Goal: Task Accomplishment & Management: Use online tool/utility

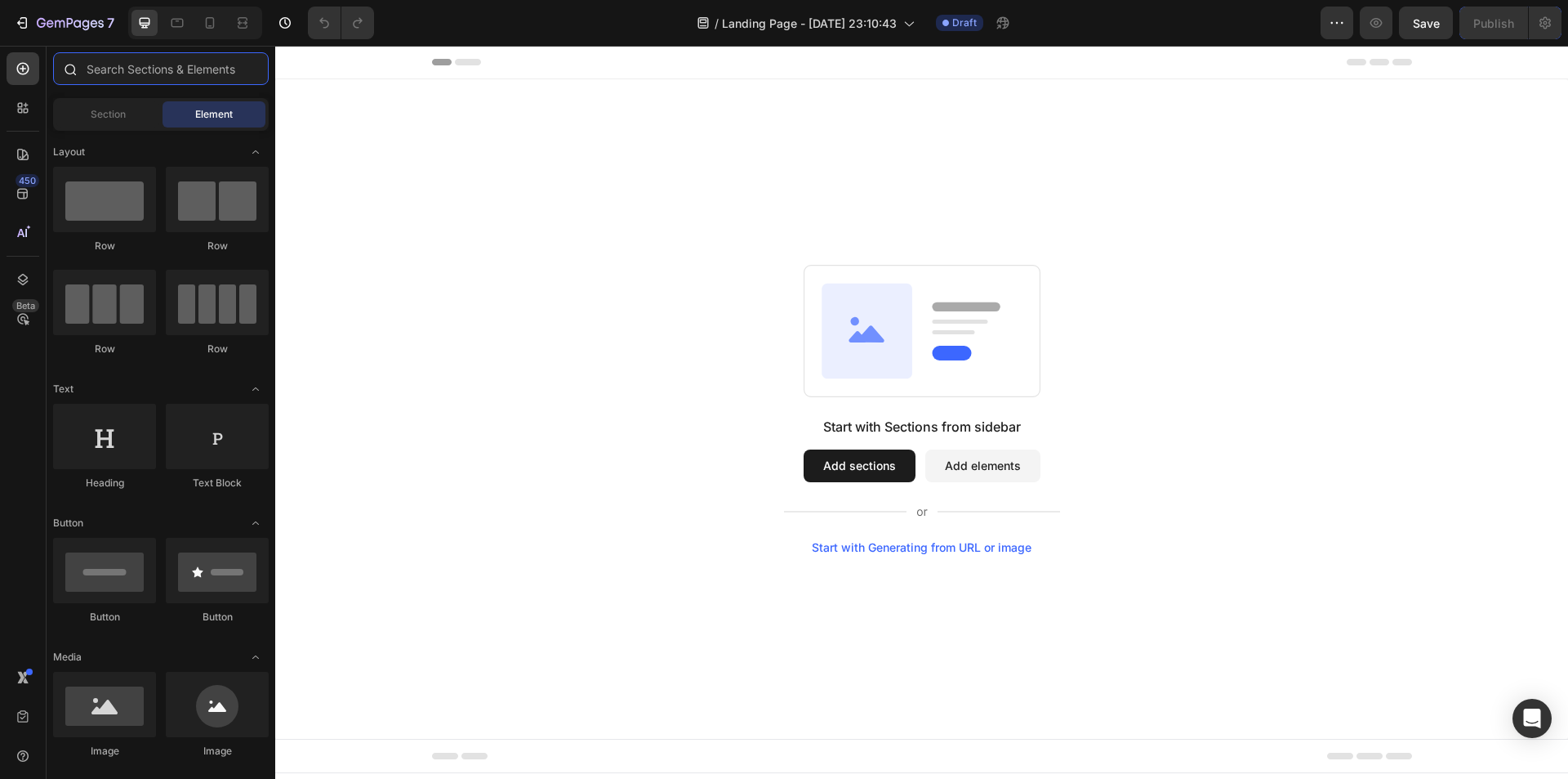
click at [157, 64] on input "text" at bounding box center [161, 68] width 216 height 33
type input "ơ"
type input "ở"
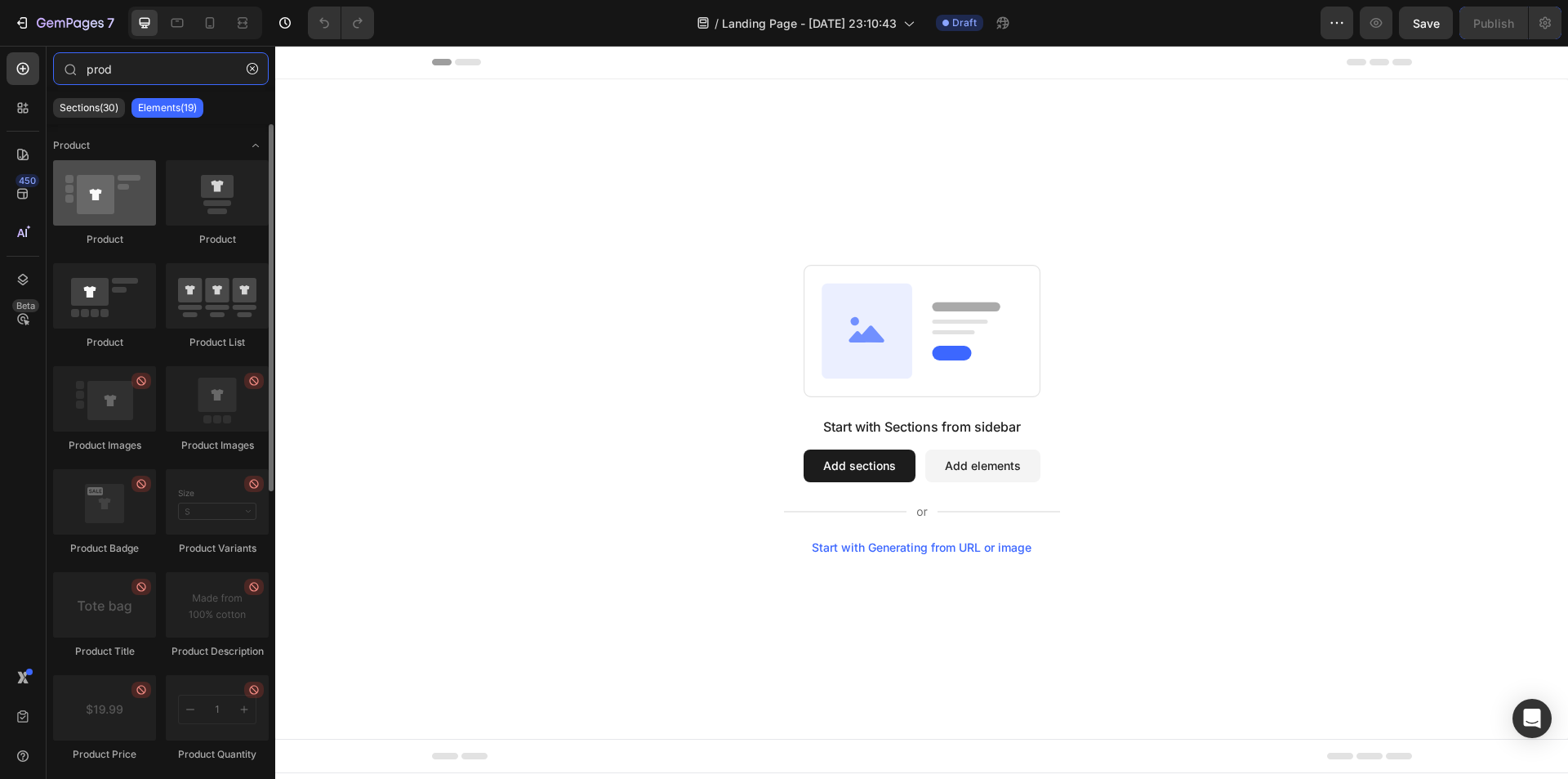
type input "prod"
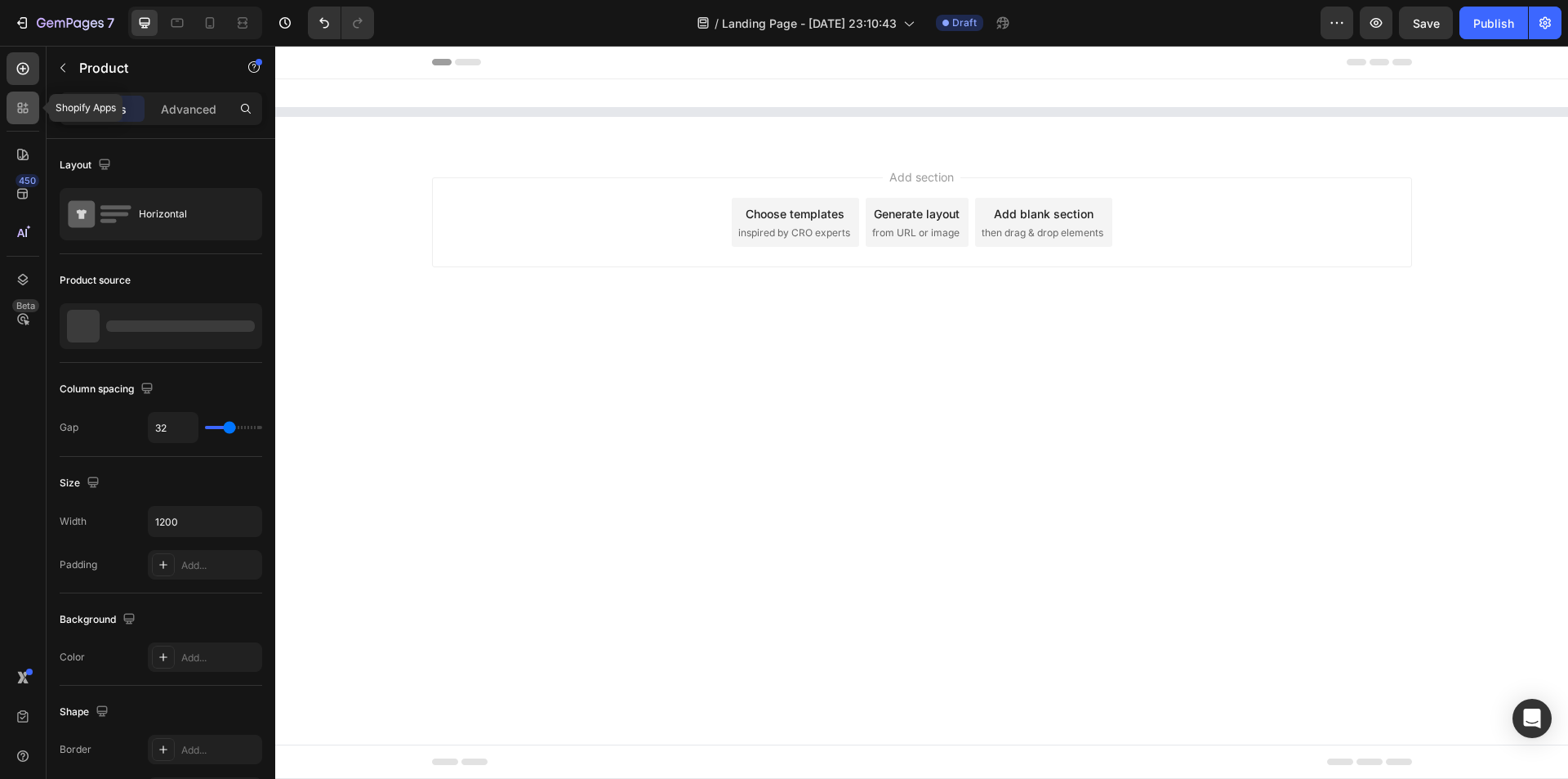
click at [35, 114] on div at bounding box center [23, 107] width 33 height 33
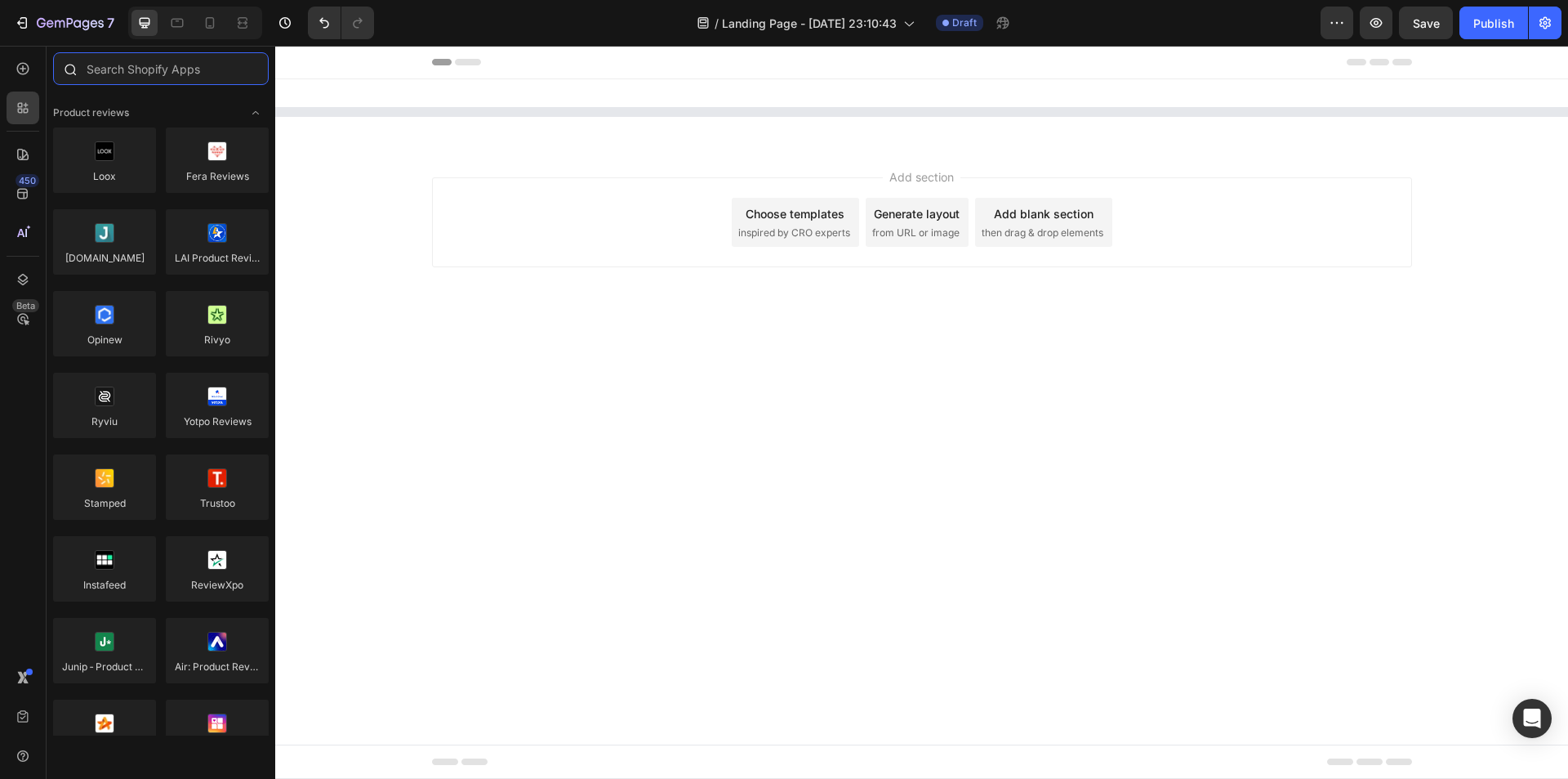
click at [144, 75] on input "text" at bounding box center [161, 68] width 216 height 33
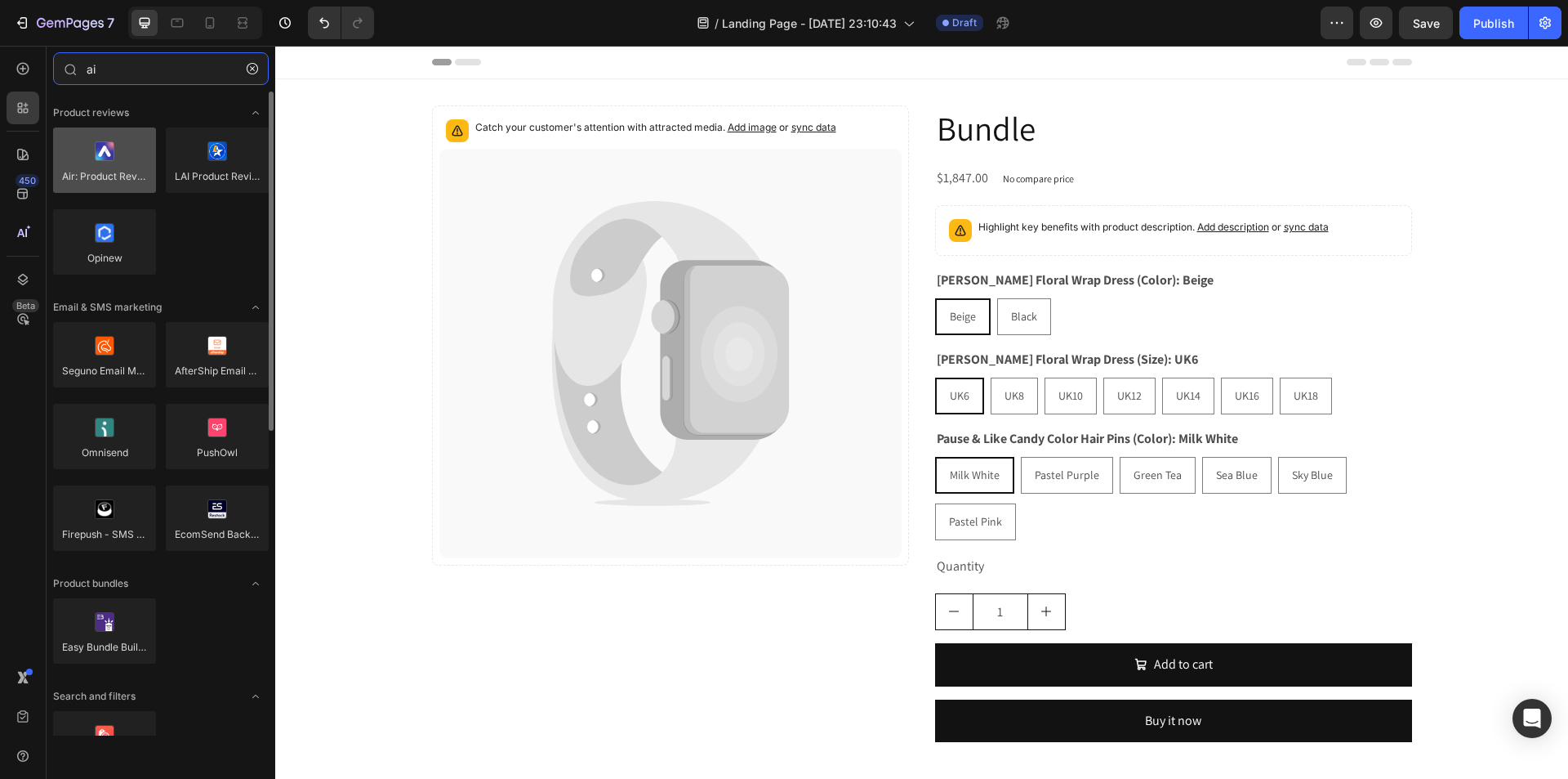
type input "ai"
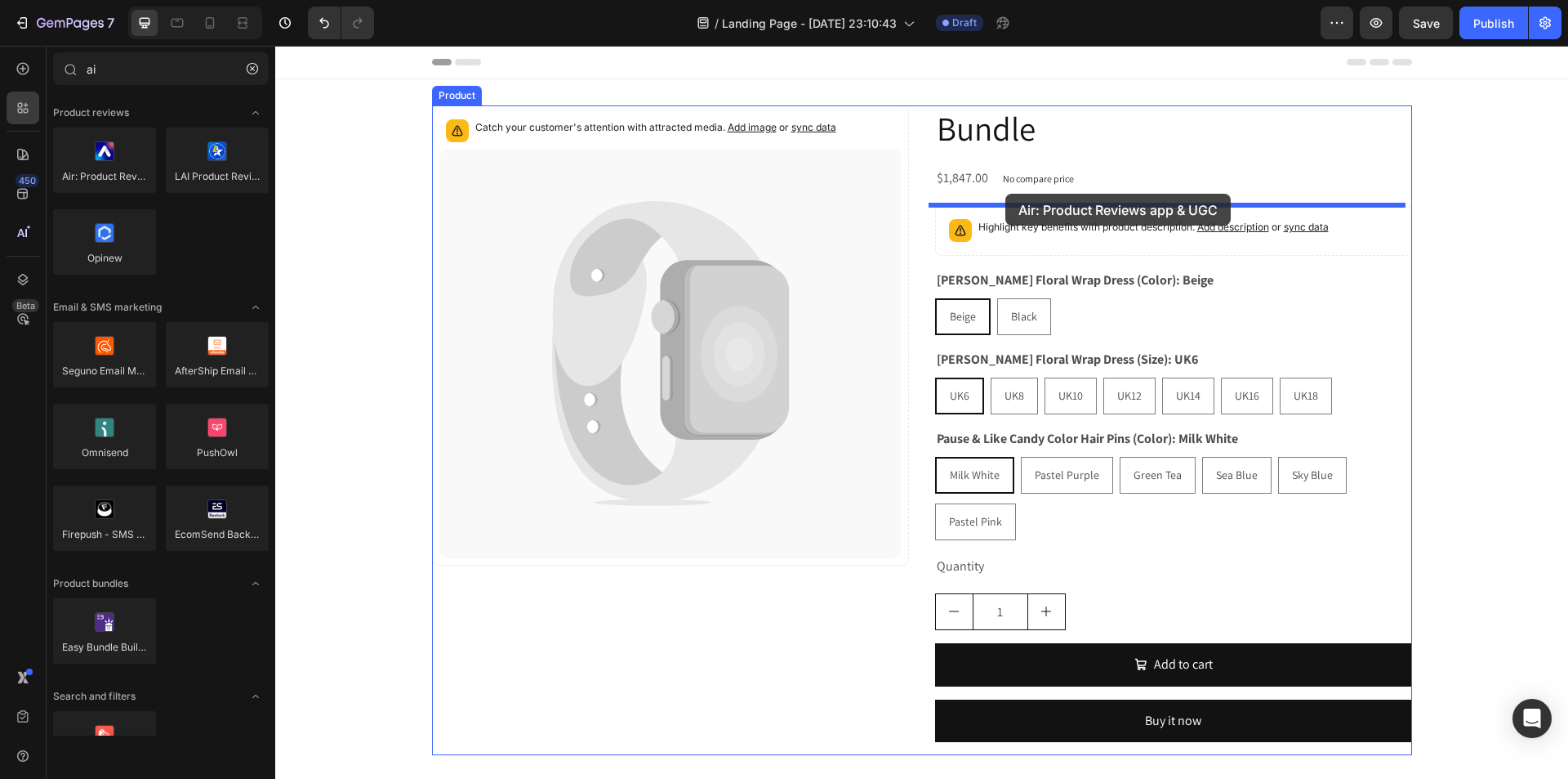
drag, startPoint x: 387, startPoint y: 193, endPoint x: 1005, endPoint y: 193, distance: 618.0
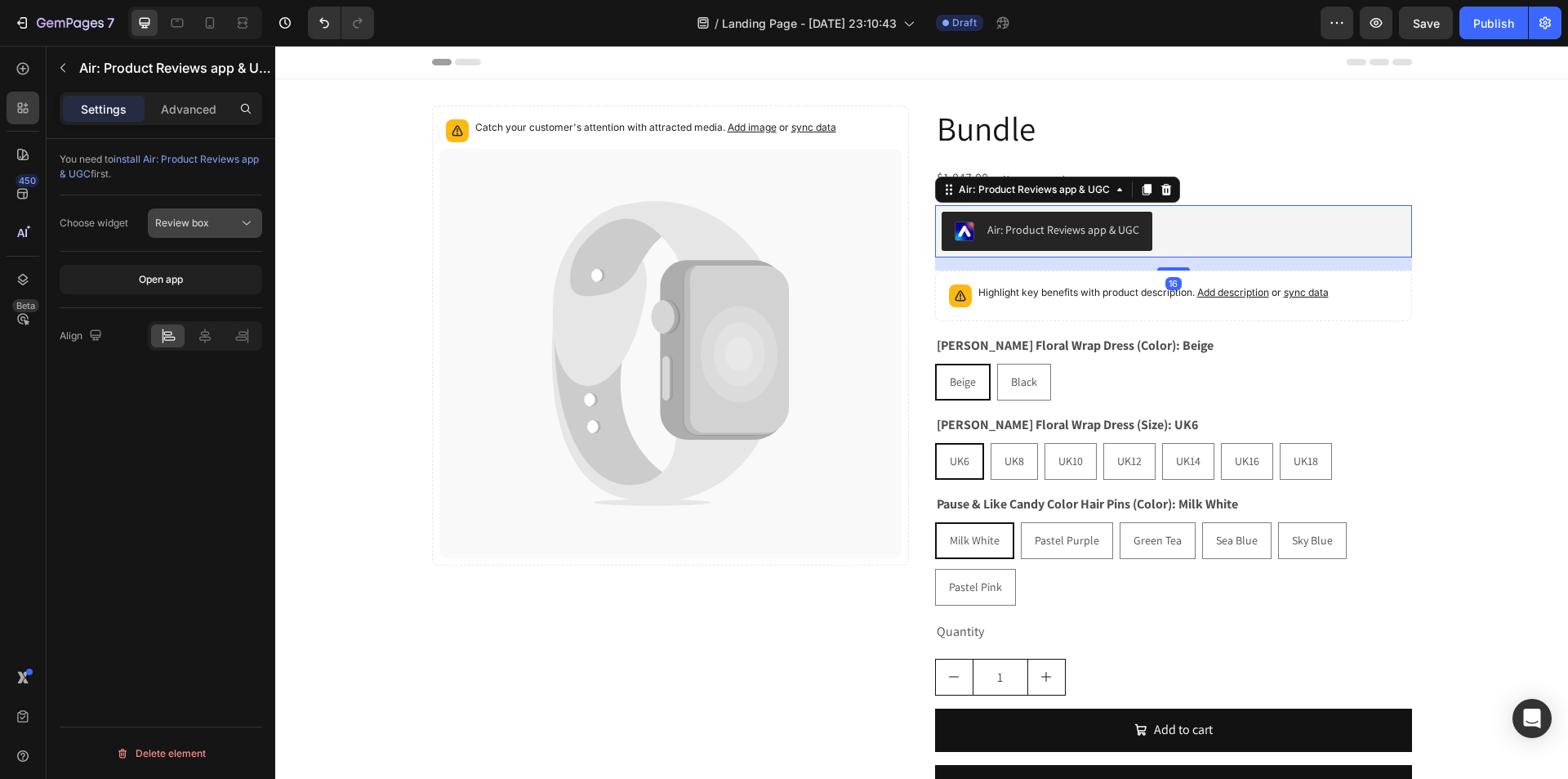
drag, startPoint x: 155, startPoint y: 218, endPoint x: 169, endPoint y: 224, distance: 15.2
click at [162, 220] on button "Review box" at bounding box center [205, 223] width 115 height 29
click at [174, 283] on div "Star Rating" at bounding box center [189, 294] width 134 height 31
click at [220, 219] on div "Star Rating" at bounding box center [197, 223] width 84 height 15
click at [188, 273] on div "Review box" at bounding box center [189, 263] width 134 height 31
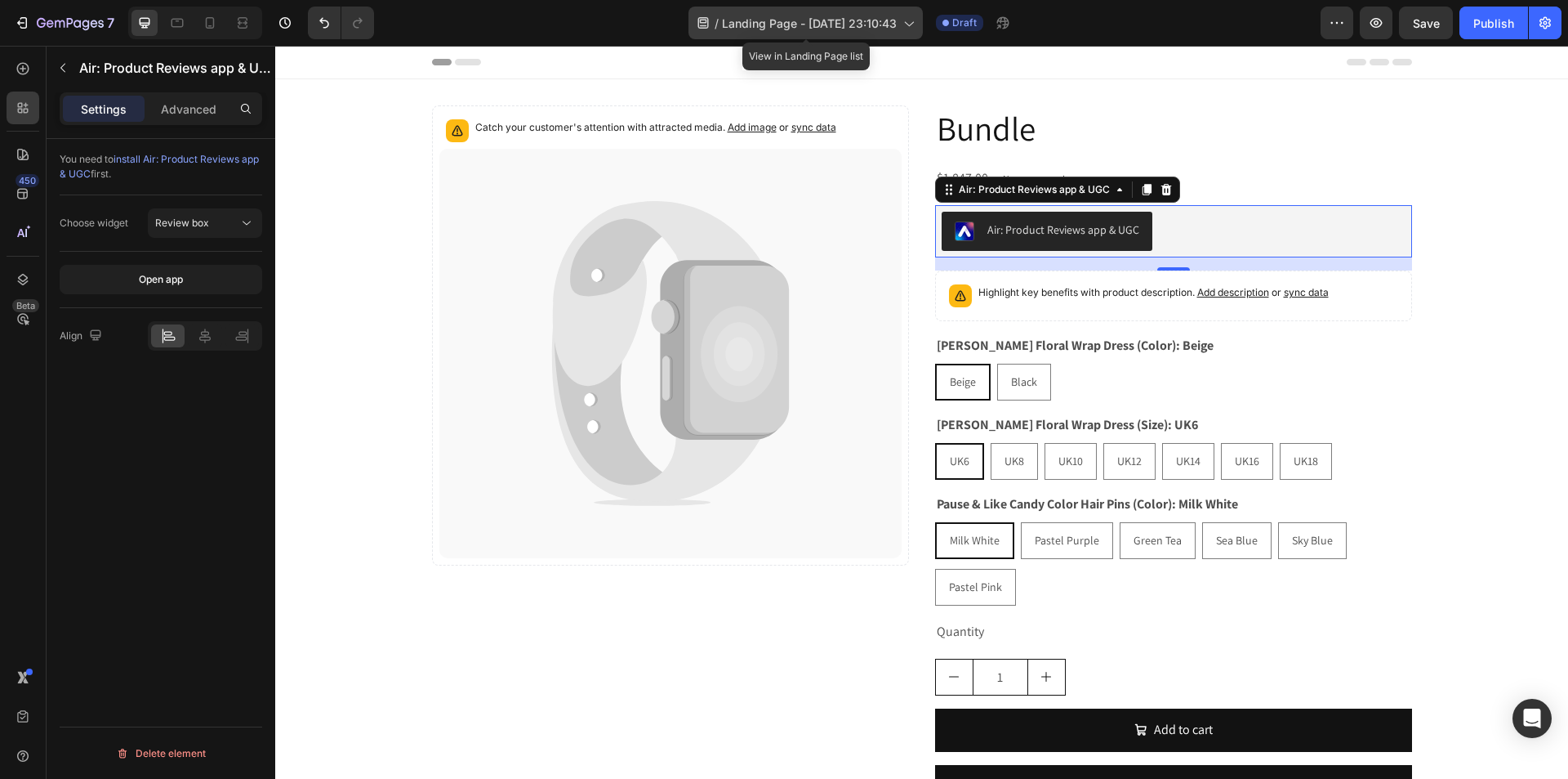
click at [774, 15] on span "Landing Page - Sep 27, 23:10:43" at bounding box center [809, 23] width 175 height 18
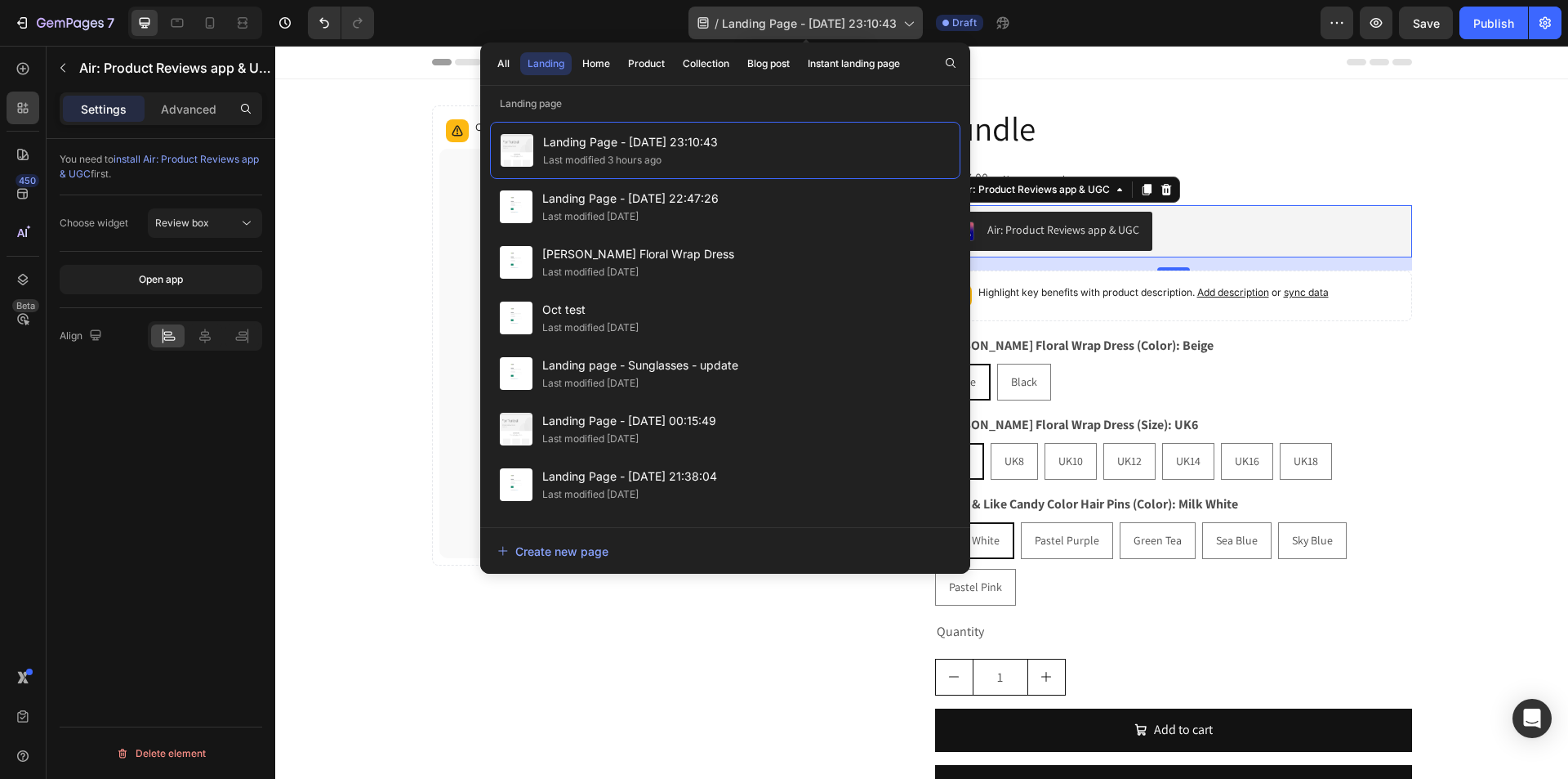
click at [914, 18] on icon at bounding box center [908, 23] width 17 height 17
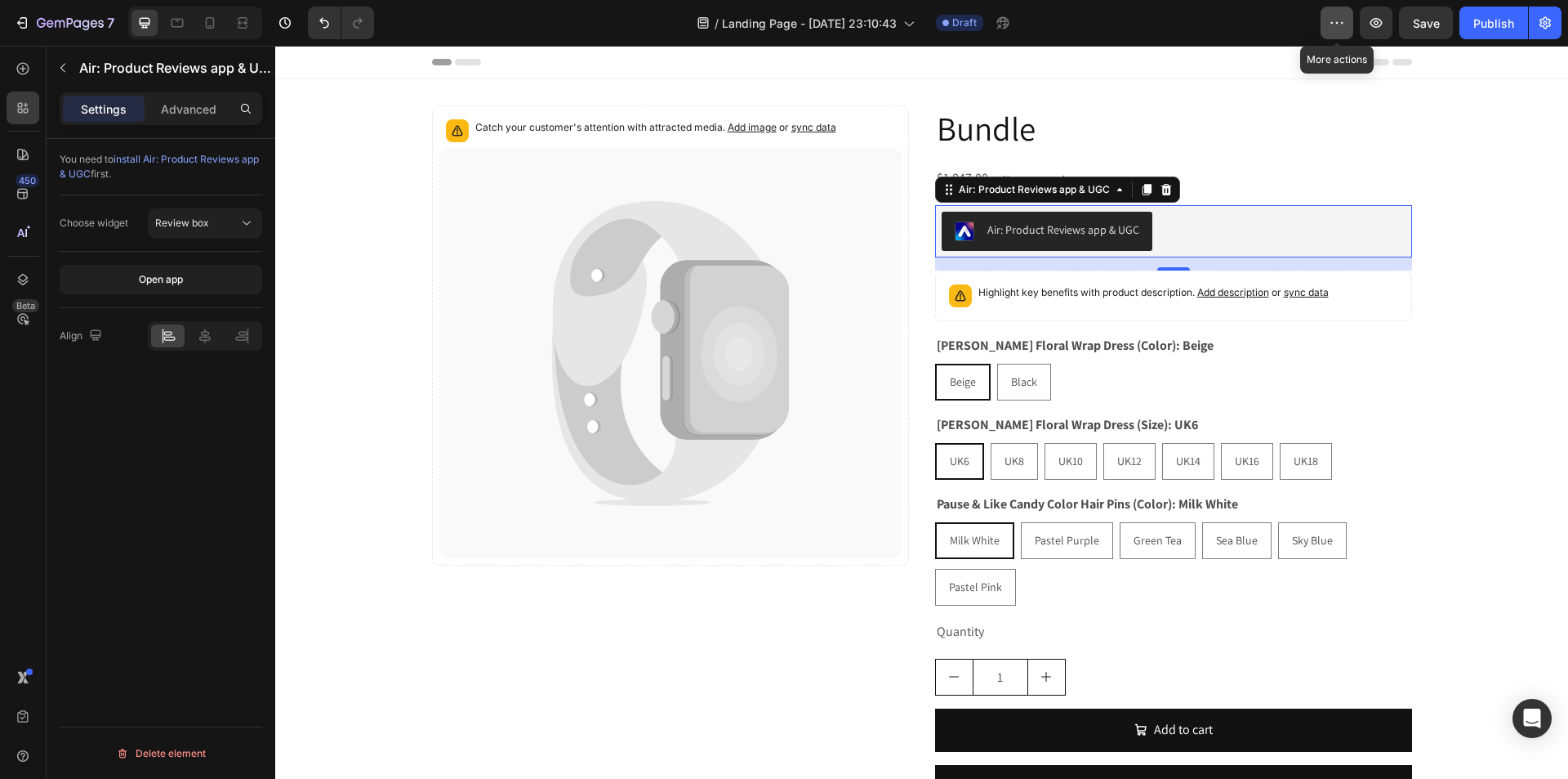
click at [1336, 28] on icon "button" at bounding box center [1337, 23] width 17 height 17
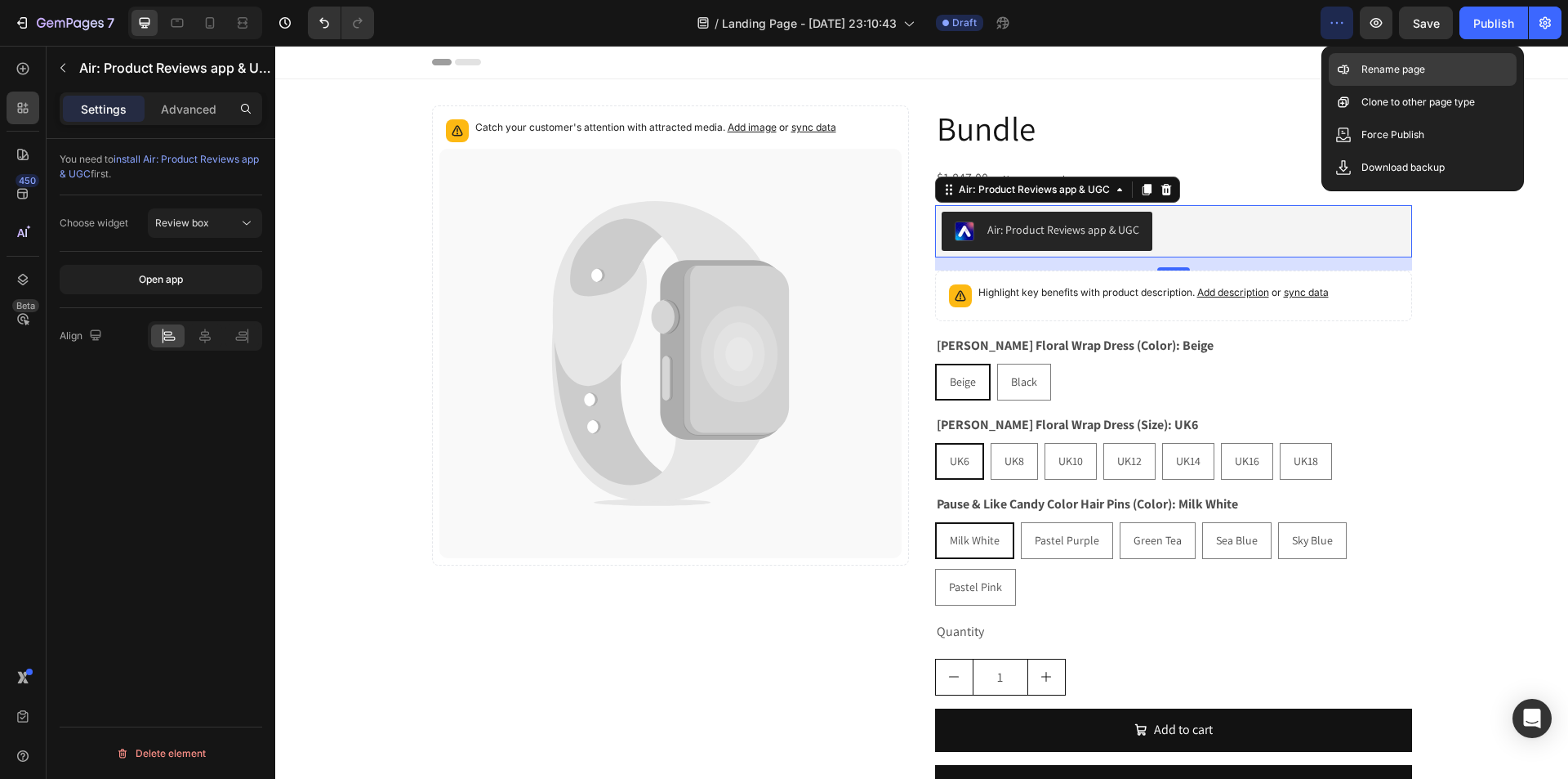
click at [1349, 62] on icon at bounding box center [1344, 69] width 17 height 17
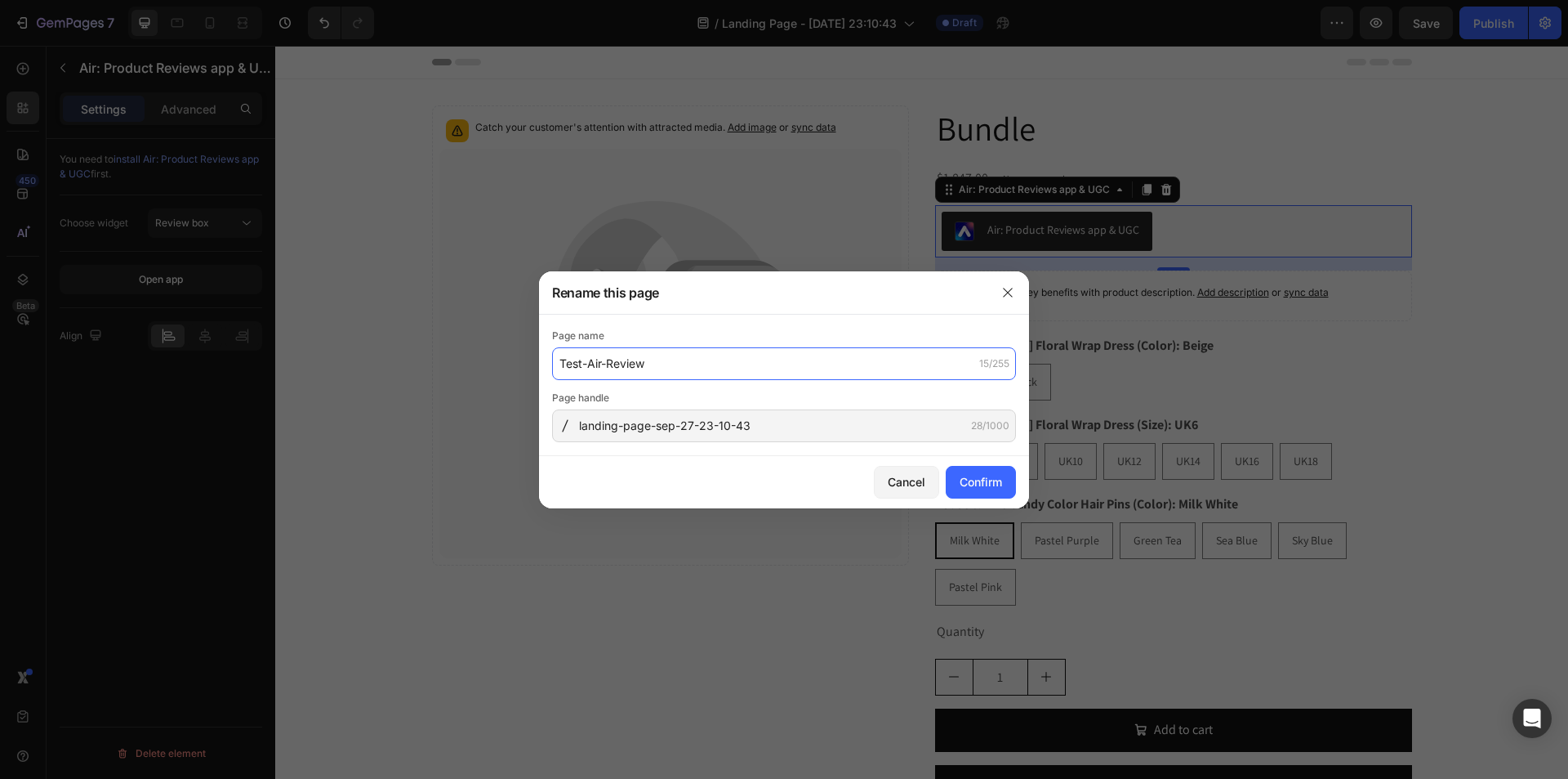
click at [590, 366] on input "Test-Air-Review" at bounding box center [784, 363] width 464 height 33
type input "Test-Air-Review"
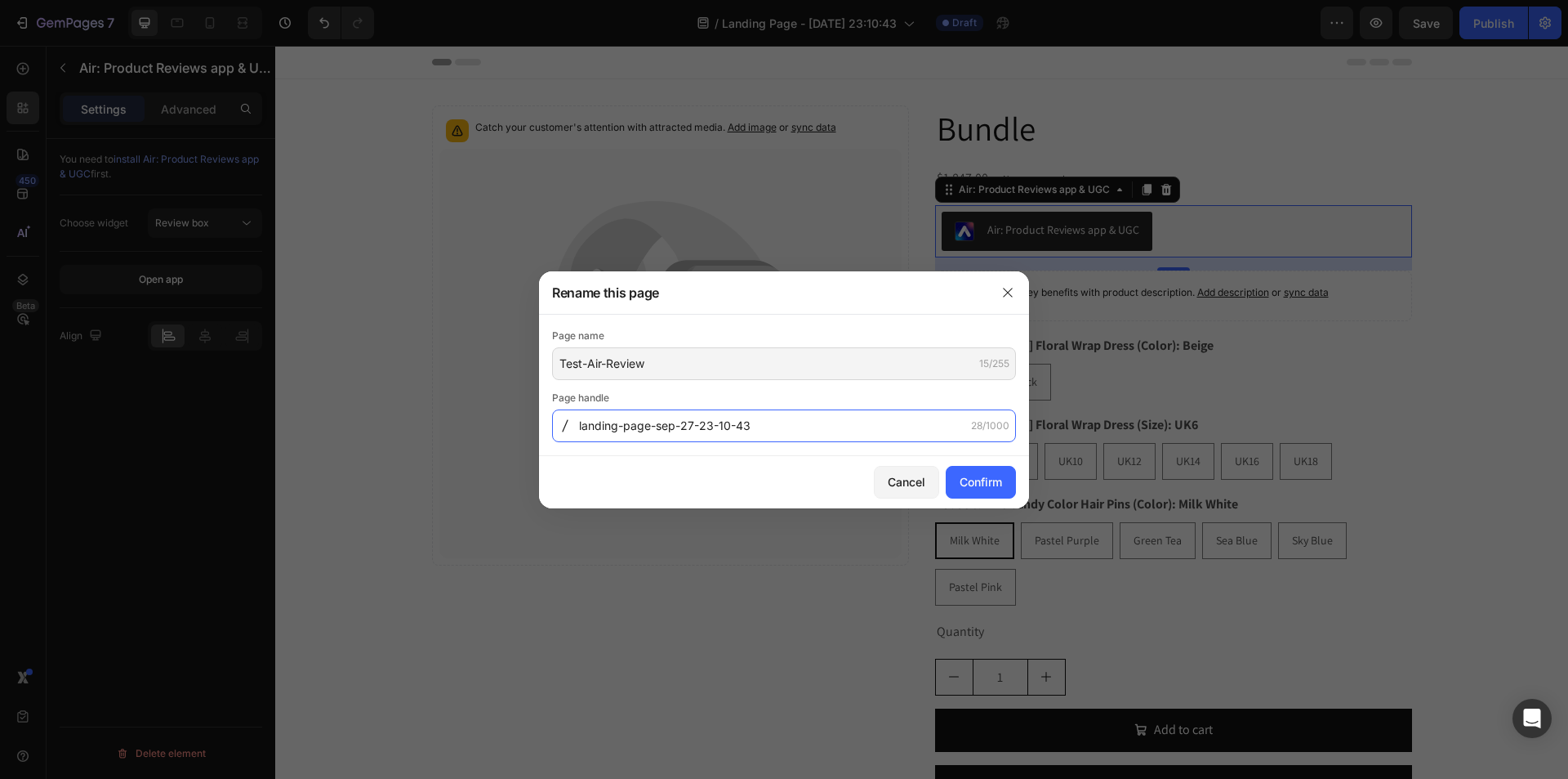
click at [617, 428] on input "landing-page-sep-27-23-10-43" at bounding box center [784, 425] width 464 height 33
paste input "Test-Air-Review"
type input "Test-Air-Review"
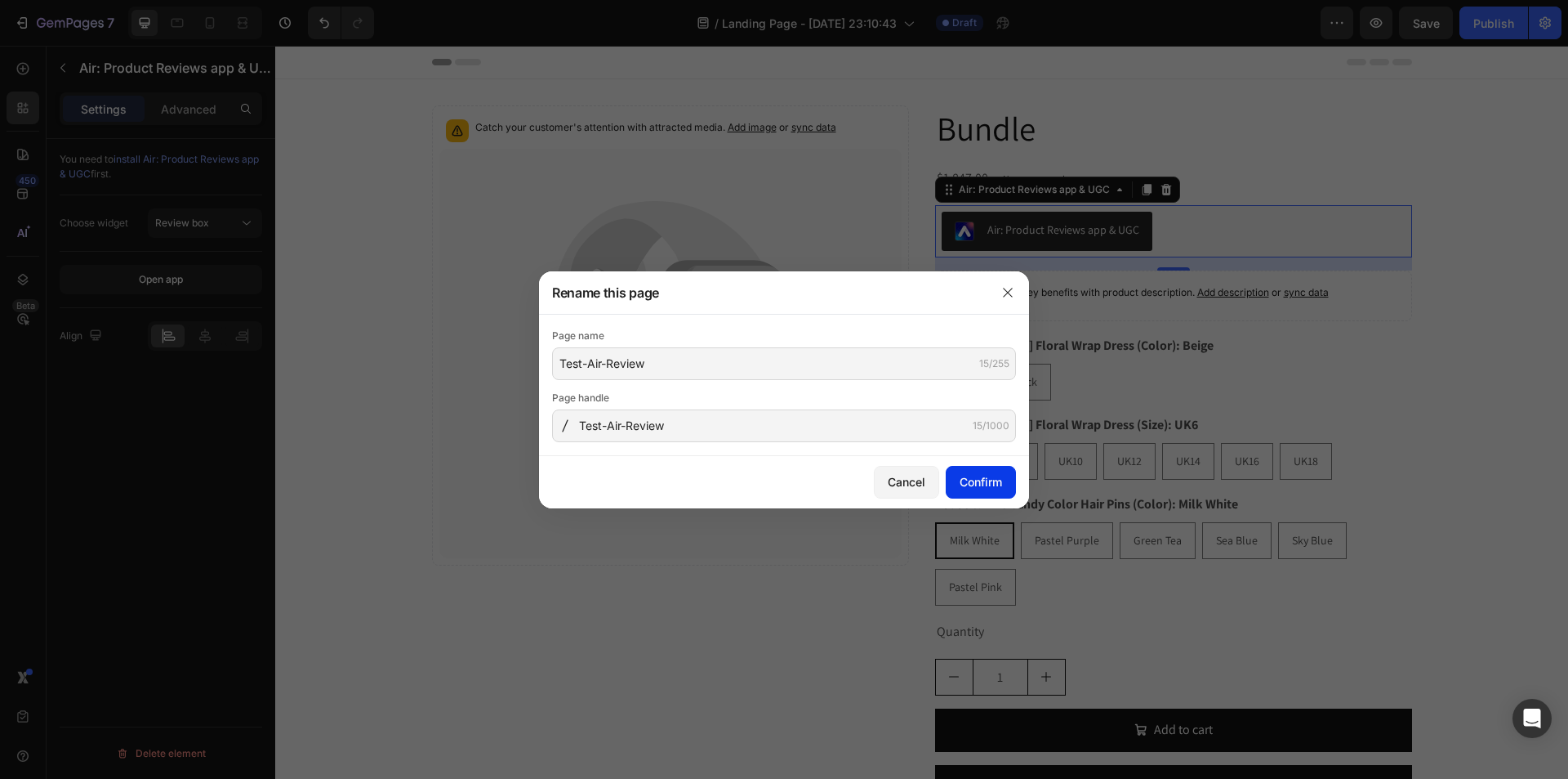
click at [979, 471] on button "Confirm" at bounding box center [981, 482] width 70 height 33
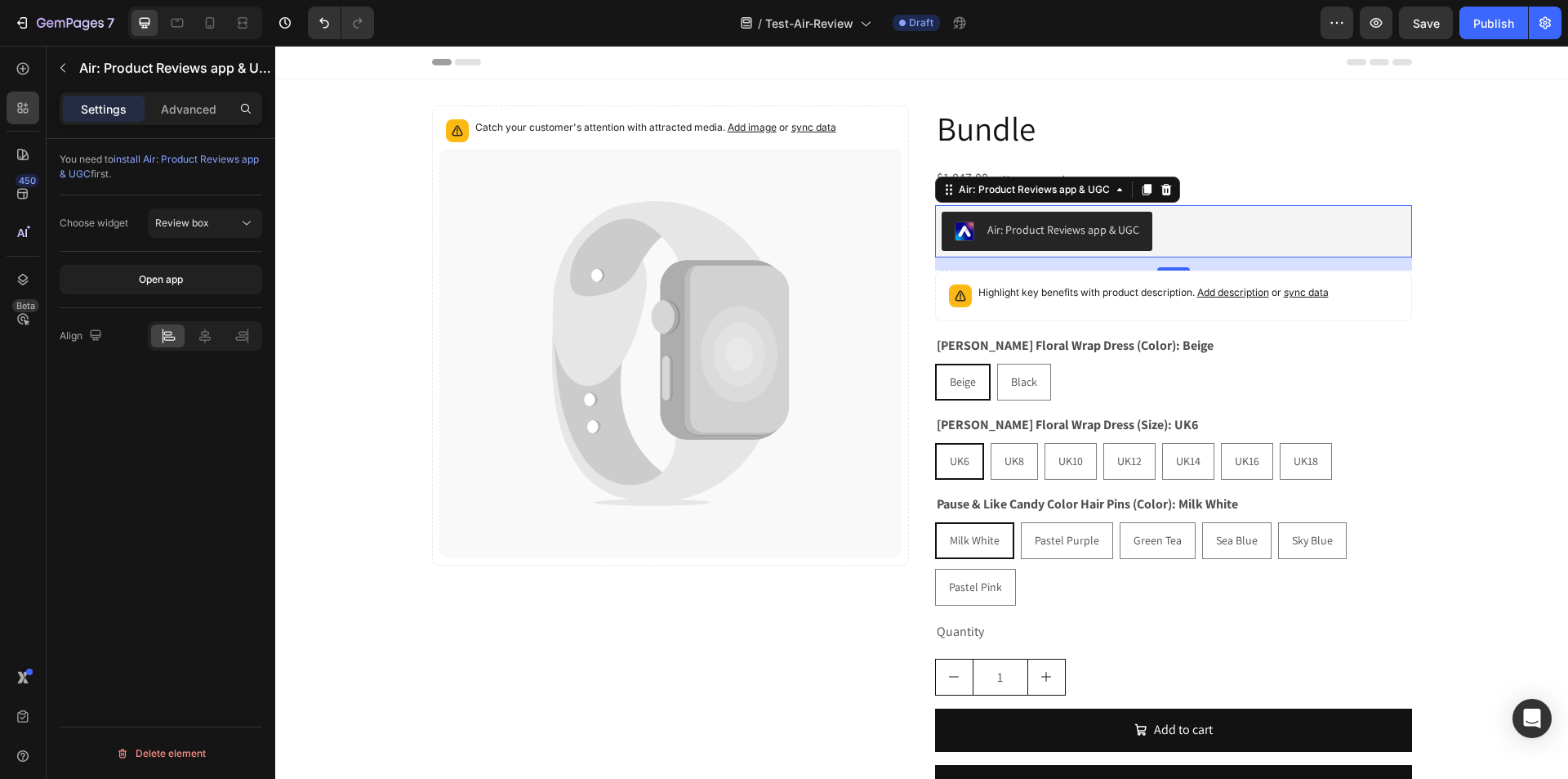
click at [1497, 29] on div "Publish" at bounding box center [1494, 23] width 41 height 18
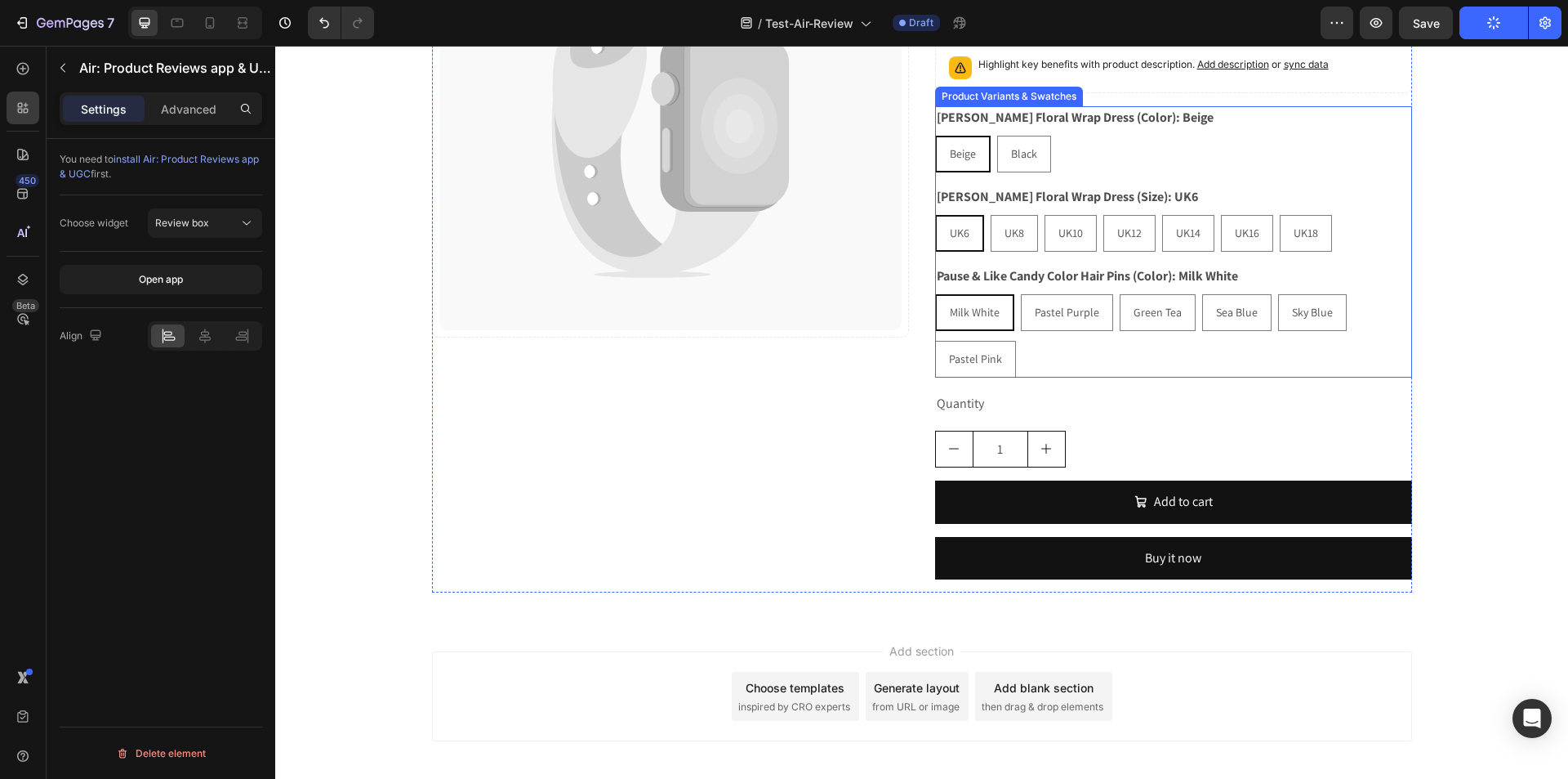
scroll to position [245, 0]
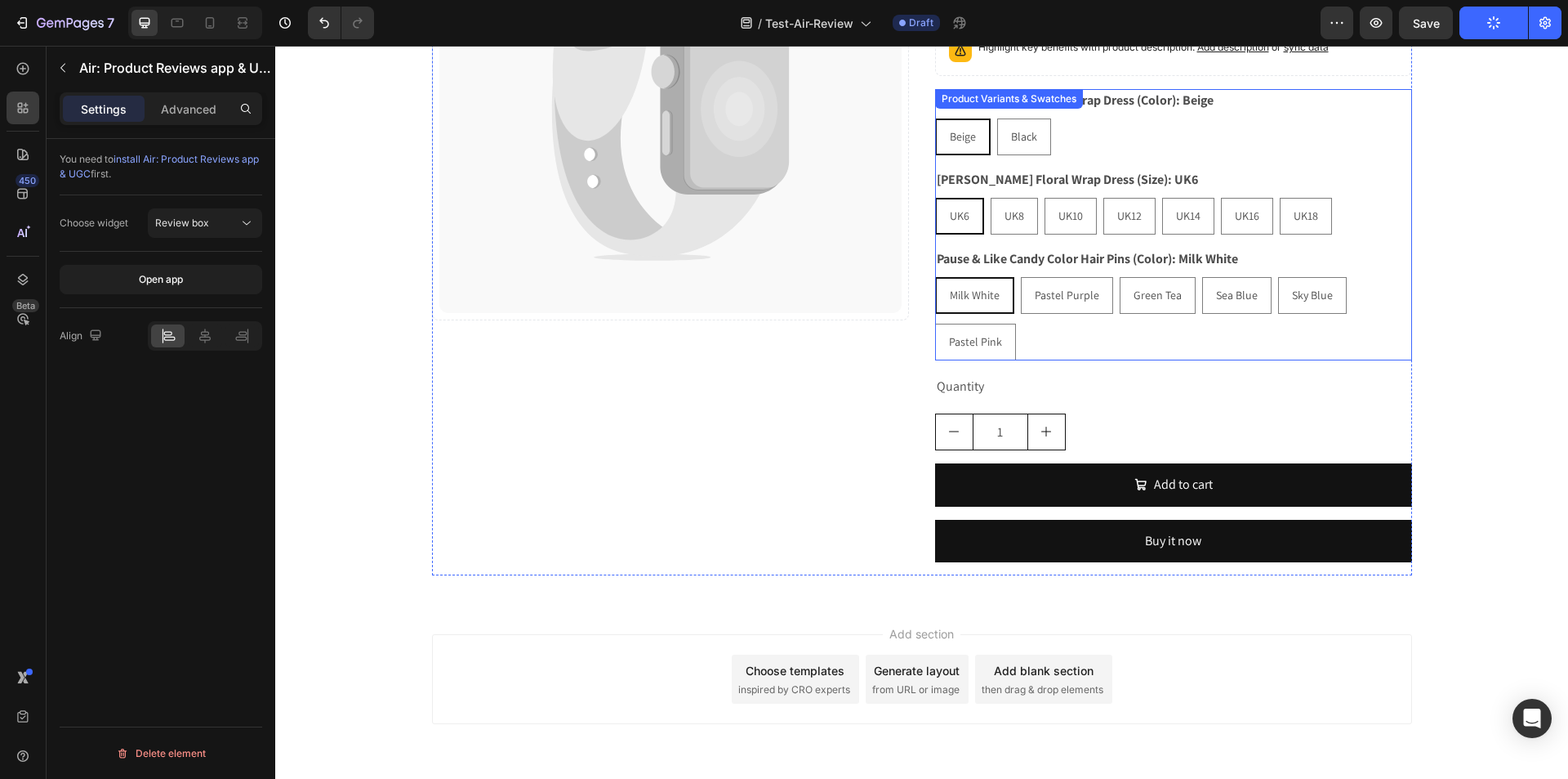
click at [1238, 178] on p "UK16" at bounding box center [1246, 179] width 21 height 15
click at [1221, 197] on input "UK16 UK16 UK16" at bounding box center [1220, 197] width 1 height 1
radio input "true"
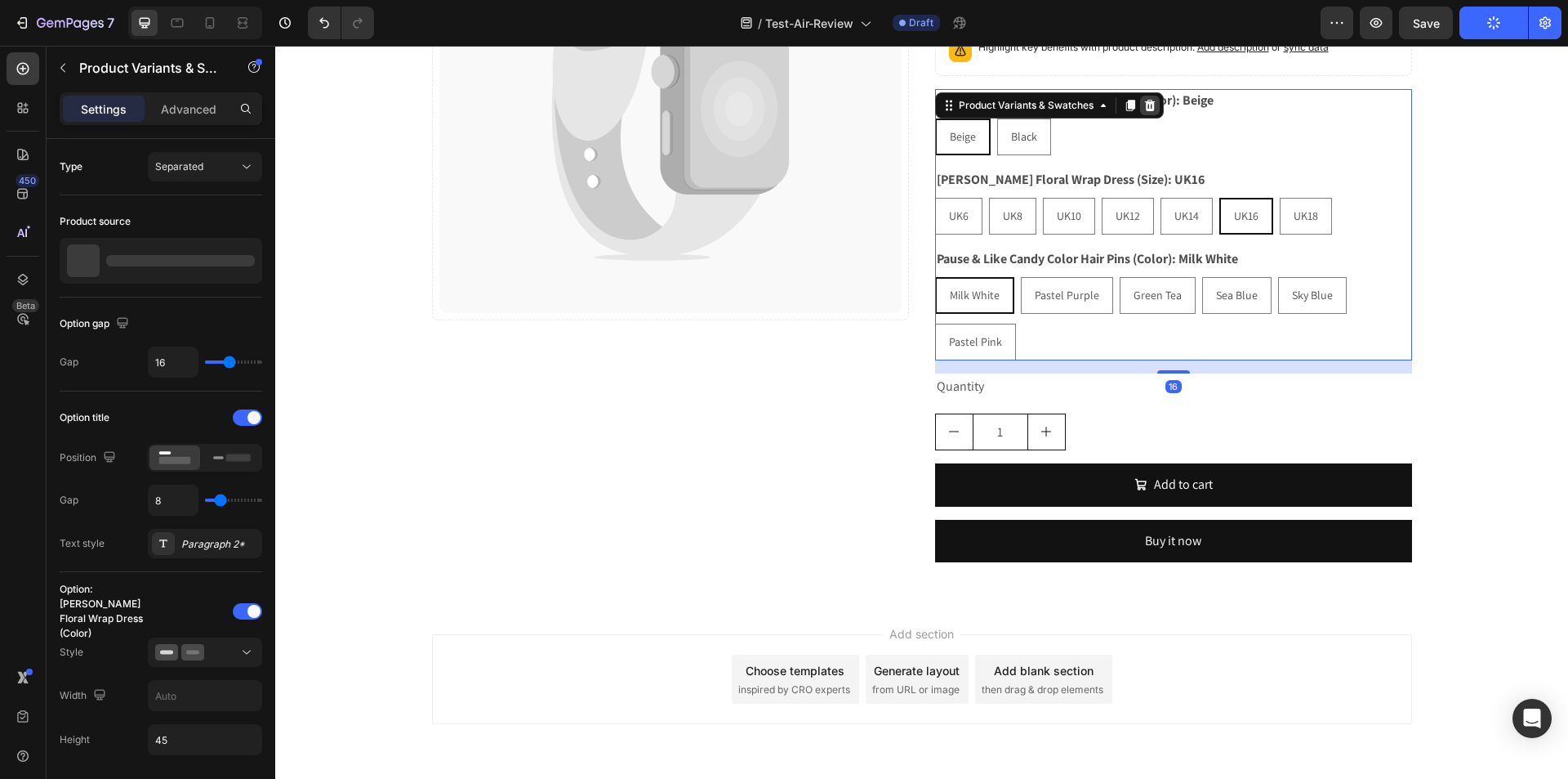
click at [1143, 107] on icon at bounding box center [1150, 105] width 13 height 13
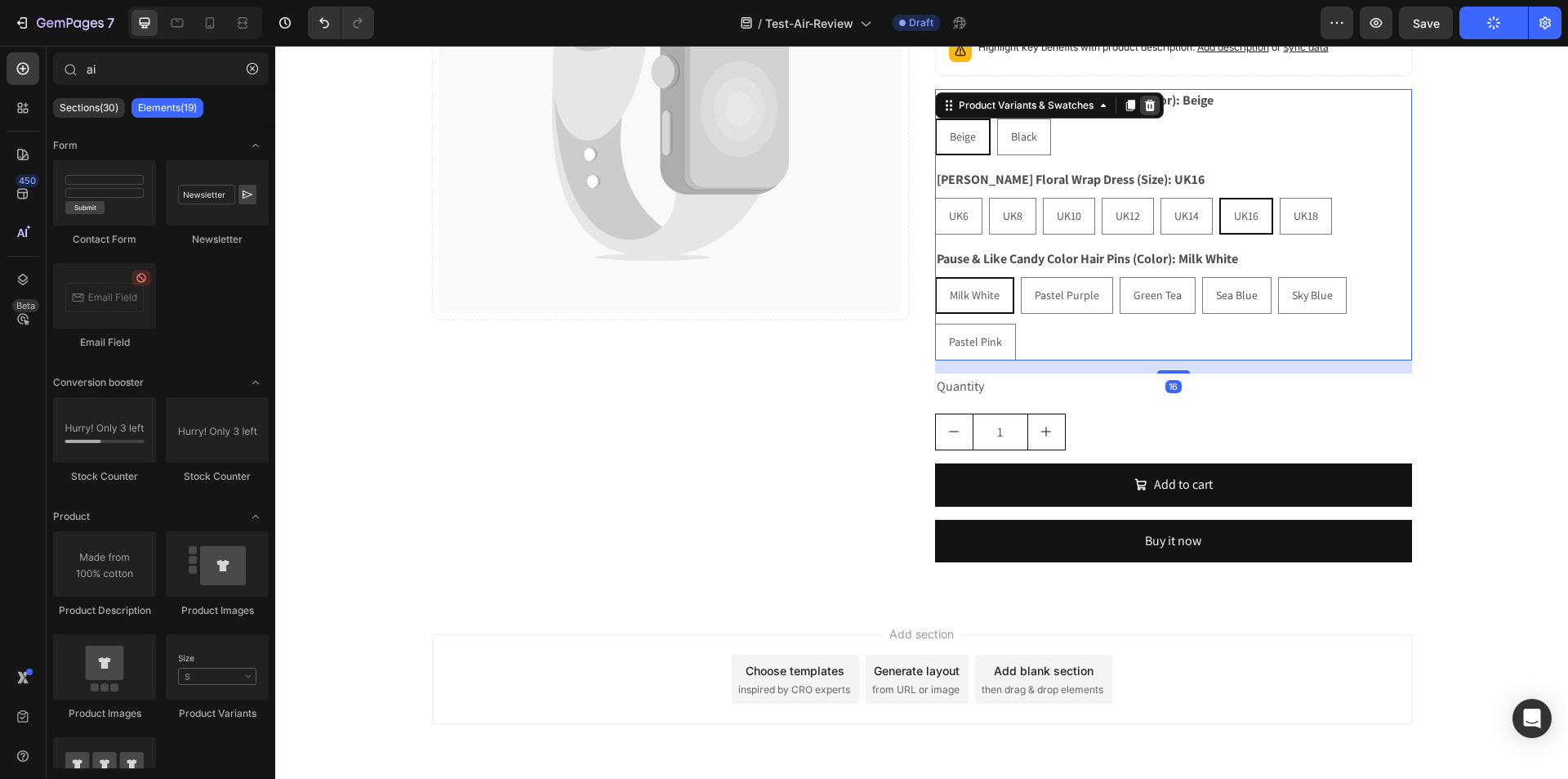
scroll to position [27, 0]
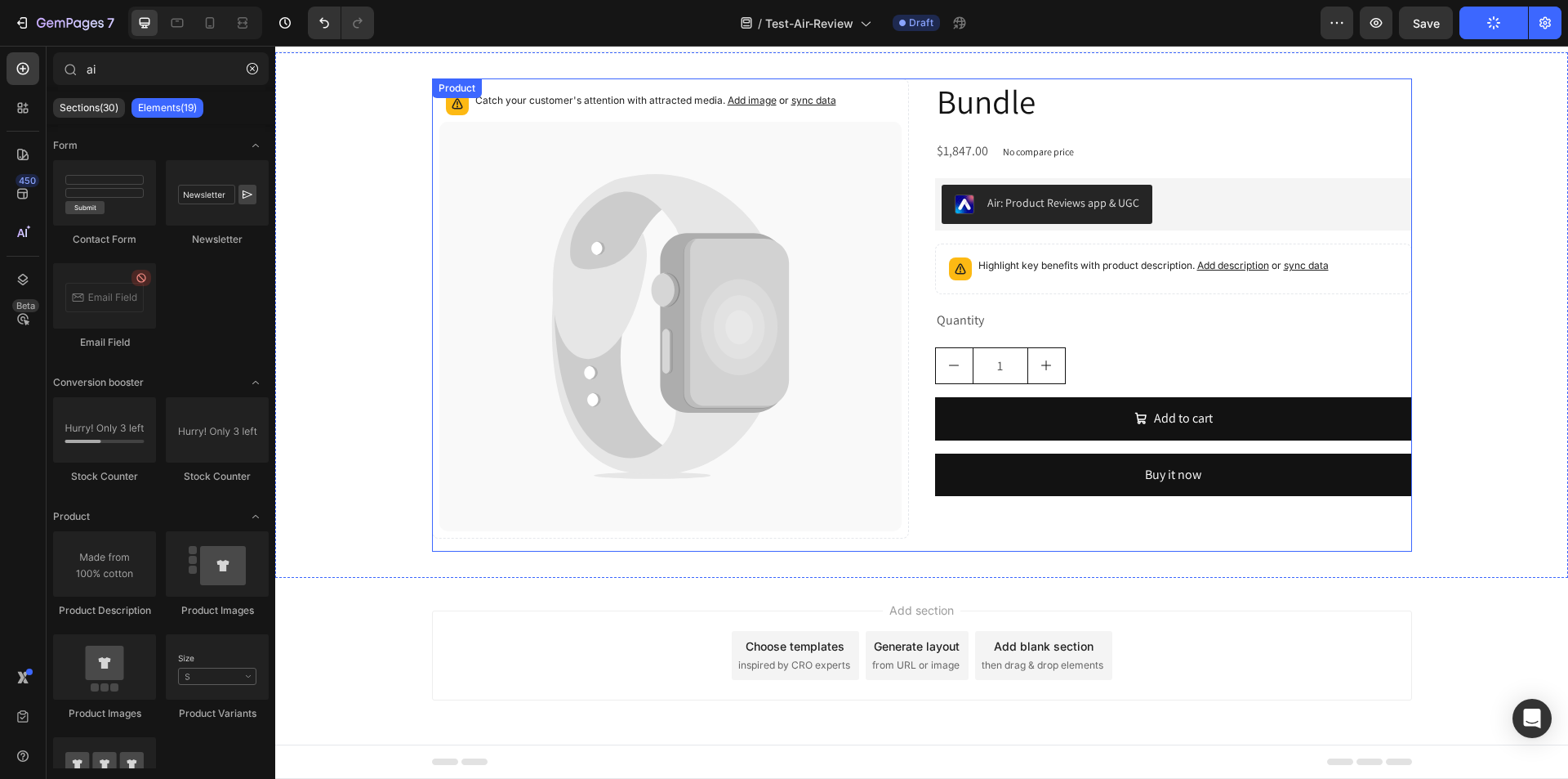
click at [1241, 212] on div "Air: Product Reviews app & UGC" at bounding box center [1173, 204] width 464 height 39
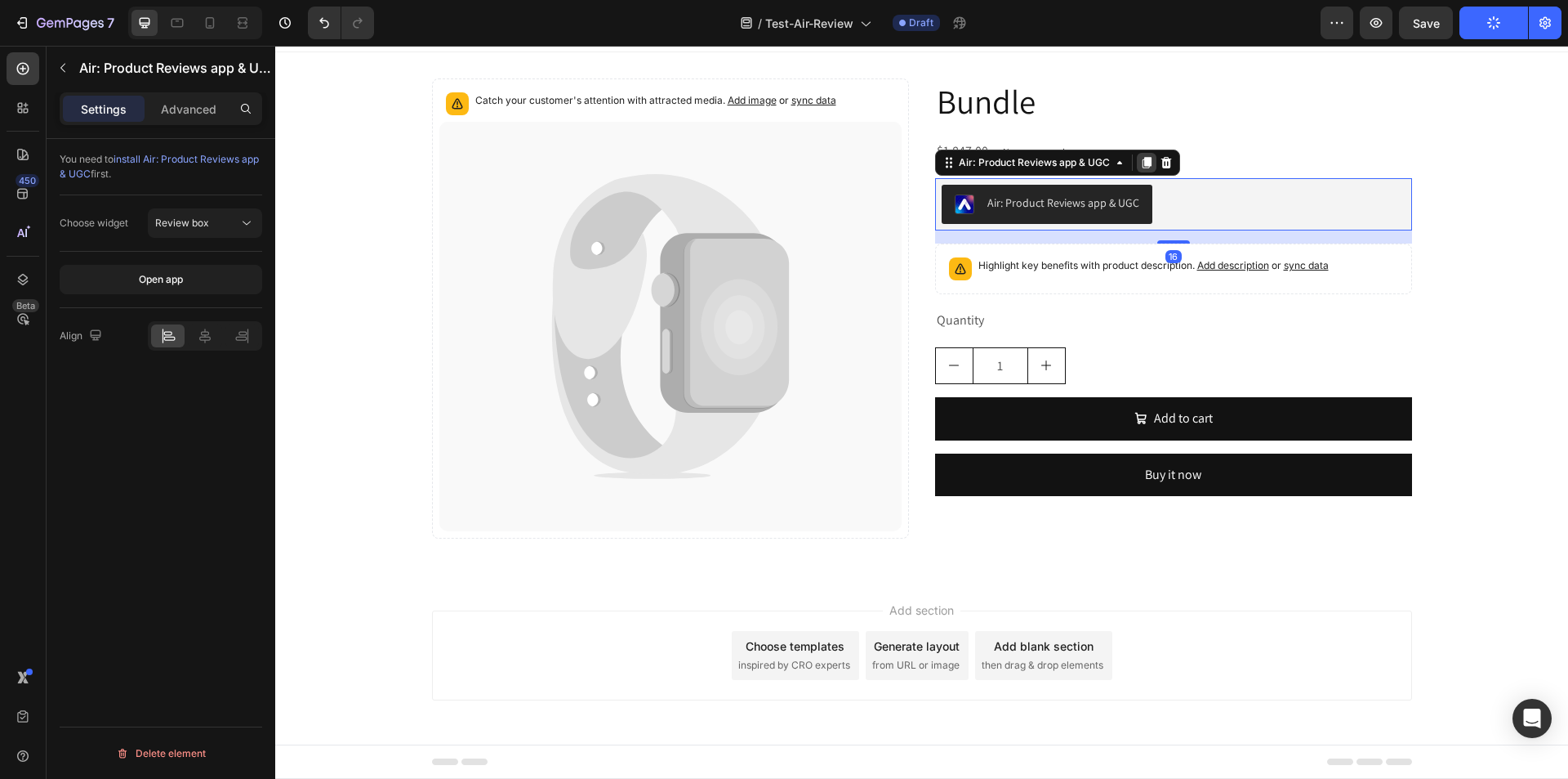
click at [1140, 158] on icon at bounding box center [1147, 163] width 13 height 13
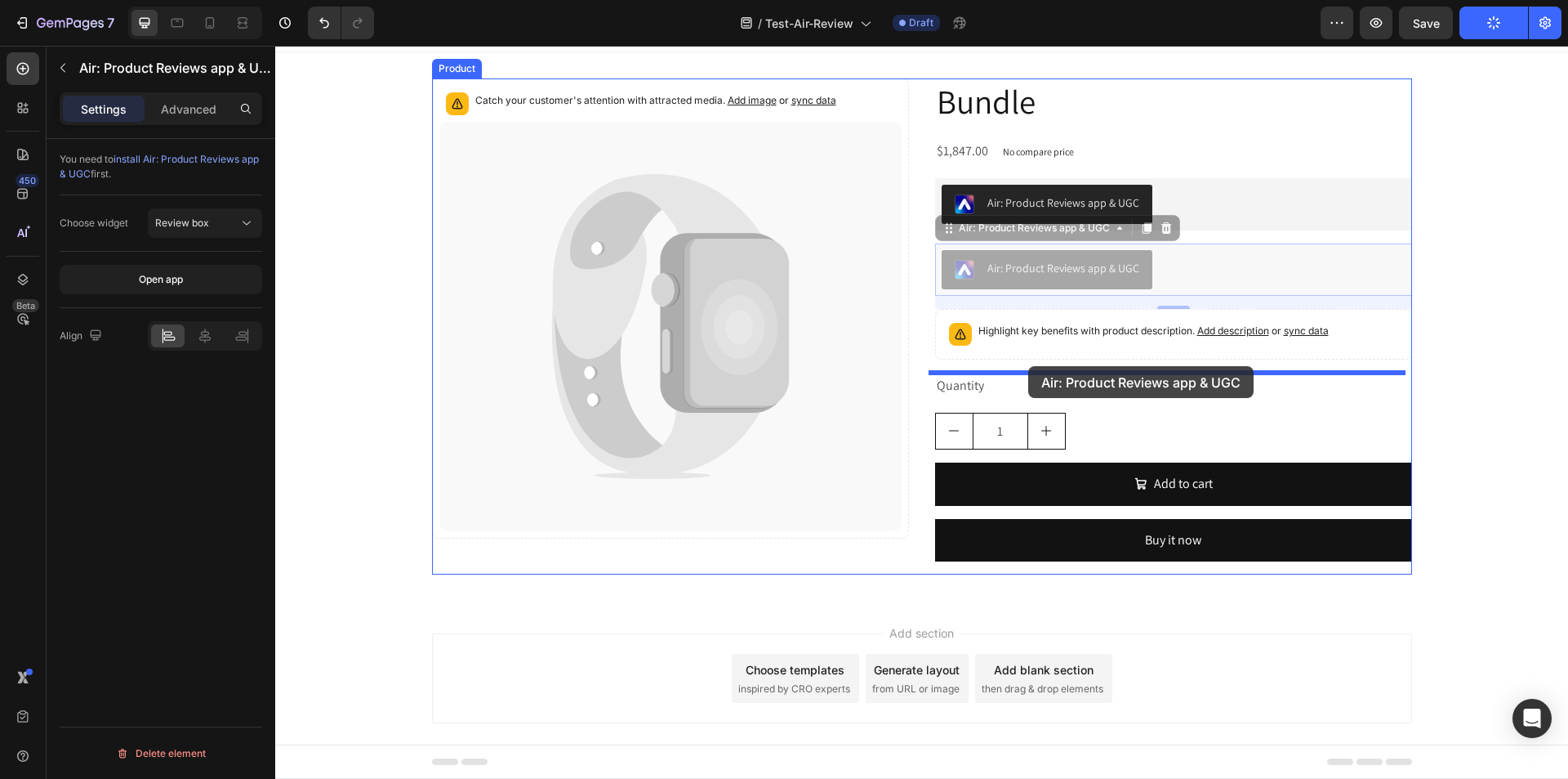
drag, startPoint x: 1033, startPoint y: 229, endPoint x: 1028, endPoint y: 366, distance: 137.1
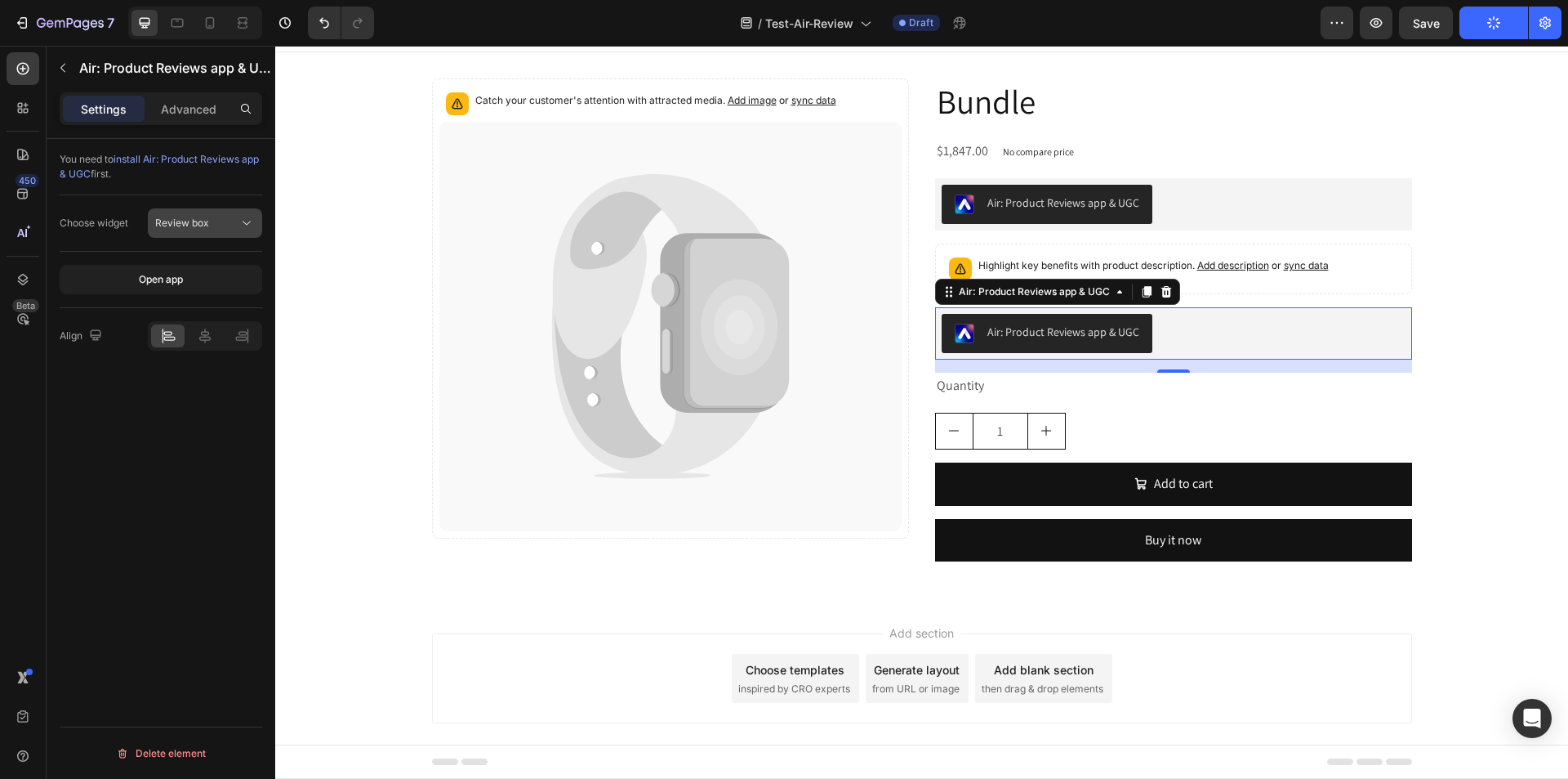
click at [228, 223] on div "Review box" at bounding box center [197, 223] width 84 height 15
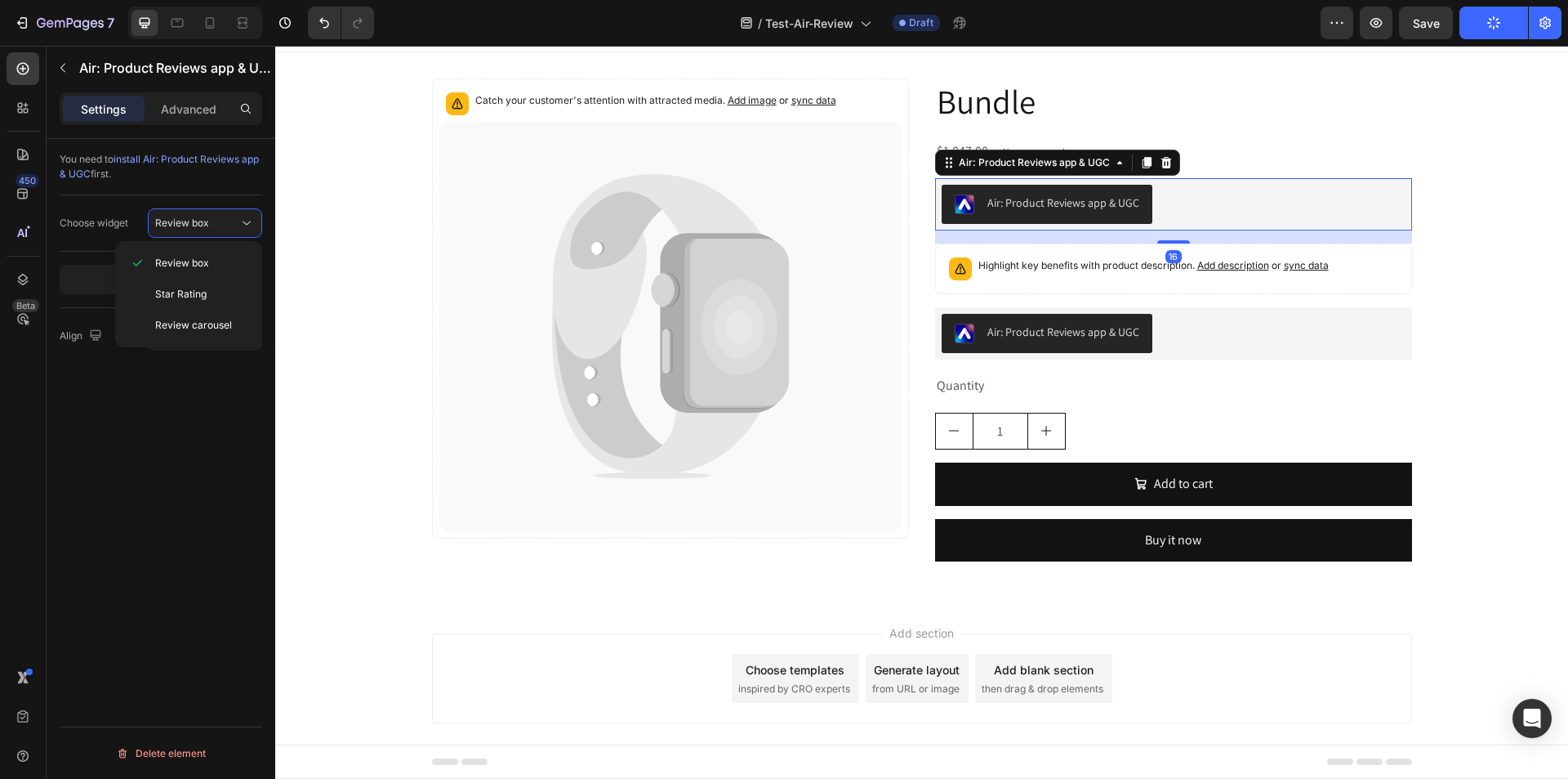
click at [1044, 182] on div "Air: Product Reviews app & UGC" at bounding box center [1173, 204] width 477 height 52
click at [212, 219] on div "Review box" at bounding box center [197, 223] width 84 height 15
click at [212, 284] on div "Star Rating" at bounding box center [189, 294] width 134 height 31
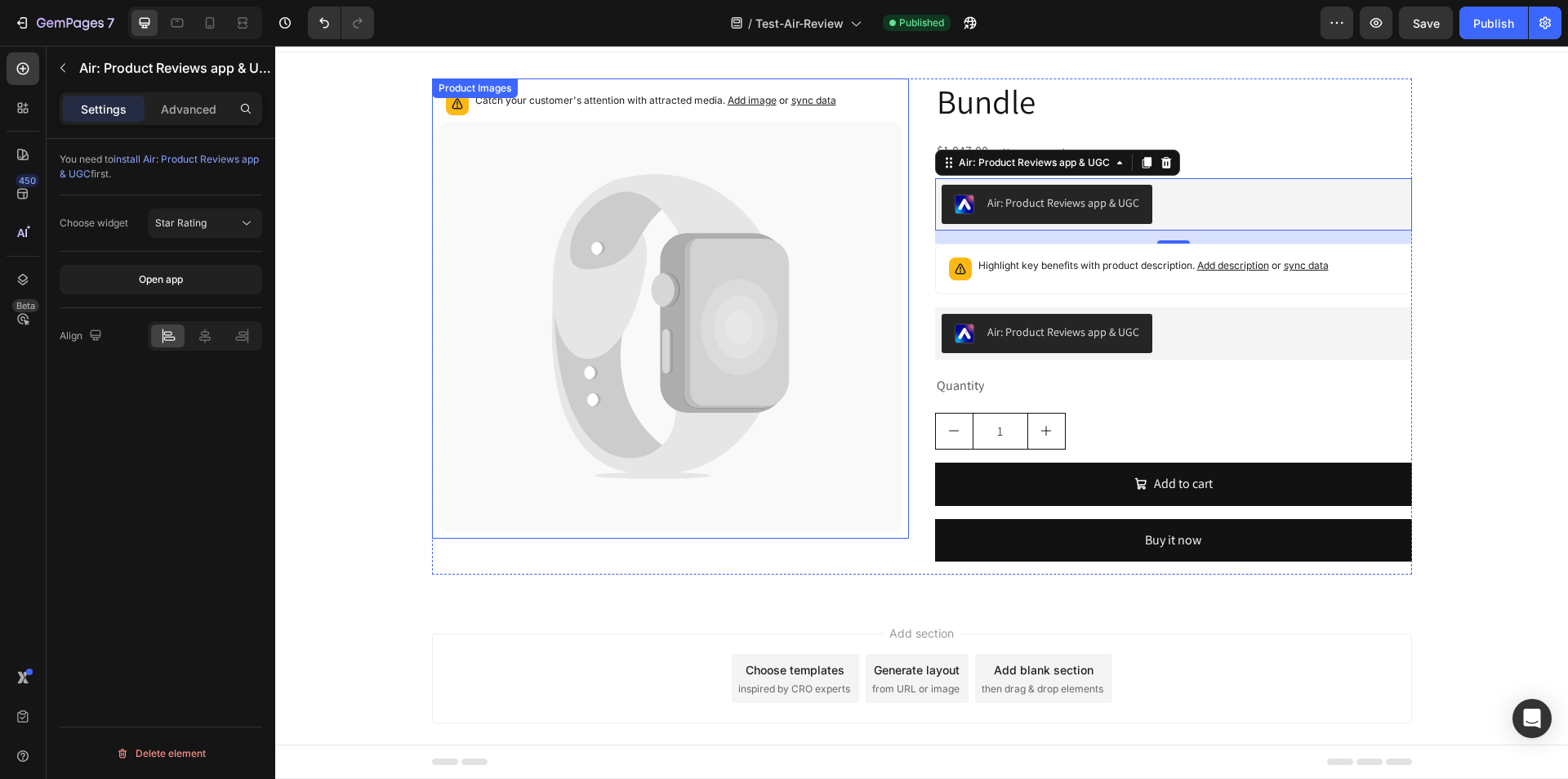
click at [626, 108] on p "Catch your customer's attention with attracted media. Add image or sync data" at bounding box center [656, 100] width 361 height 17
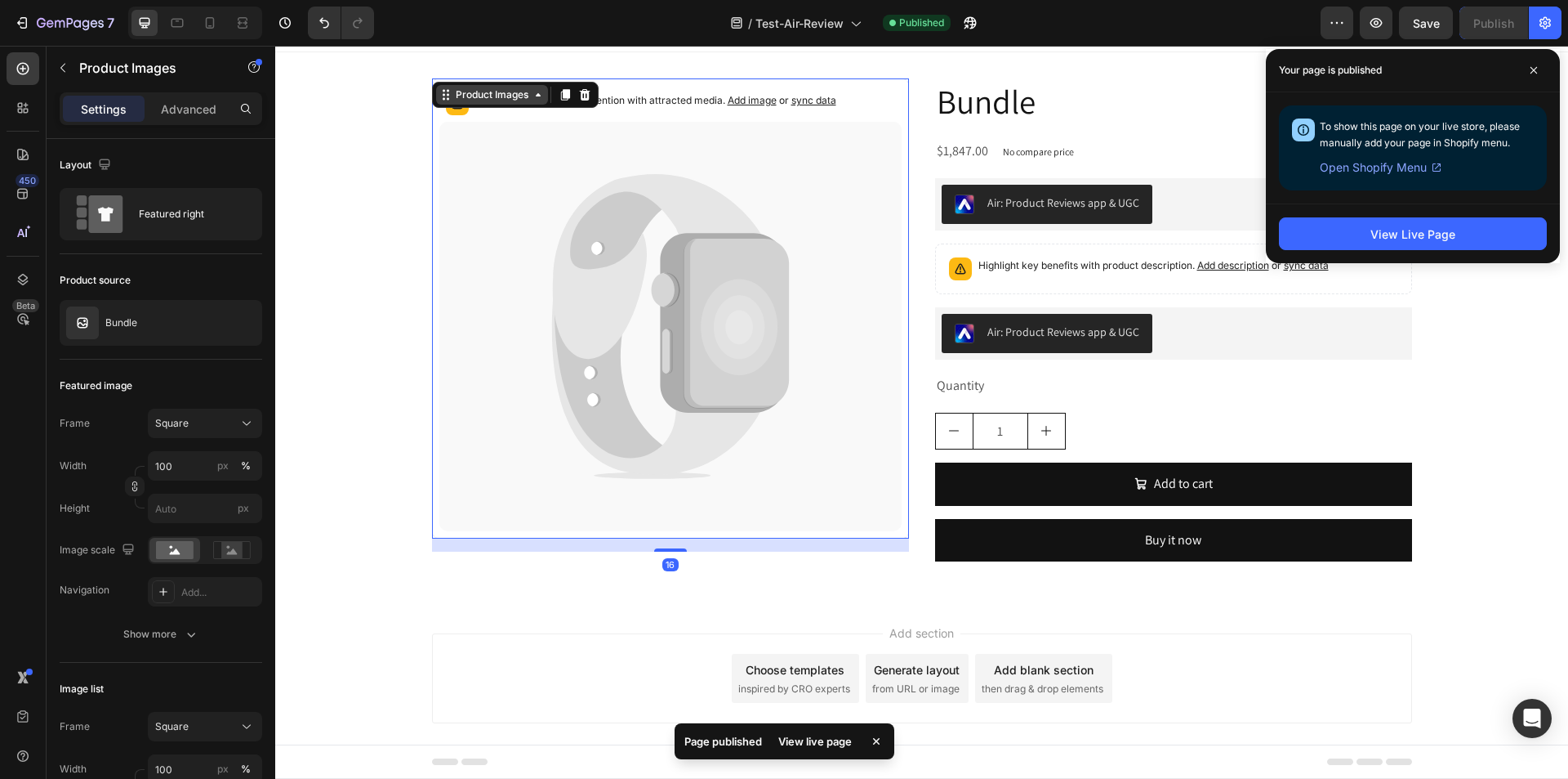
click at [467, 97] on div "Product Images" at bounding box center [492, 95] width 79 height 15
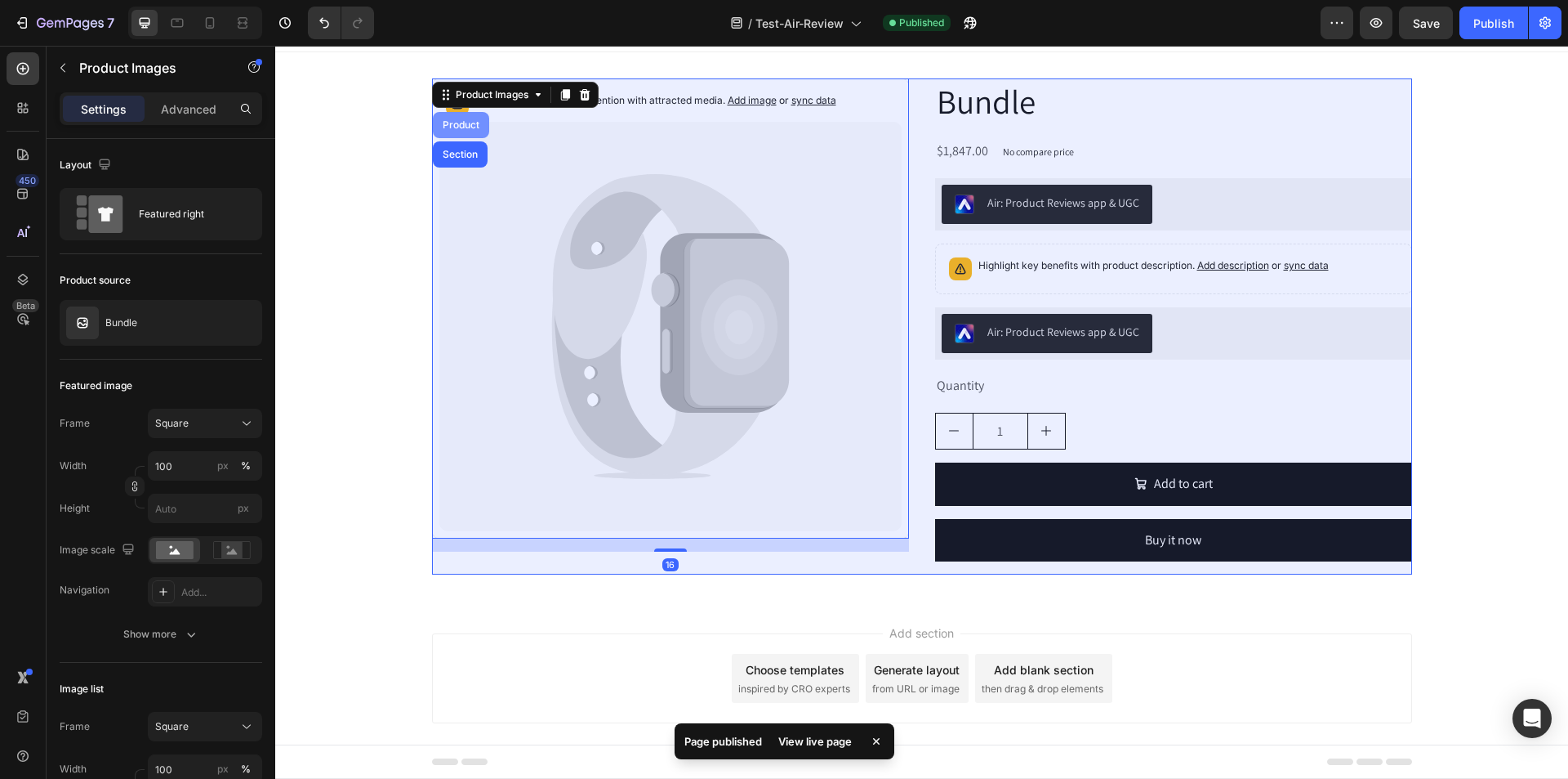
drag, startPoint x: 461, startPoint y: 126, endPoint x: 696, endPoint y: 49, distance: 247.3
click at [461, 126] on div "Product" at bounding box center [461, 126] width 43 height 10
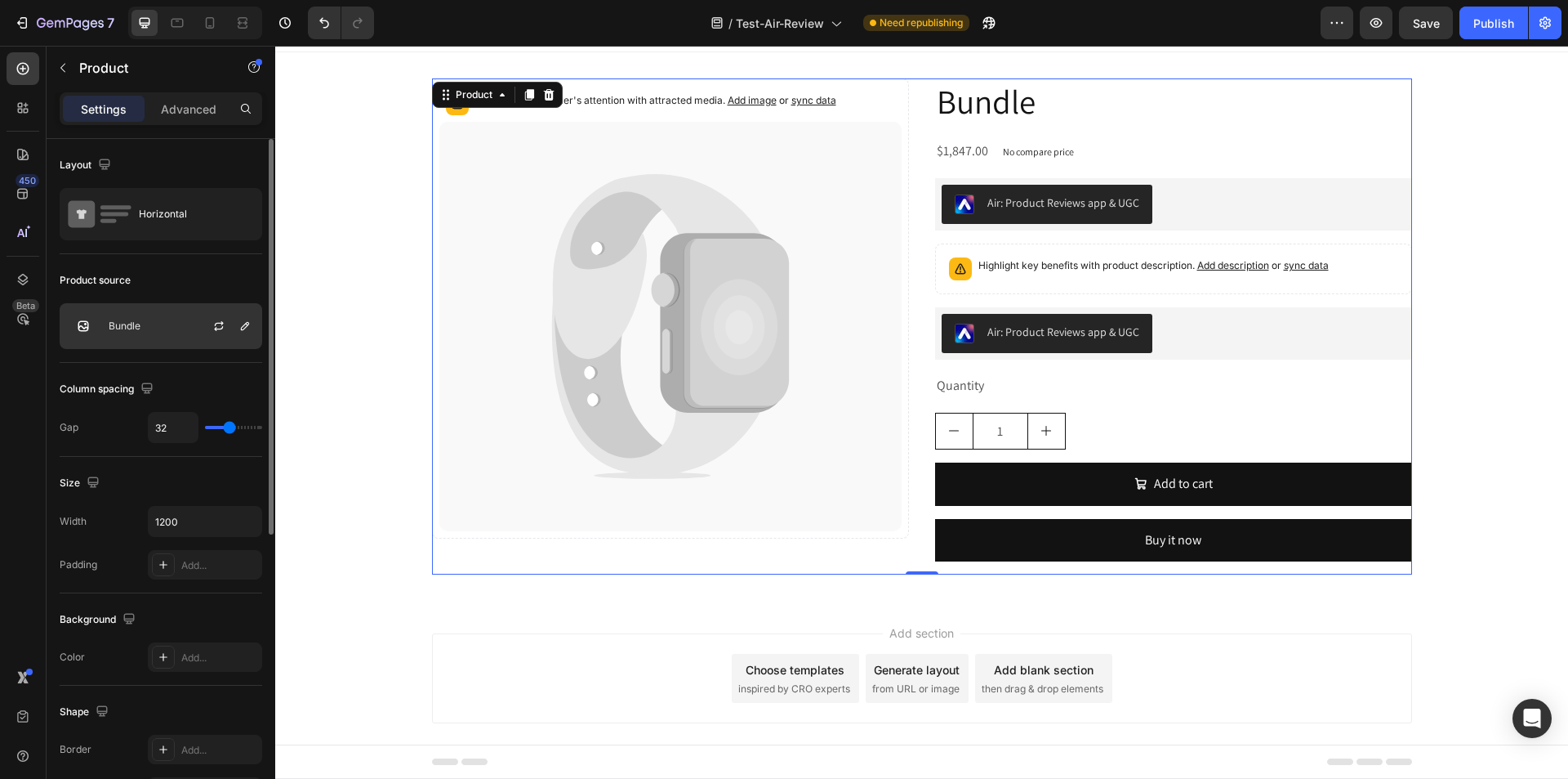
click at [158, 339] on div "Bundle" at bounding box center [161, 325] width 202 height 46
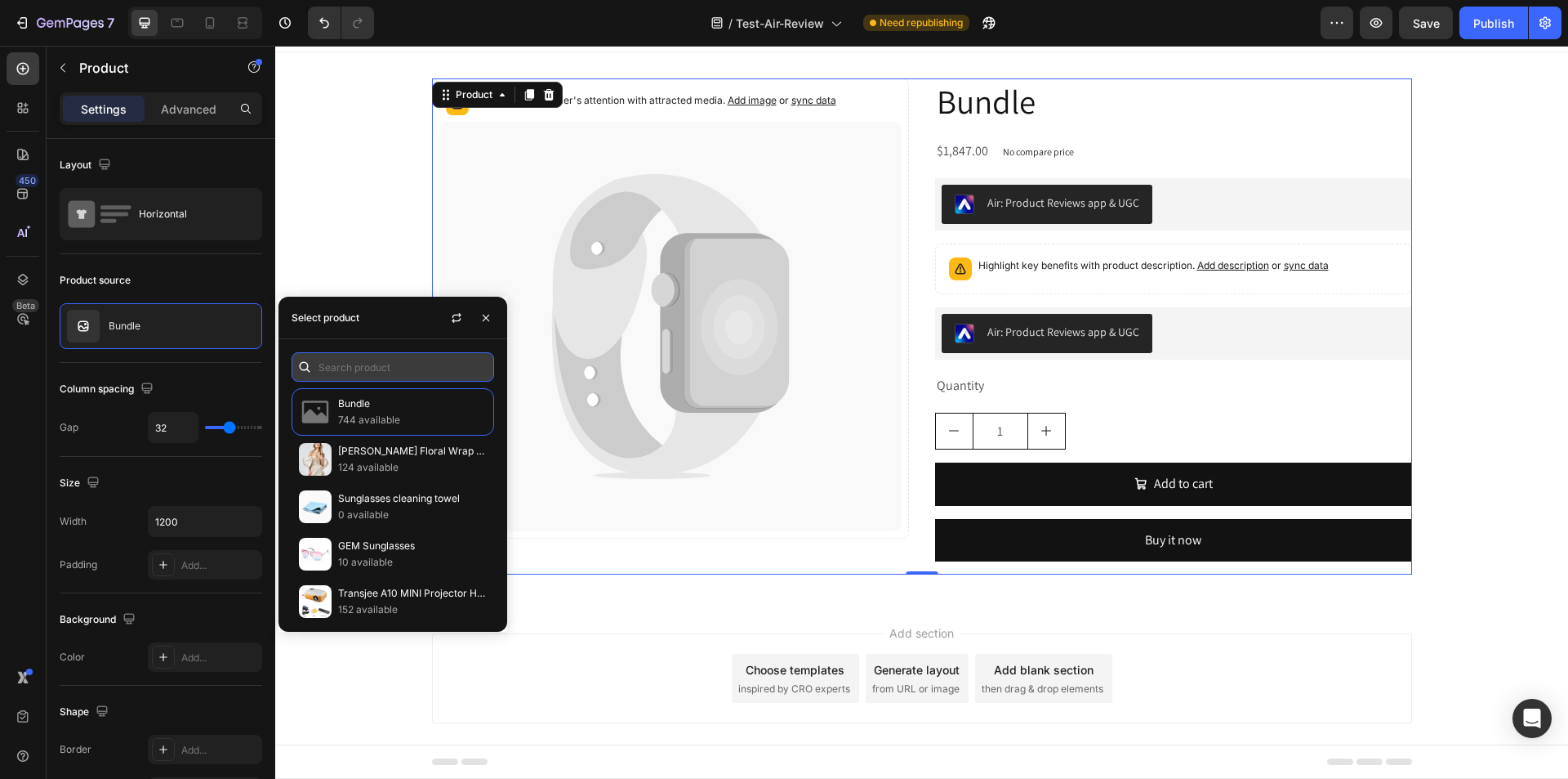
click at [356, 357] on input "text" at bounding box center [393, 366] width 202 height 29
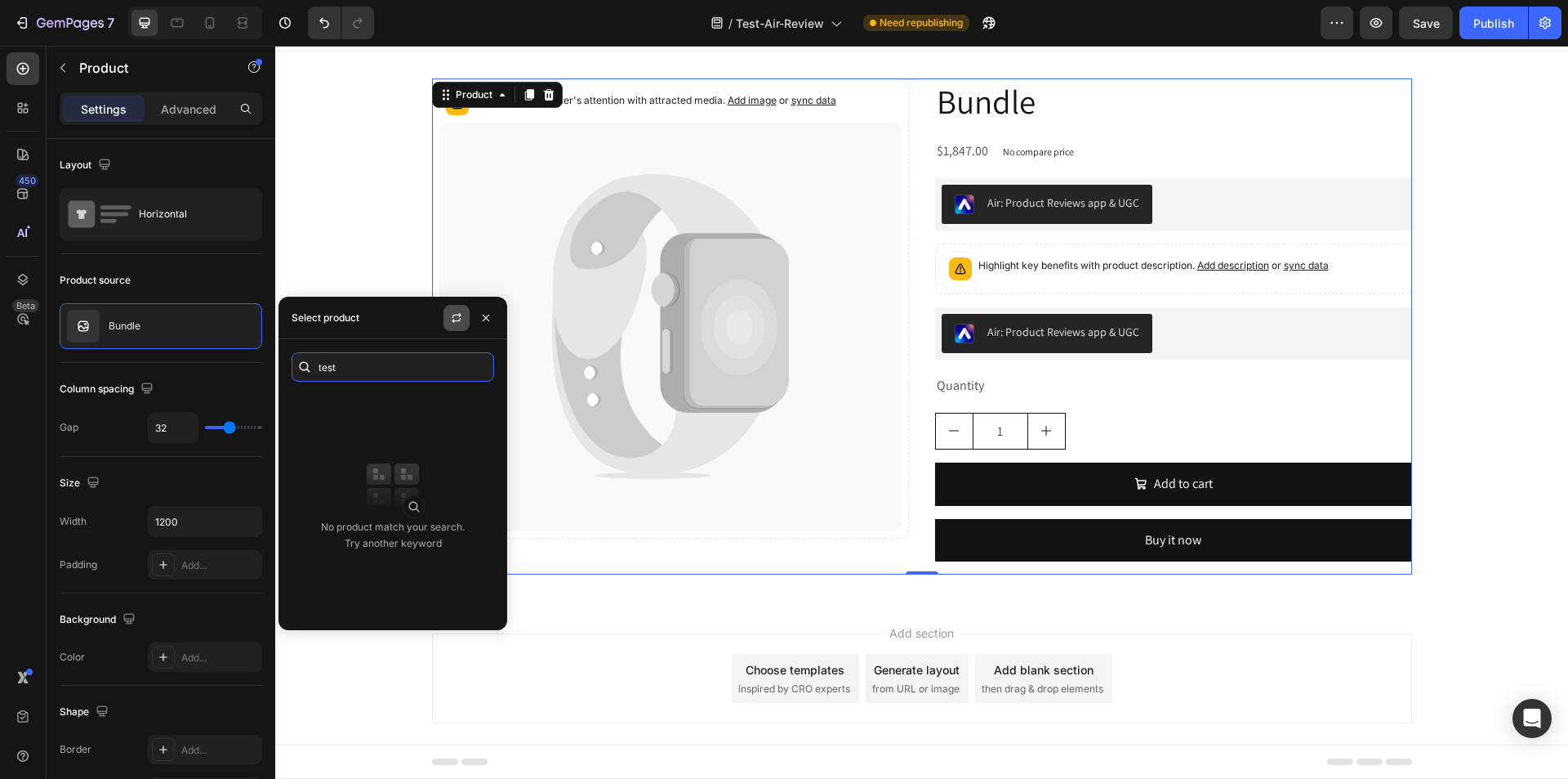
type input "test"
click at [460, 328] on button "button" at bounding box center [456, 317] width 26 height 26
click at [364, 371] on input "test" at bounding box center [393, 366] width 202 height 29
click at [370, 371] on input "test" at bounding box center [393, 366] width 202 height 29
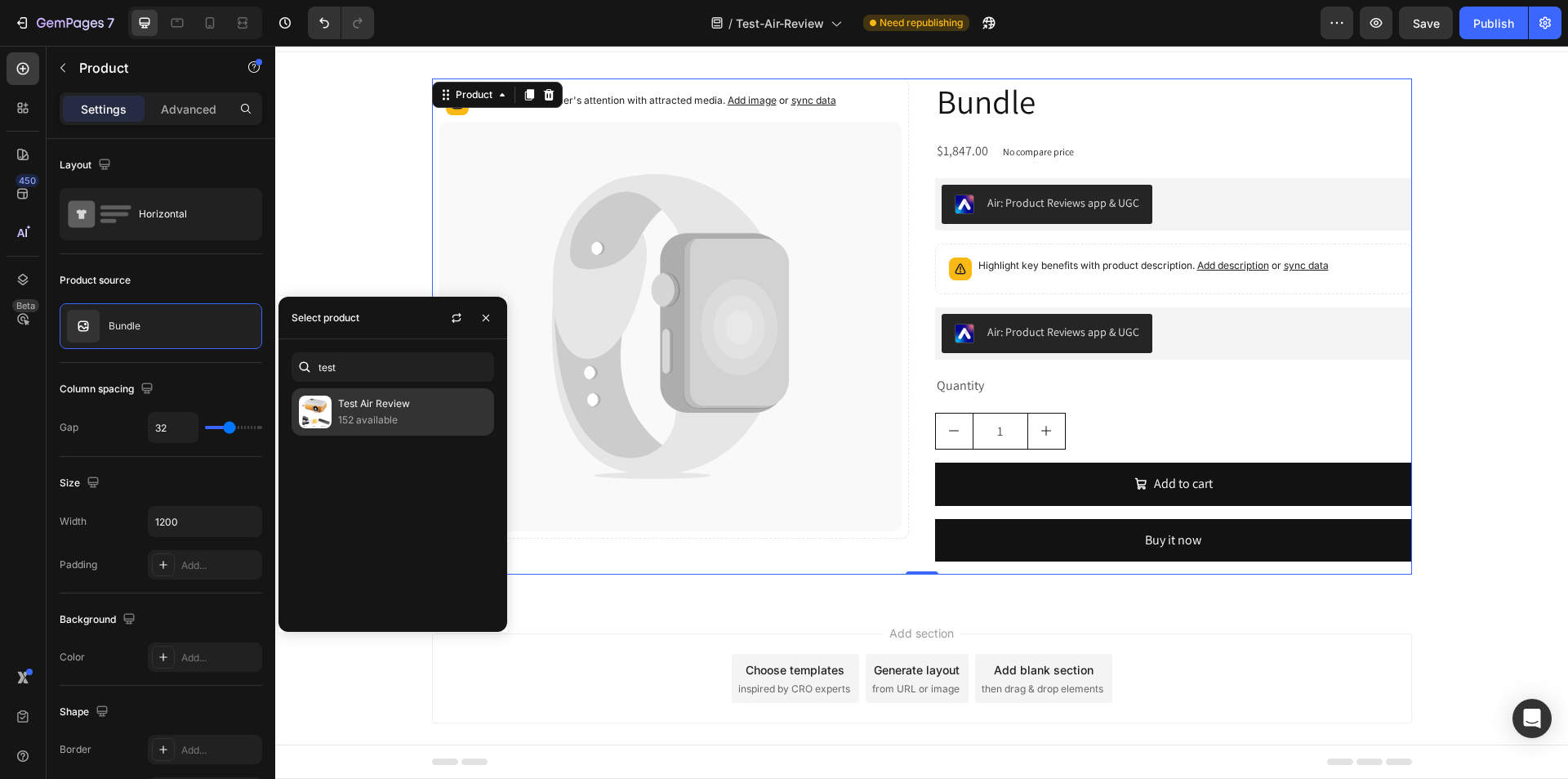
click at [359, 423] on p "152 available" at bounding box center [412, 420] width 149 height 17
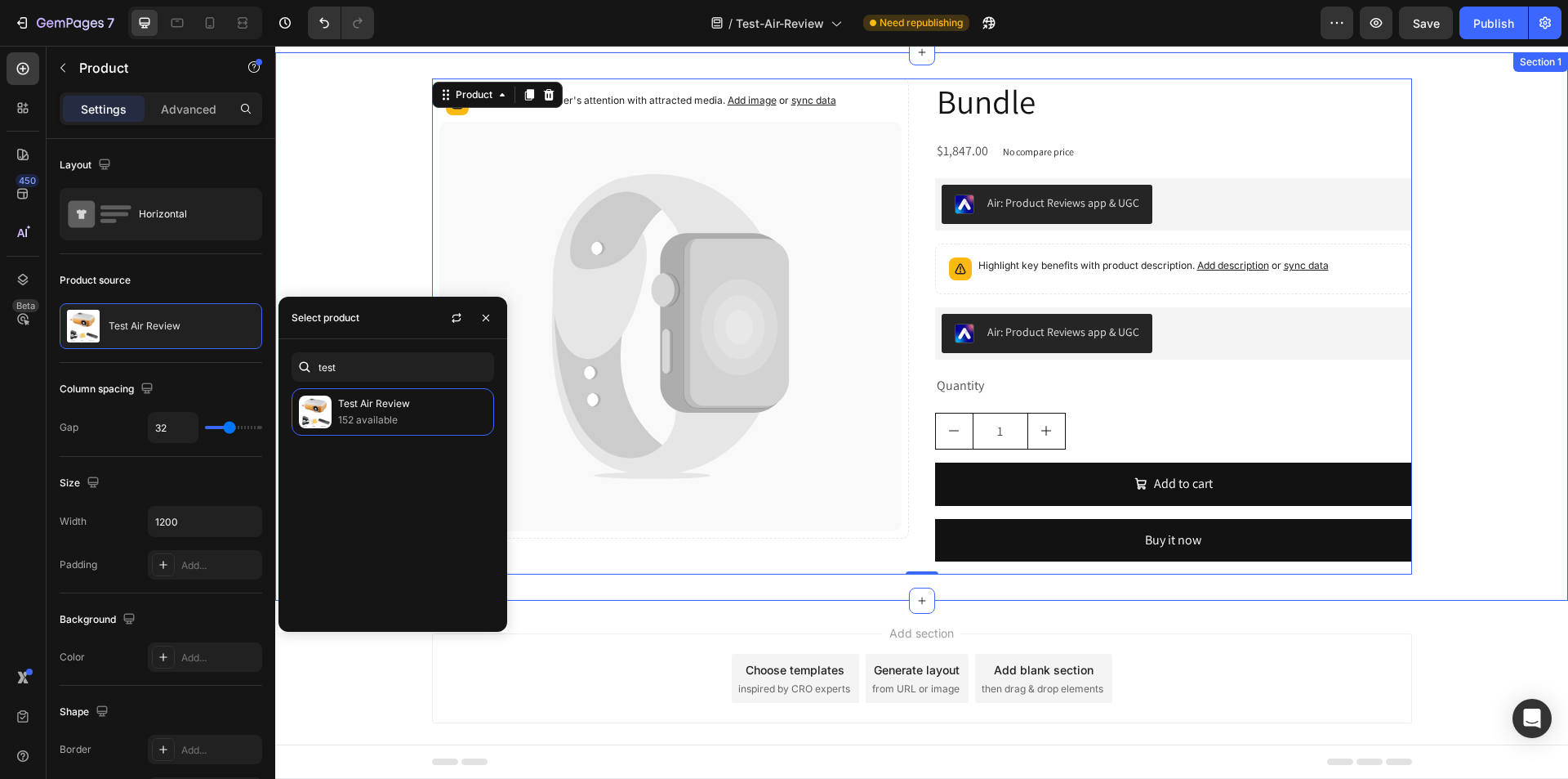
scroll to position [0, 0]
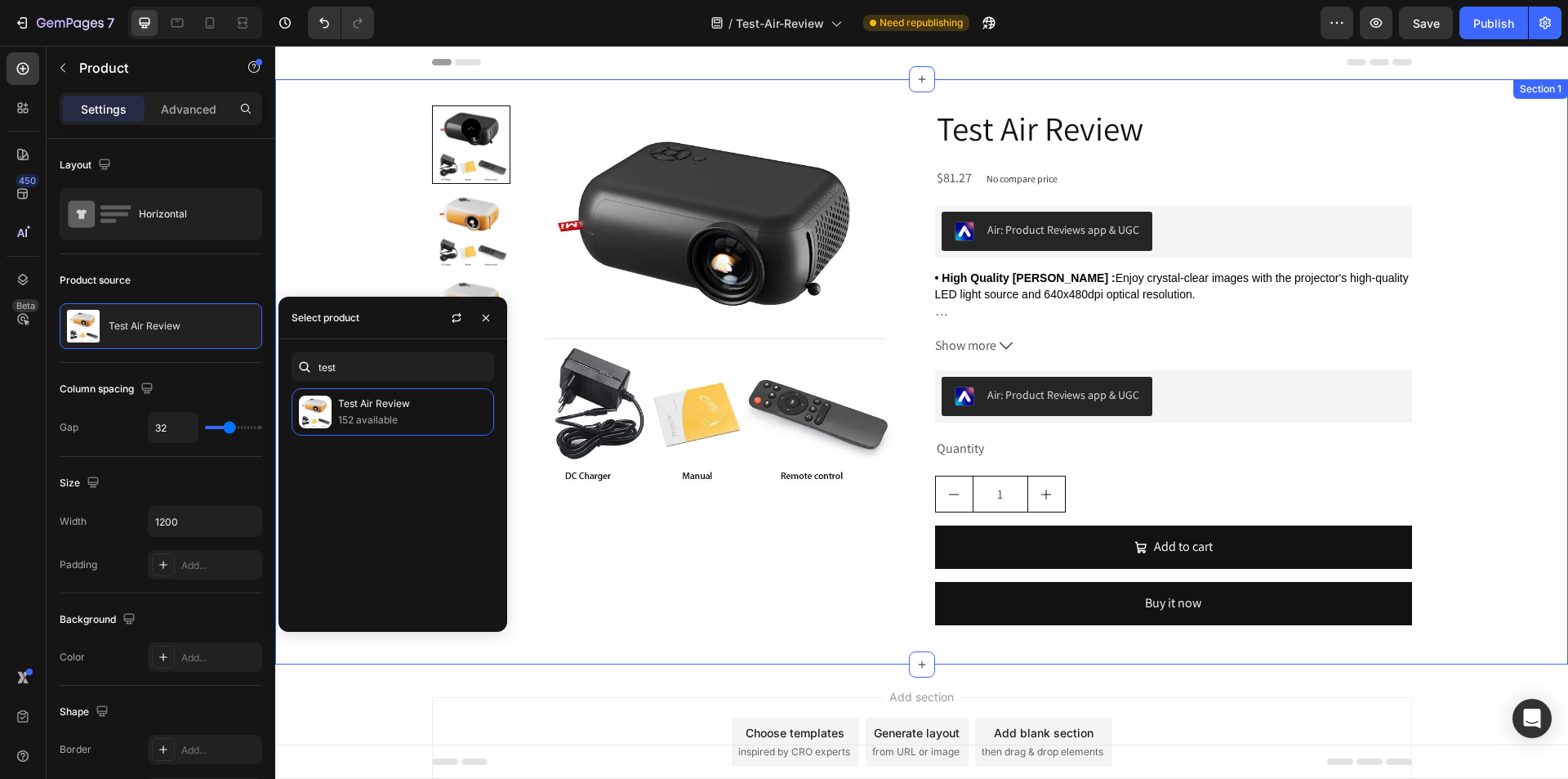
click at [1477, 182] on div "Product Images Test Air Review Product Title $81.27 Product Price Product Price…" at bounding box center [922, 372] width 1293 height 533
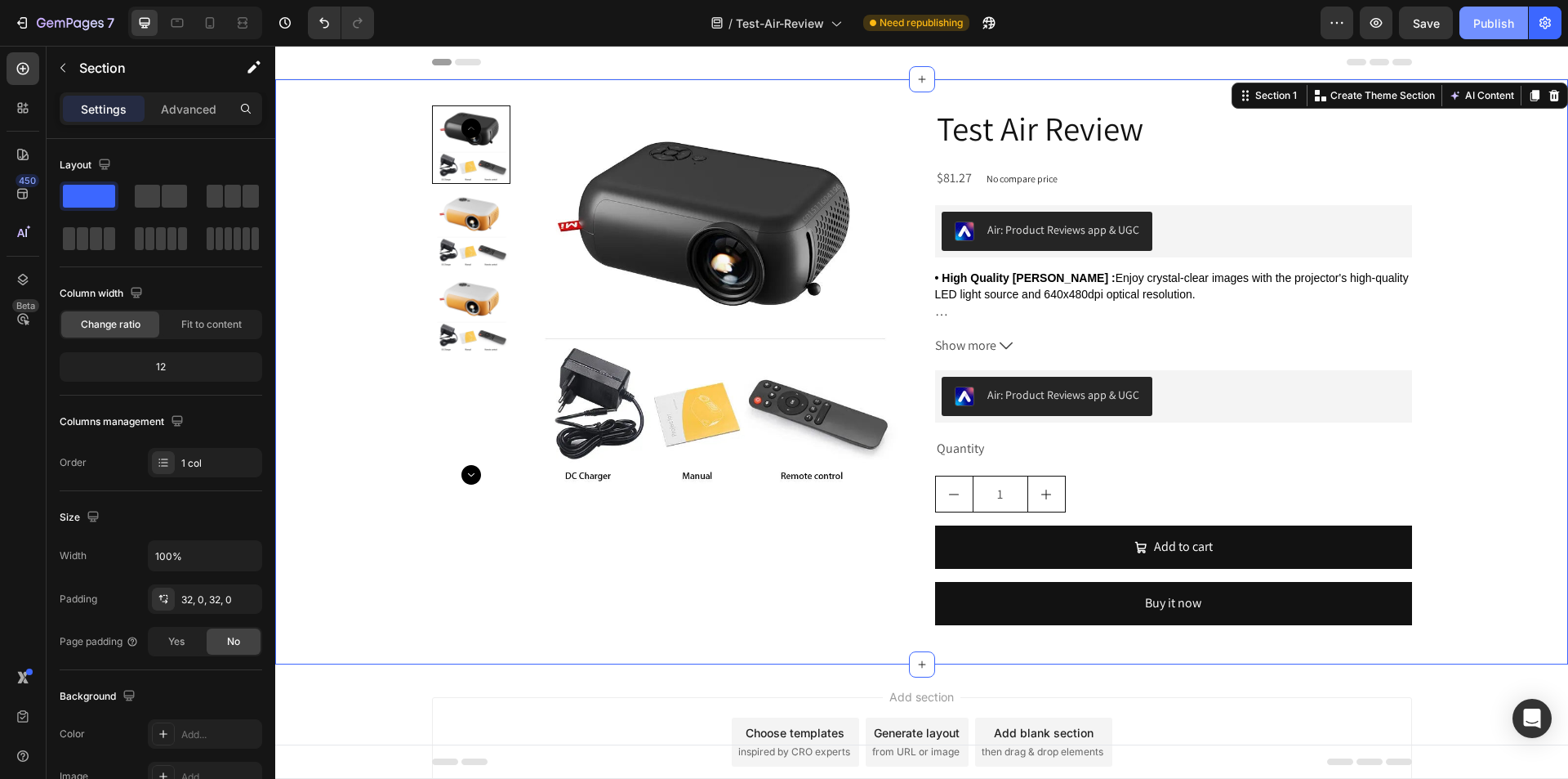
click at [1479, 18] on div "Publish" at bounding box center [1494, 23] width 41 height 18
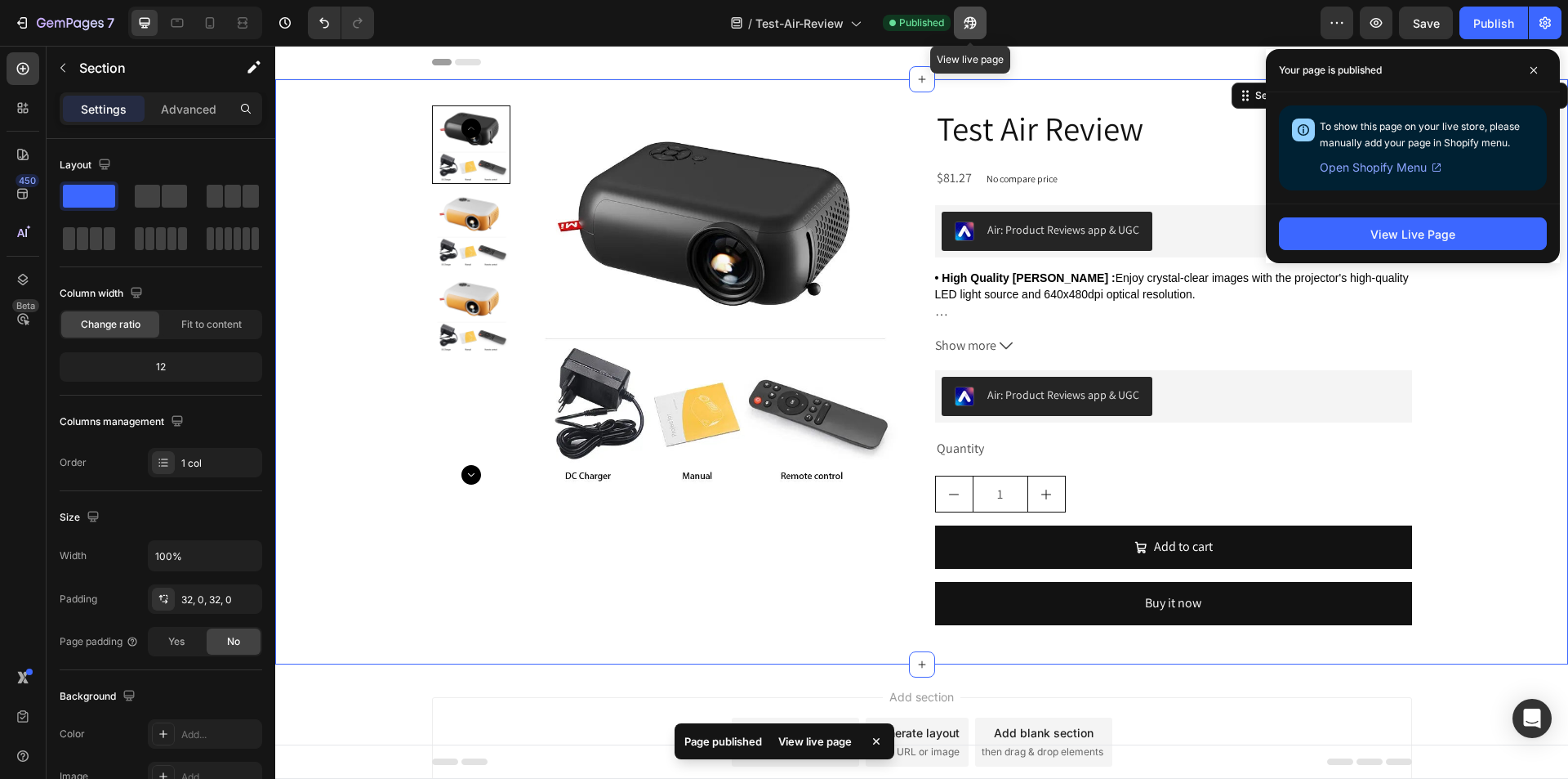
click at [966, 28] on icon "button" at bounding box center [965, 26] width 4 height 4
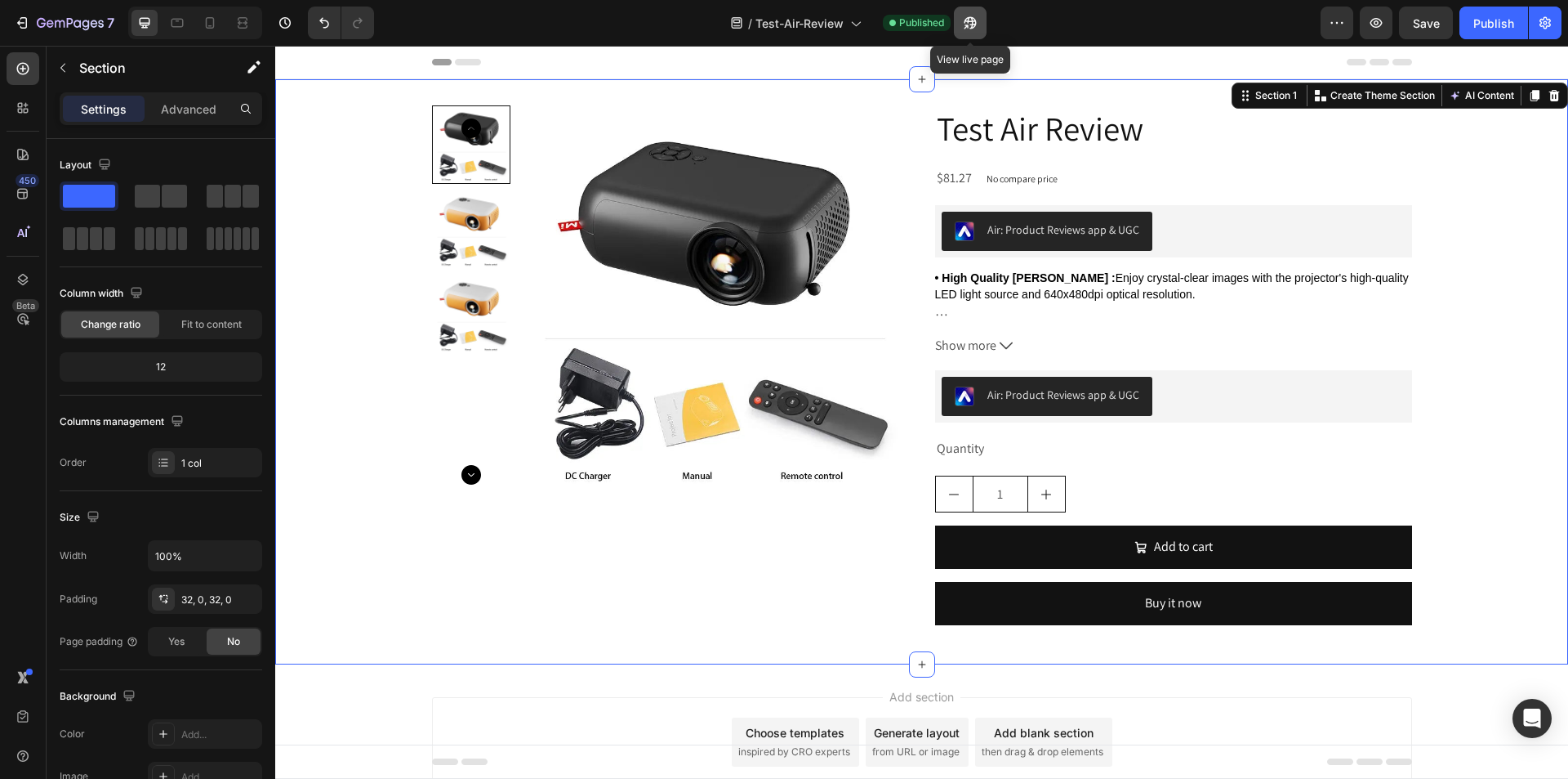
click at [968, 28] on icon "button" at bounding box center [970, 23] width 17 height 17
click at [1130, 290] on span "Enjoy crystal-clear images with the projector's high-quality LED light source a…" at bounding box center [1172, 285] width 473 height 29
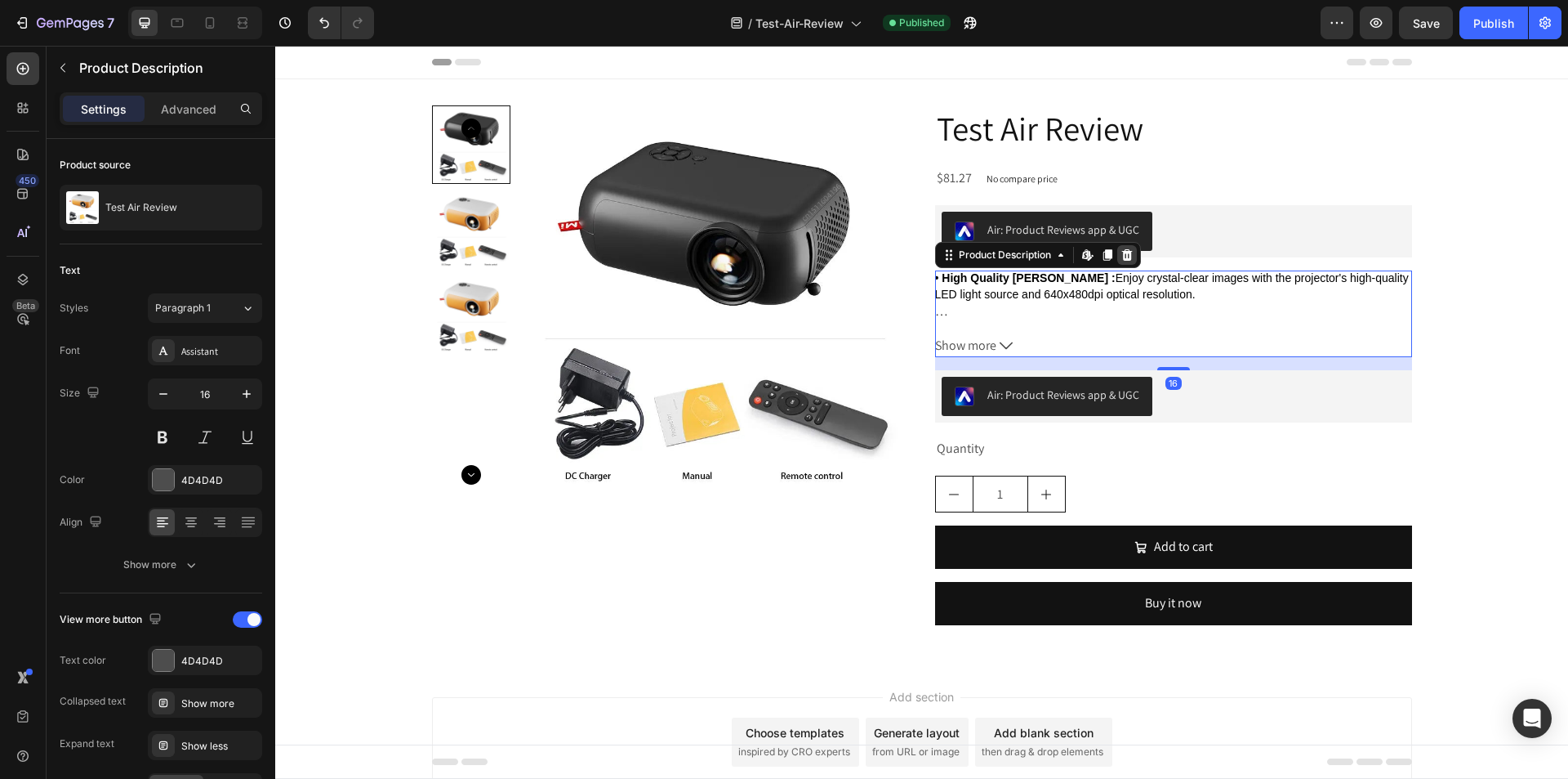
click at [1124, 253] on icon at bounding box center [1126, 255] width 11 height 12
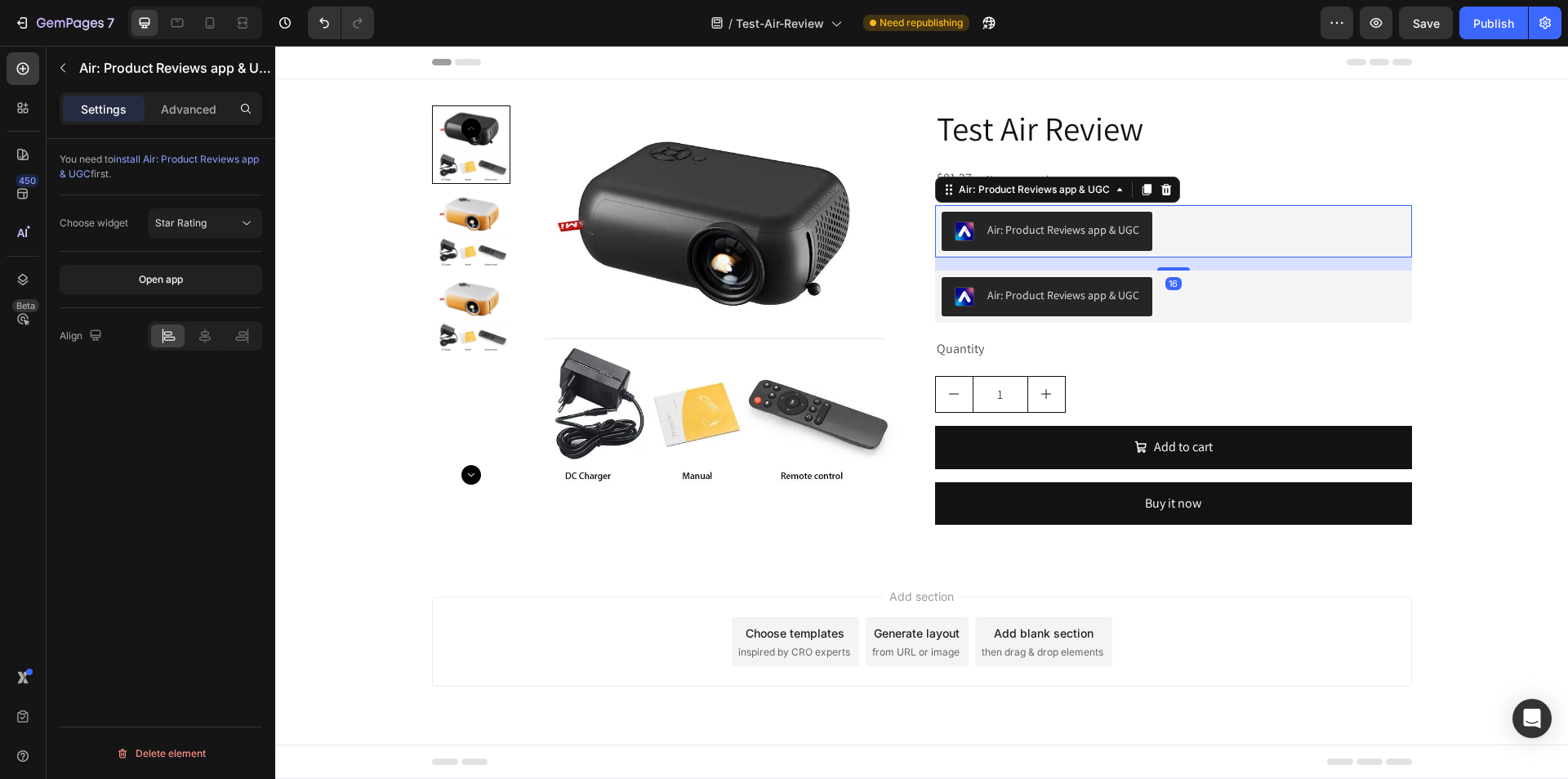
click at [1004, 228] on div "Air: Product Reviews app & UGC" at bounding box center [1064, 230] width 152 height 18
click at [1211, 168] on div "$81.27 Product Price Product Price No compare price Product Price Row" at bounding box center [1173, 178] width 477 height 27
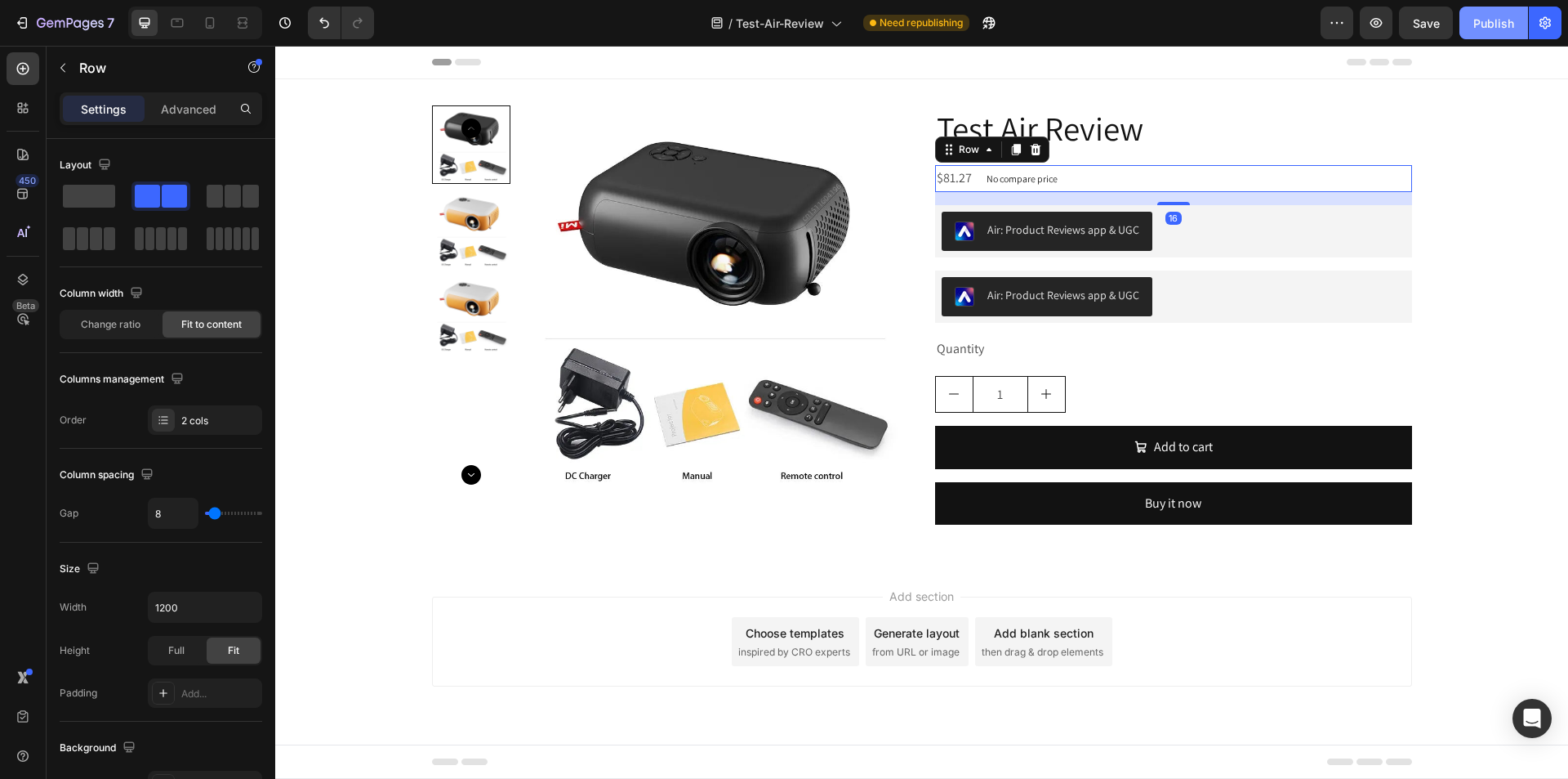
drag, startPoint x: 1455, startPoint y: 16, endPoint x: 1468, endPoint y: 16, distance: 13.0
click at [1458, 16] on div "Preview Save Publish" at bounding box center [1441, 23] width 241 height 33
click at [1484, 16] on div "Publish" at bounding box center [1494, 23] width 41 height 18
click at [967, 23] on icon "button" at bounding box center [970, 23] width 17 height 17
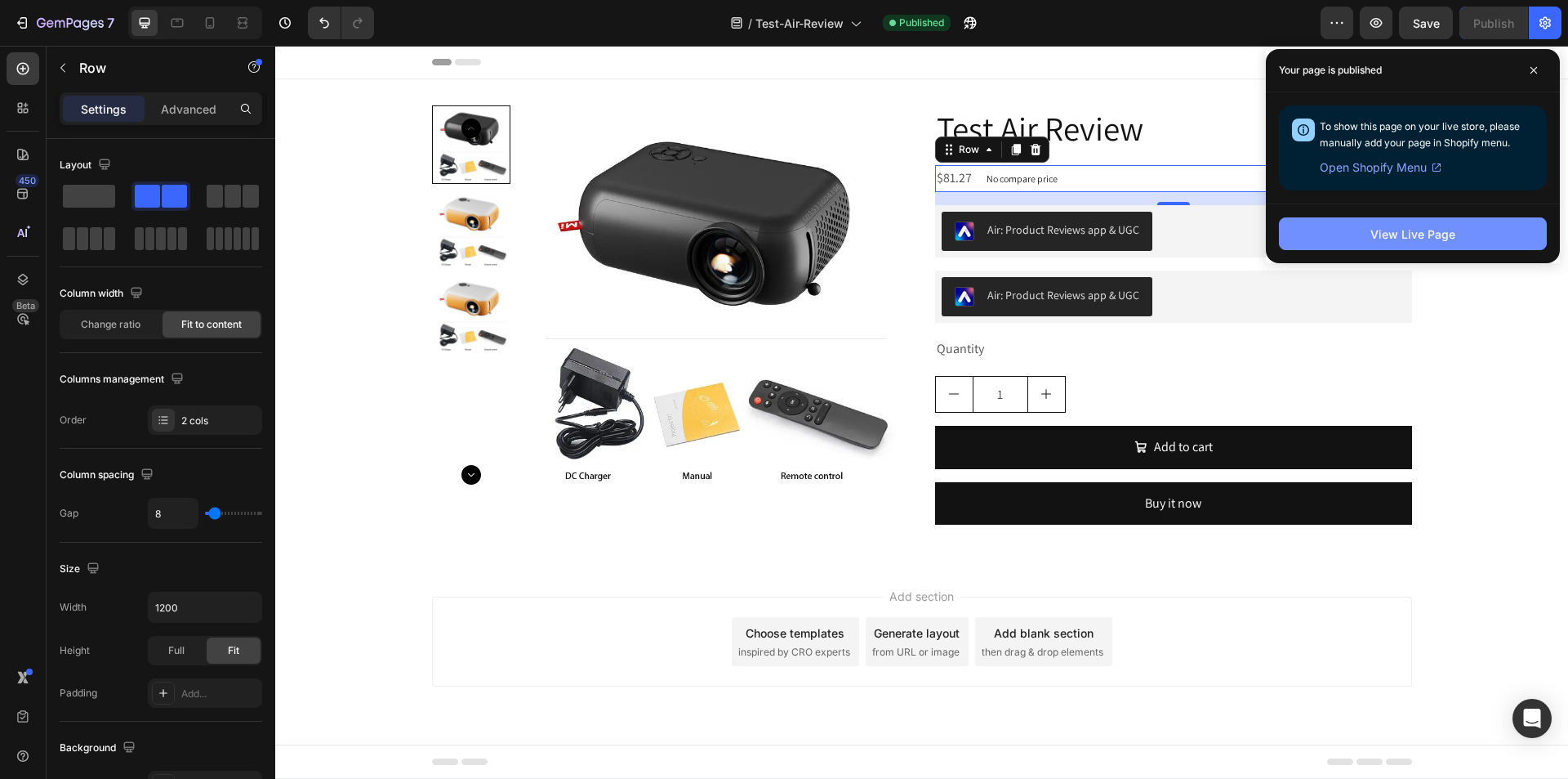
click at [1390, 249] on button "View Live Page" at bounding box center [1412, 233] width 268 height 33
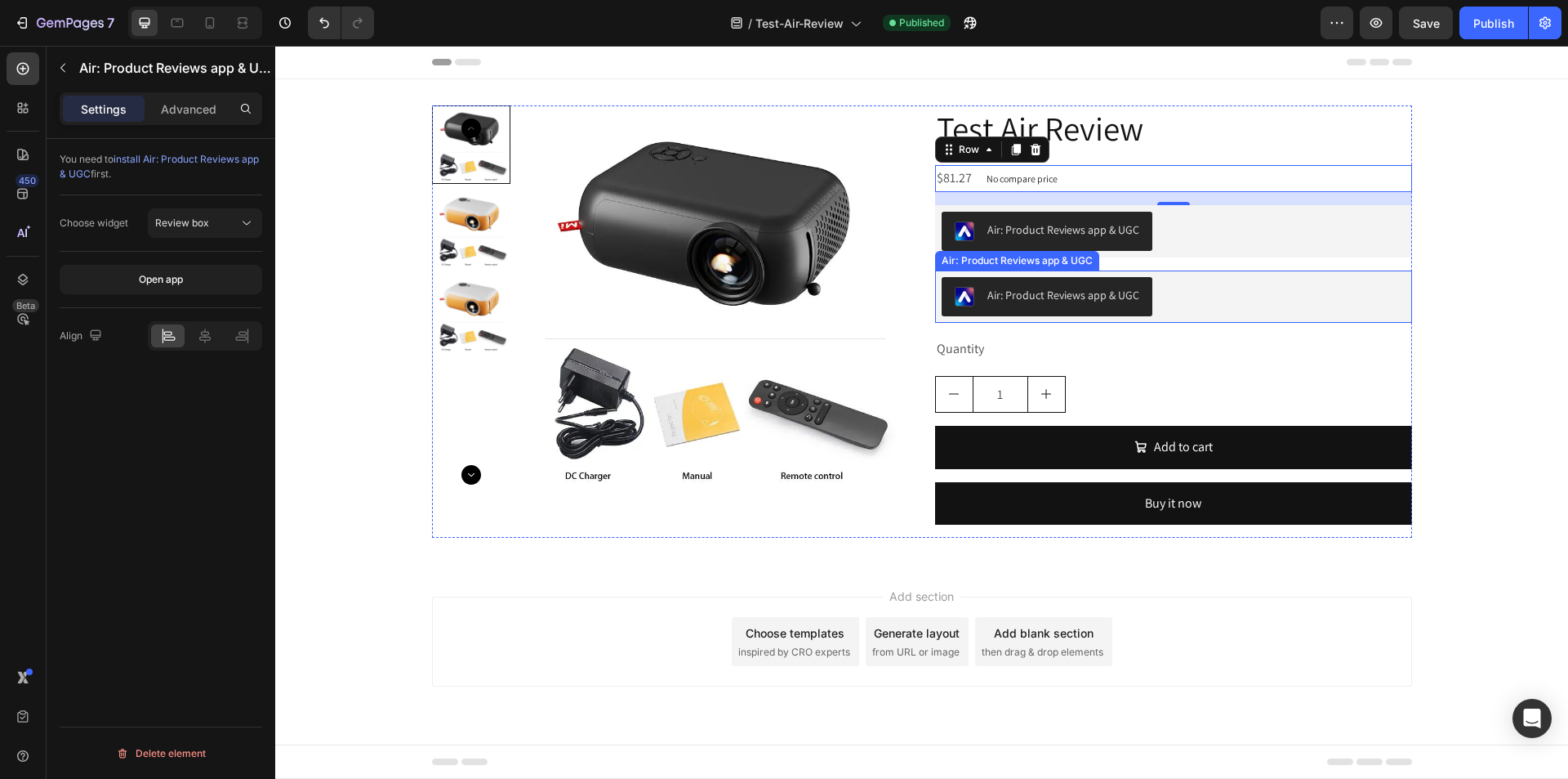
click at [1285, 291] on div "Air: Product Reviews app & UGC" at bounding box center [1173, 296] width 464 height 39
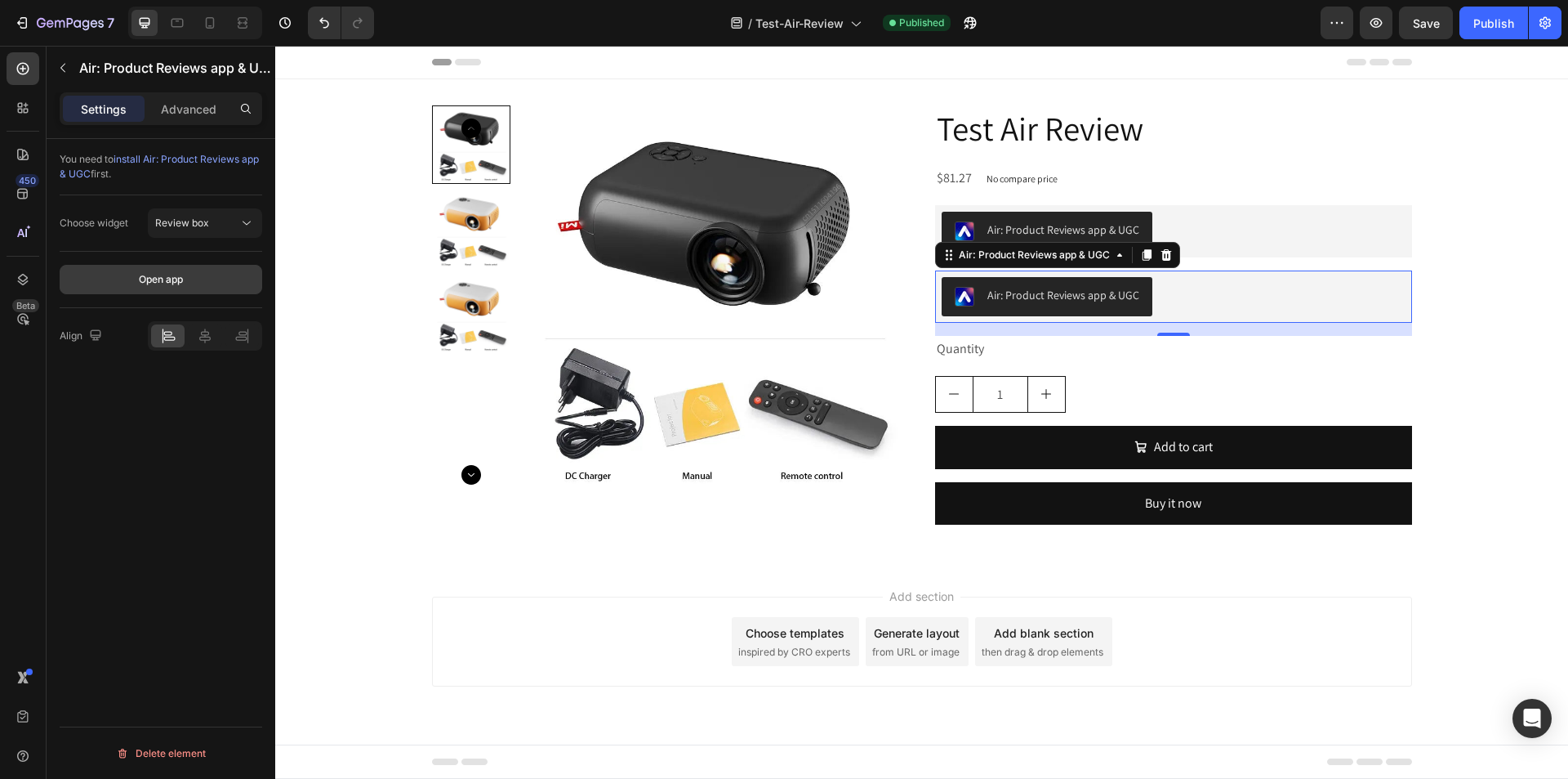
click at [170, 282] on div "Open app" at bounding box center [161, 279] width 44 height 15
click at [17, 30] on icon "button" at bounding box center [23, 23] width 17 height 17
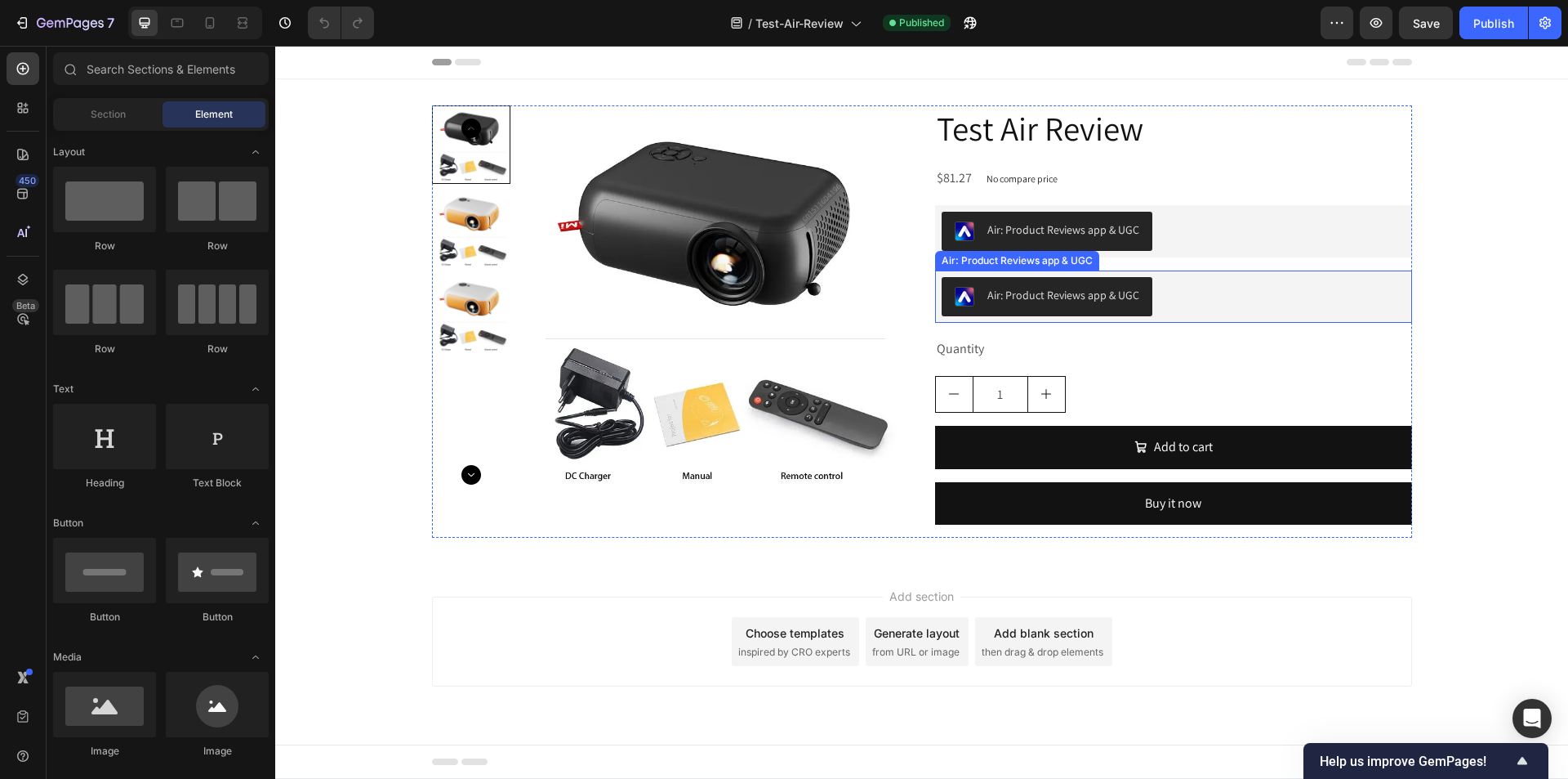
click at [1264, 295] on div "Air: Product Reviews app & UGC" at bounding box center [1173, 296] width 464 height 39
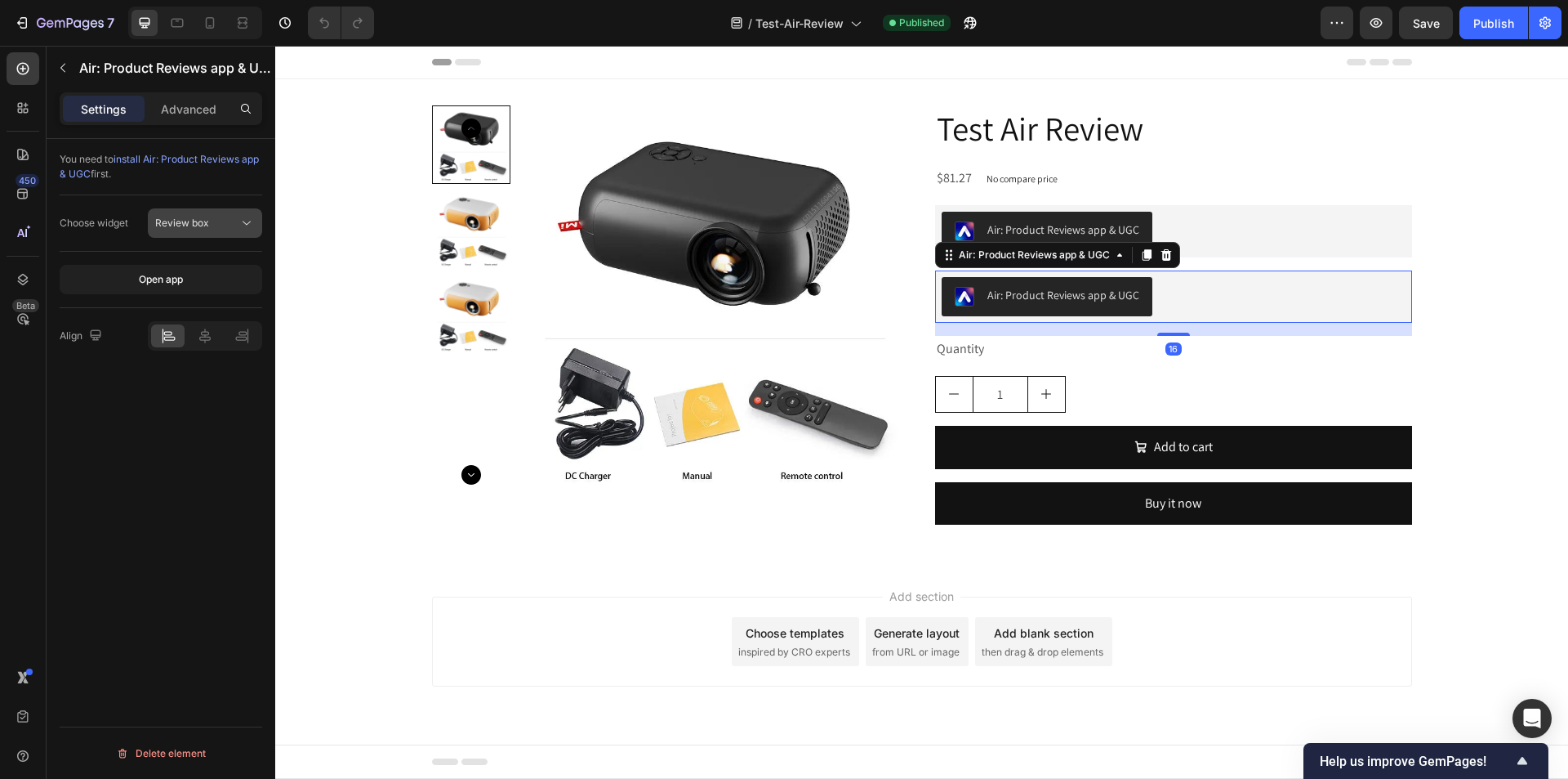
click at [233, 232] on button "Review box" at bounding box center [205, 223] width 115 height 29
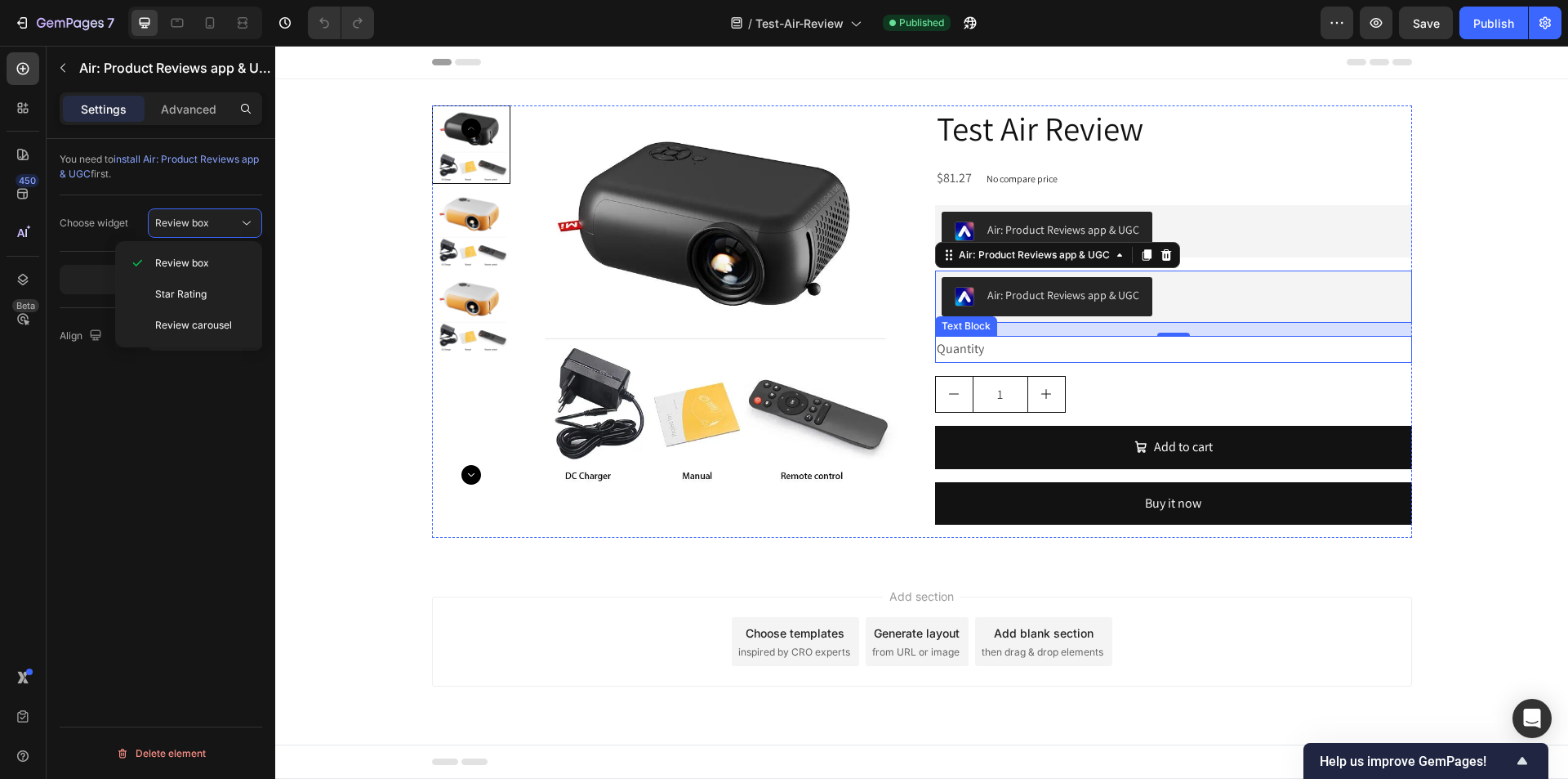
drag, startPoint x: 1192, startPoint y: 355, endPoint x: 1201, endPoint y: 361, distance: 10.8
click at [1192, 355] on div "Quantity" at bounding box center [1173, 349] width 477 height 27
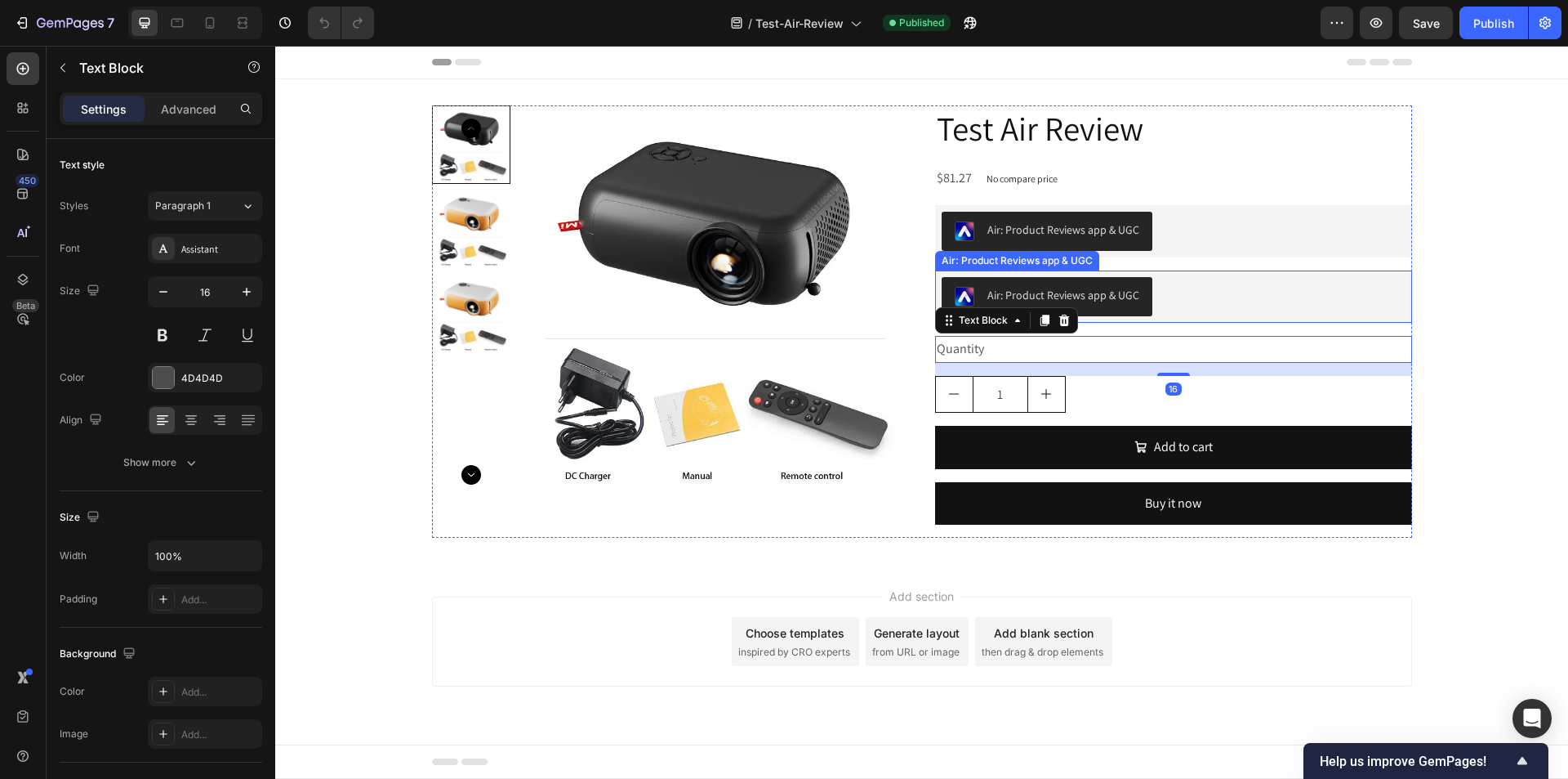
click at [1209, 302] on div "Air: Product Reviews app & UGC" at bounding box center [1173, 296] width 464 height 39
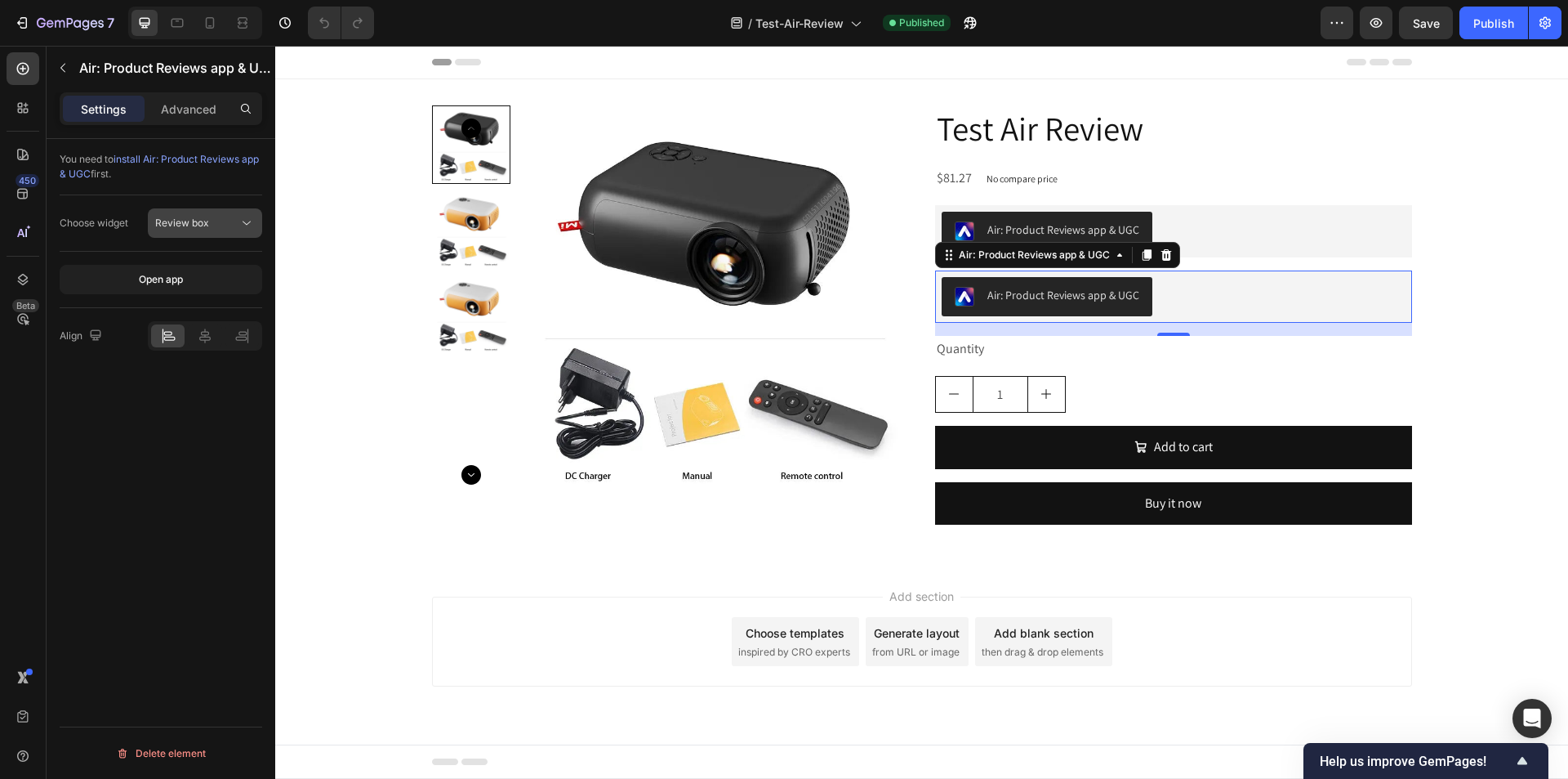
click at [175, 211] on button "Review box" at bounding box center [205, 223] width 115 height 29
drag, startPoint x: 203, startPoint y: 323, endPoint x: 238, endPoint y: 310, distance: 37.3
click at [203, 324] on span "Review carousel" at bounding box center [194, 325] width 77 height 15
click at [1505, 21] on div "Publish" at bounding box center [1494, 23] width 41 height 18
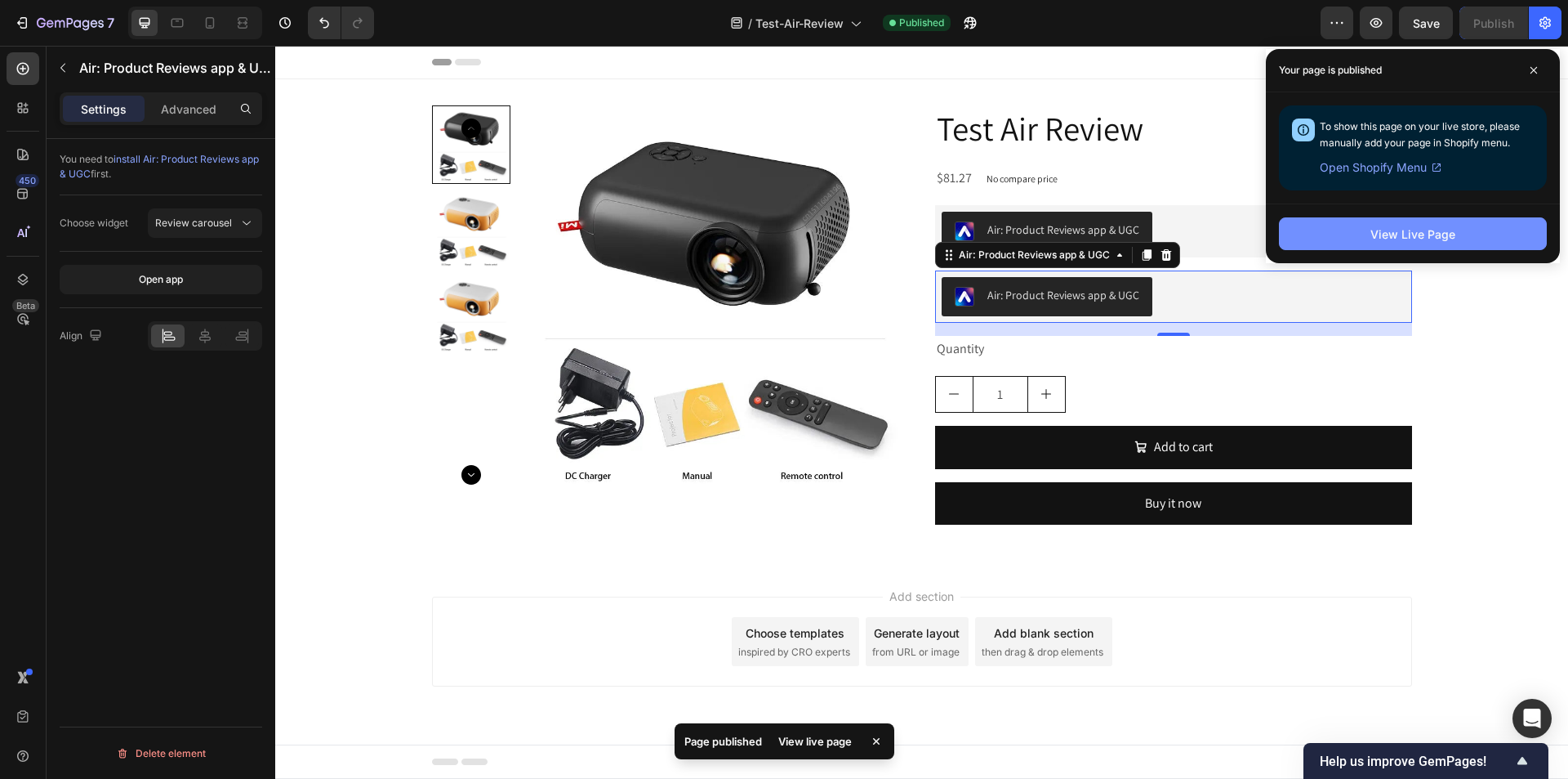
click at [1376, 232] on div "View Live Page" at bounding box center [1413, 234] width 85 height 18
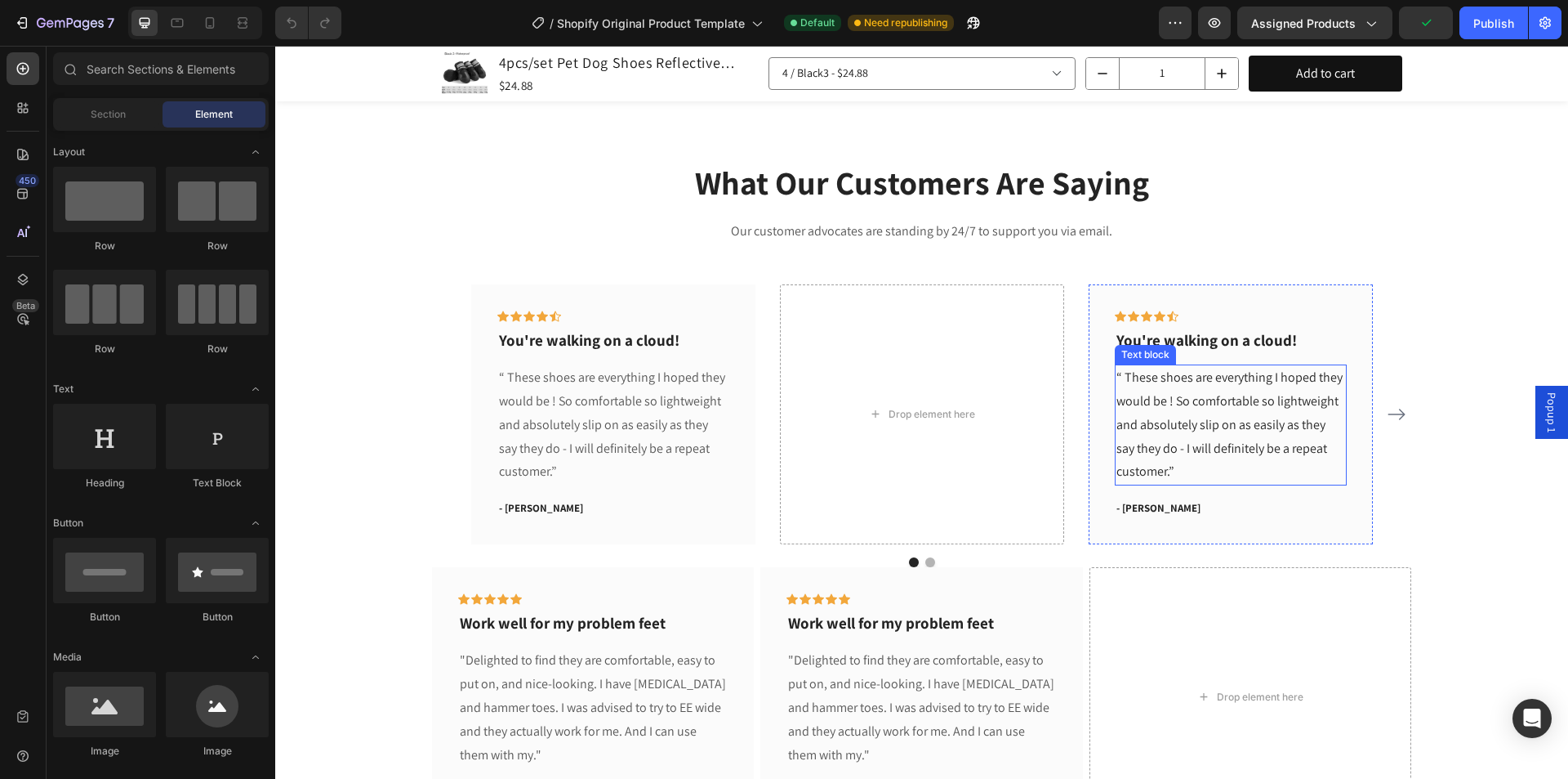
scroll to position [1296, 0]
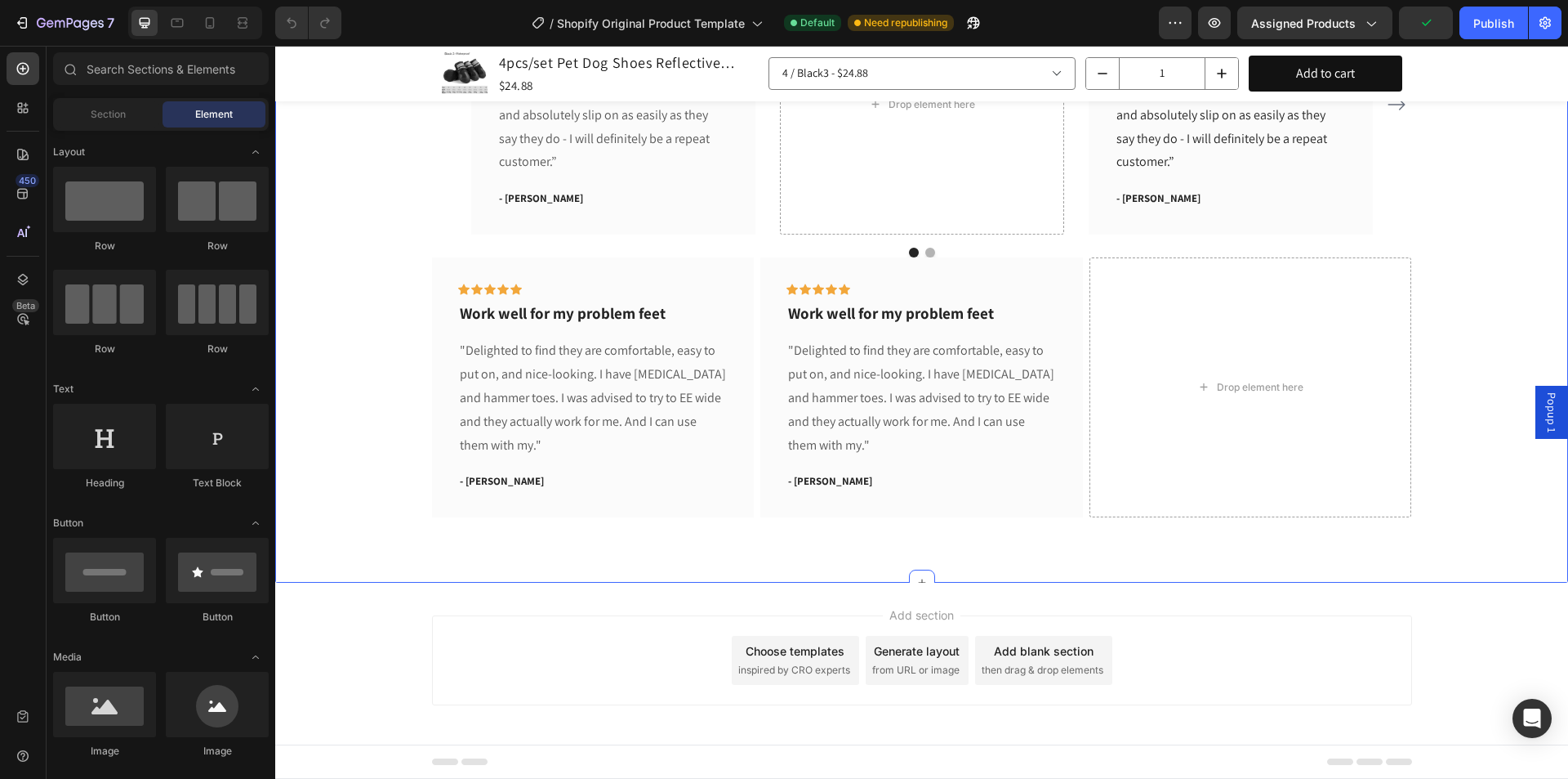
click at [1479, 279] on div "What Our Customers Are Saying Heading Our customer advocates are standing by 24…" at bounding box center [922, 183] width 1269 height 668
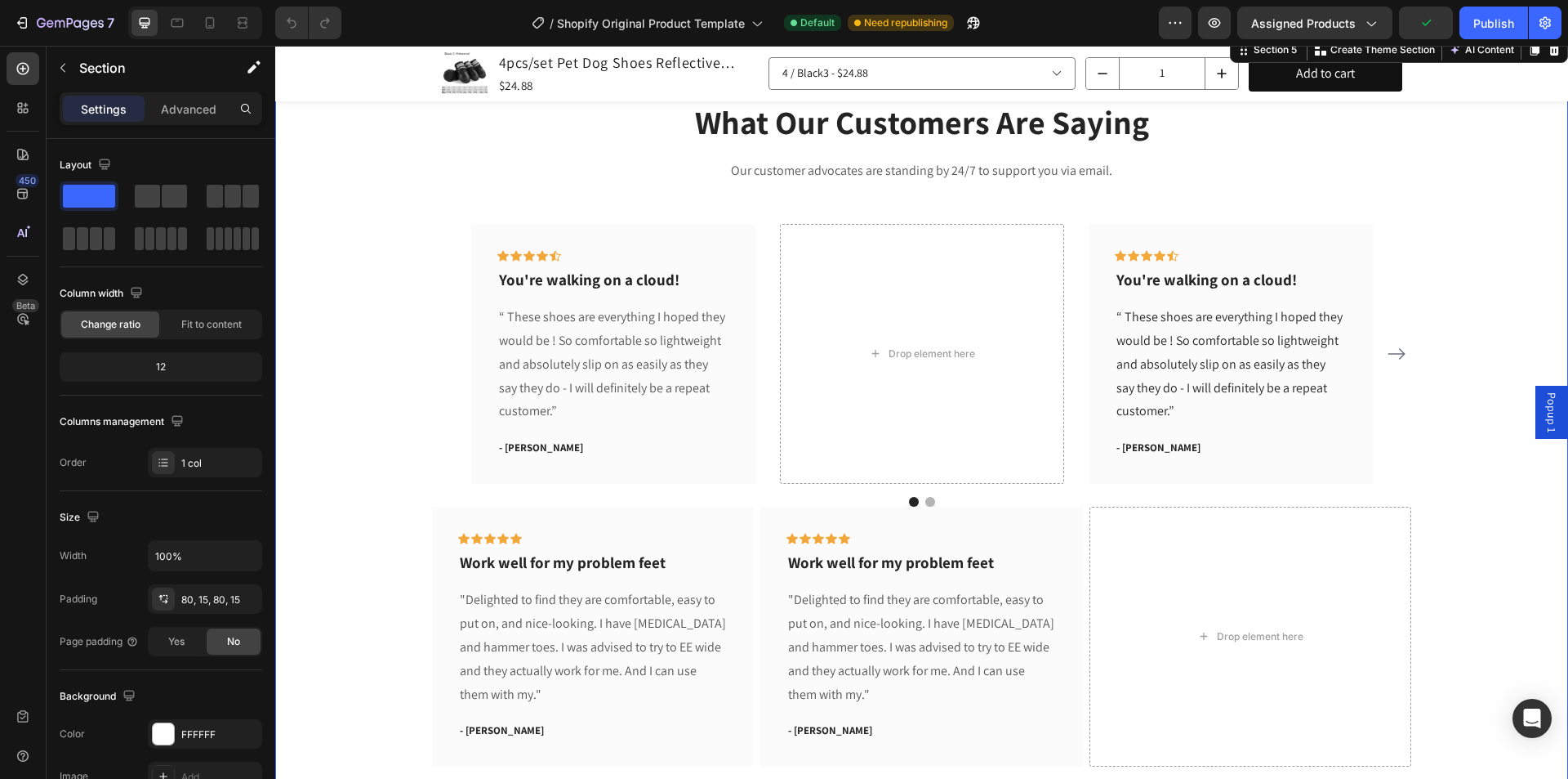
scroll to position [397, 0]
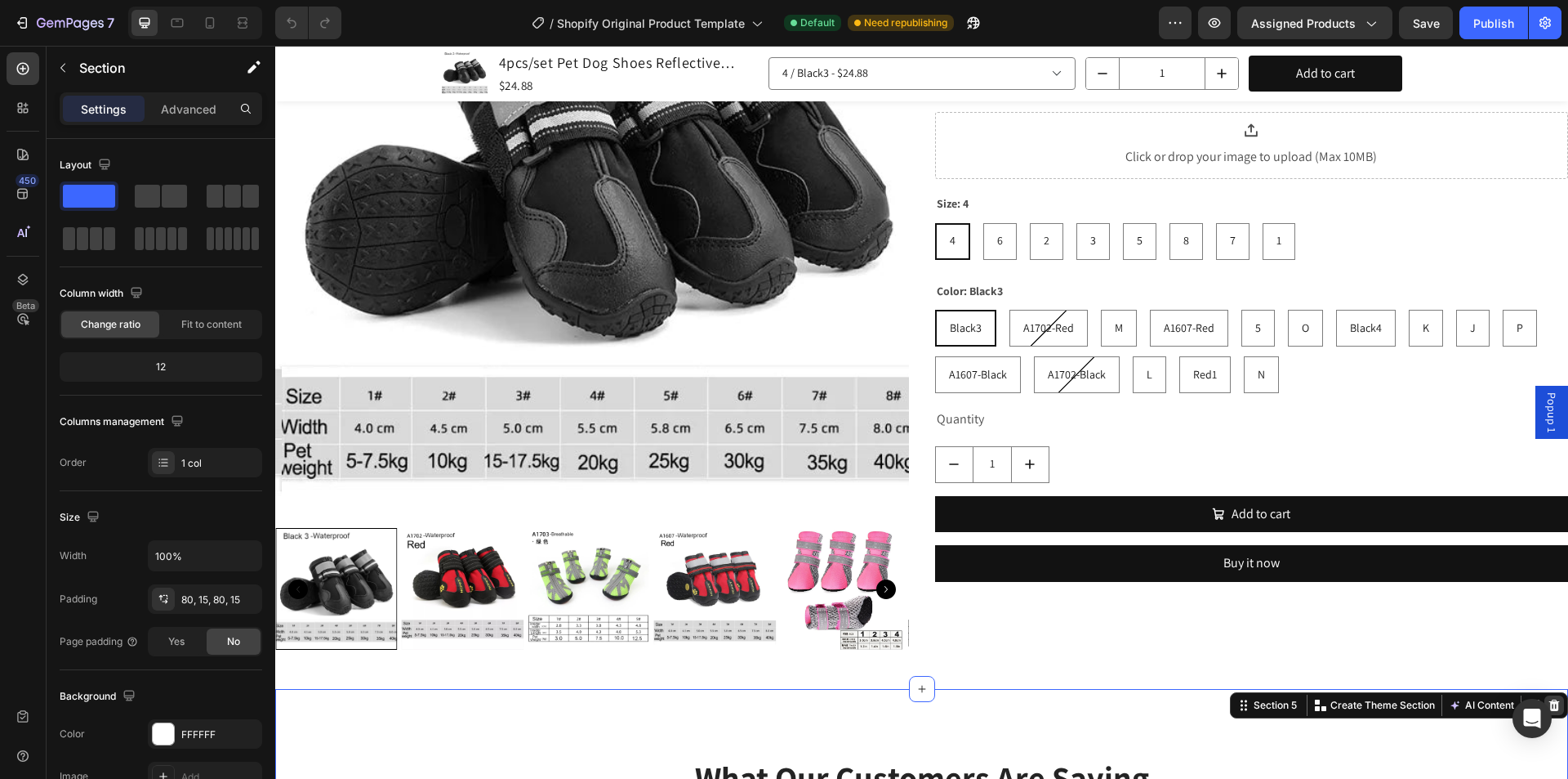
click at [1549, 700] on icon at bounding box center [1554, 705] width 11 height 12
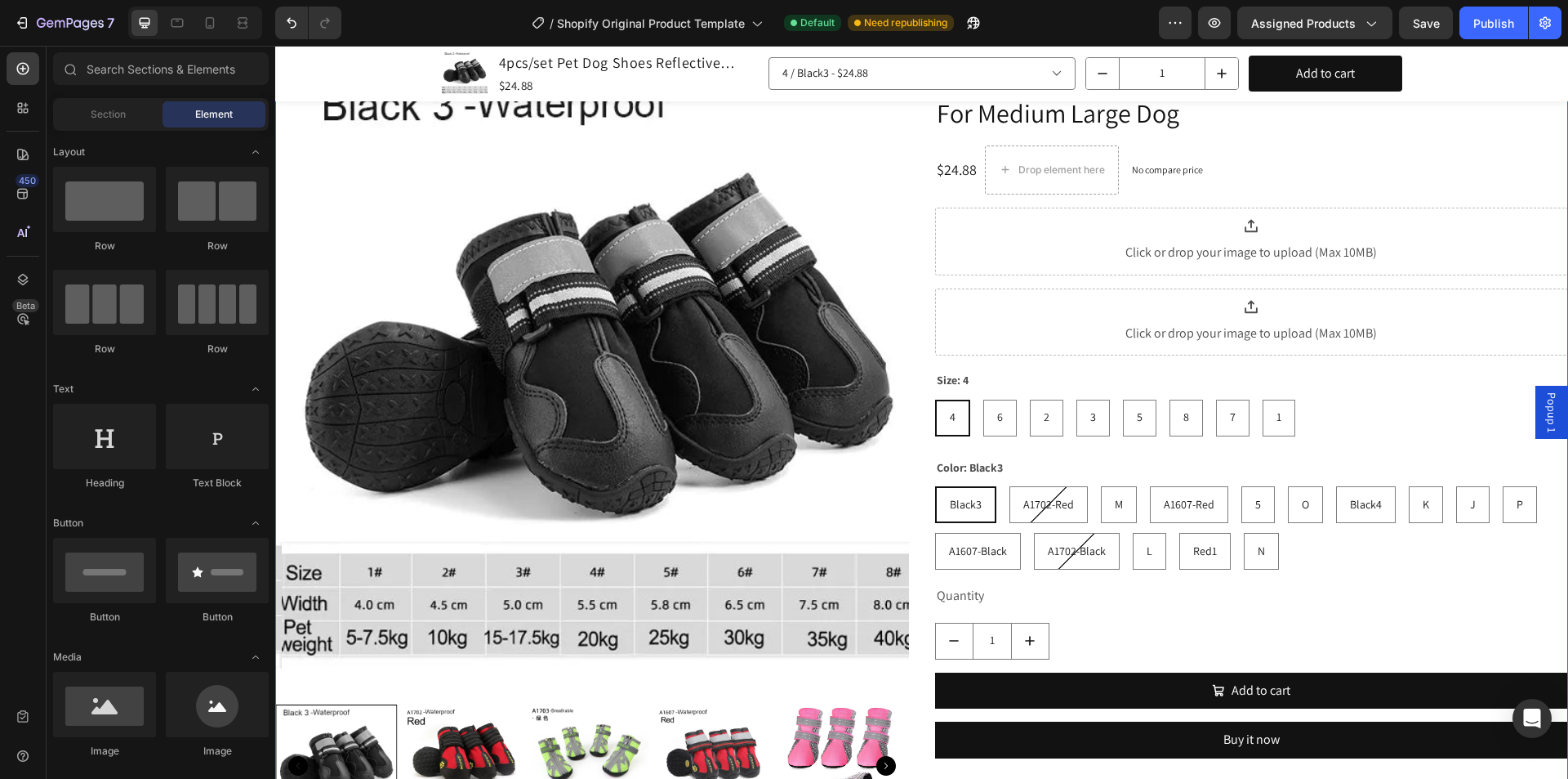
scroll to position [0, 0]
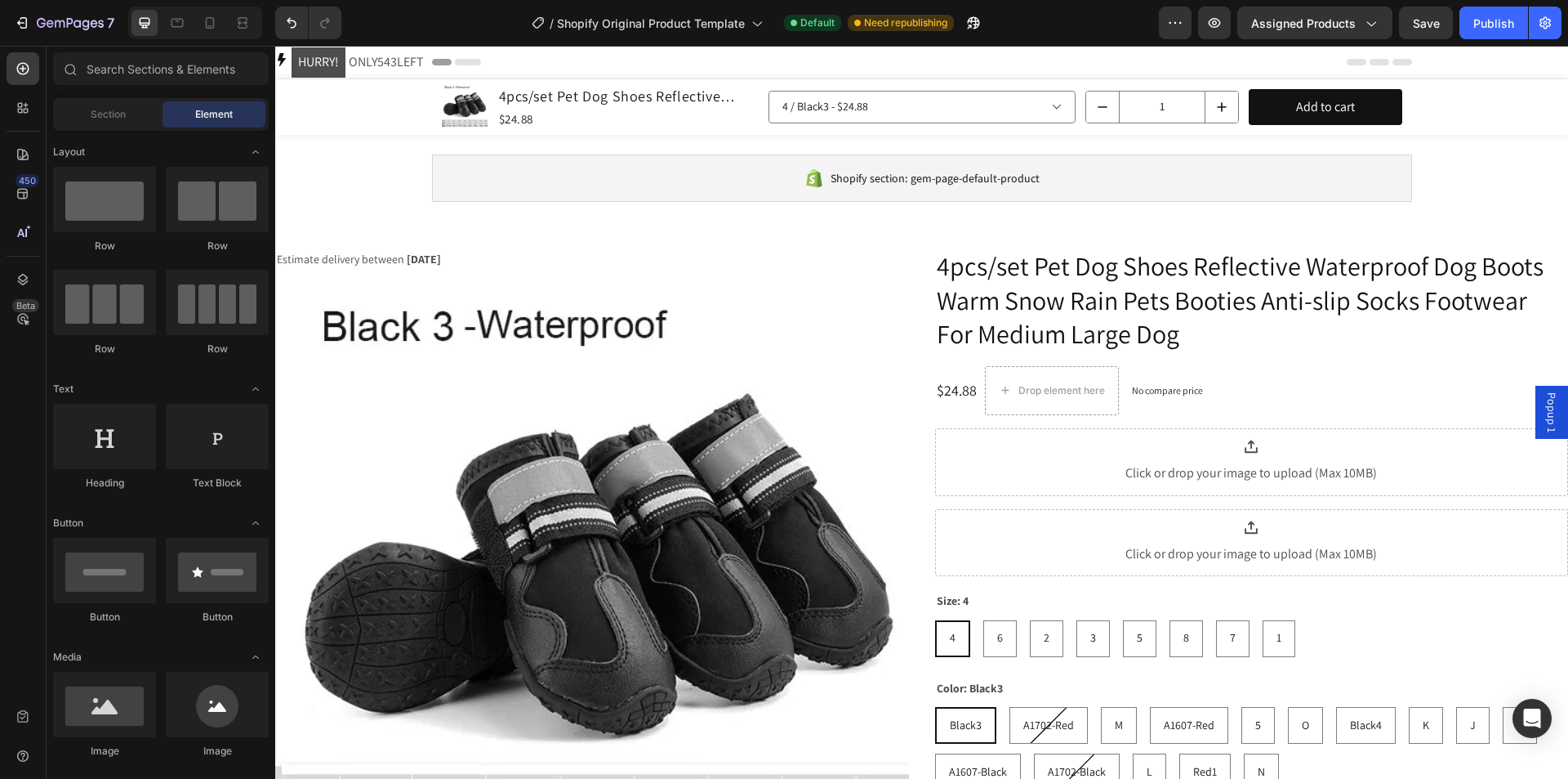
click at [1504, 193] on div "Product Images 4pcs/set Pet Dog Shoes Reflective Waterproof Dog Boots Warm Snow…" at bounding box center [922, 582] width 1293 height 1007
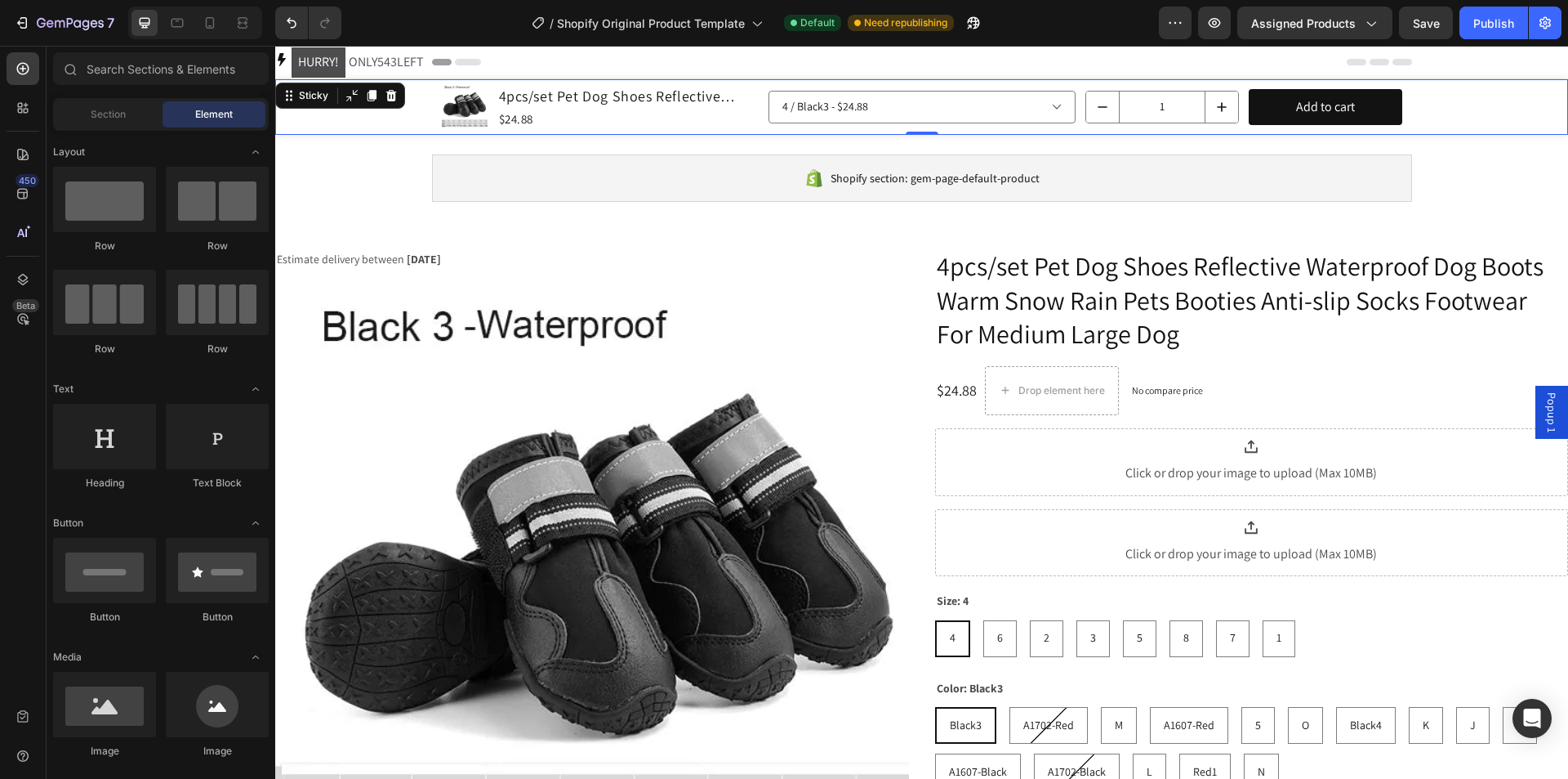
click at [358, 91] on div "Product Images 4pcs/set Pet Dog Shoes Reflective Waterproof Dog Boots Warm Snow…" at bounding box center [922, 107] width 1293 height 55
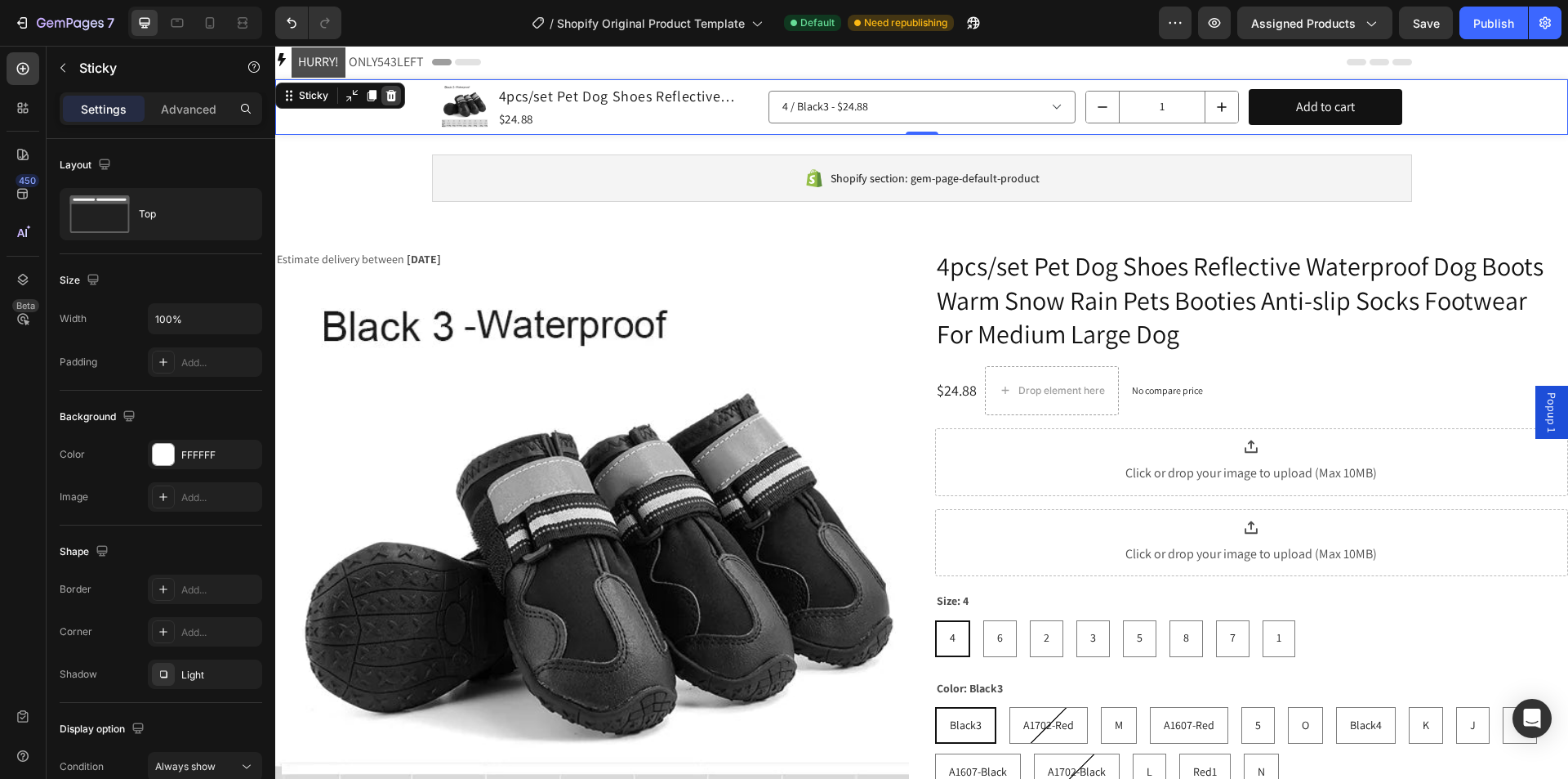
click at [389, 90] on icon at bounding box center [391, 95] width 13 height 13
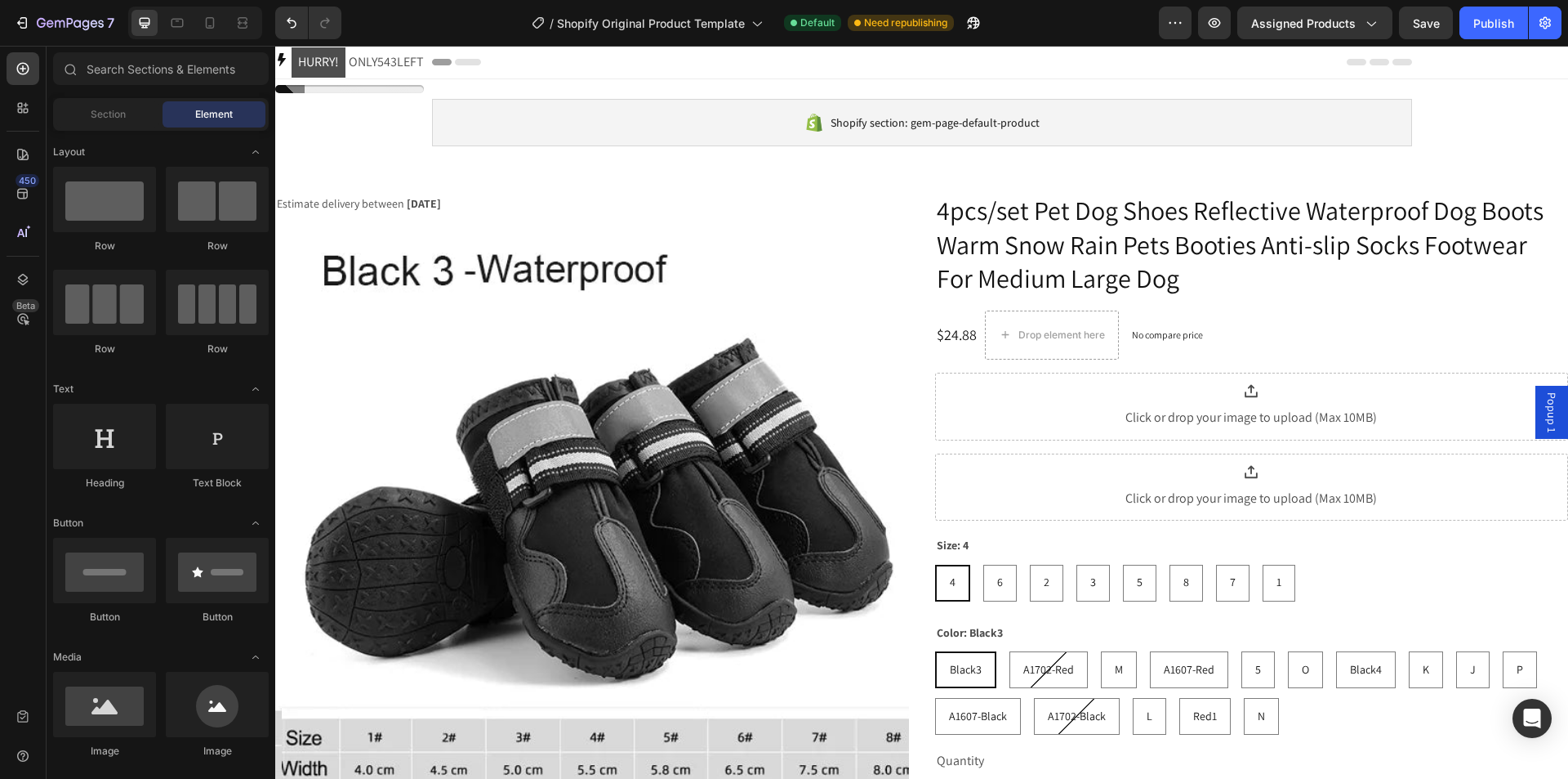
click at [391, 123] on div "Shopify section: gem-page-default-product Shopify section: gem-page-default-pro…" at bounding box center [922, 555] width 1293 height 951
click at [449, 250] on img at bounding box center [599, 546] width 634 height 634
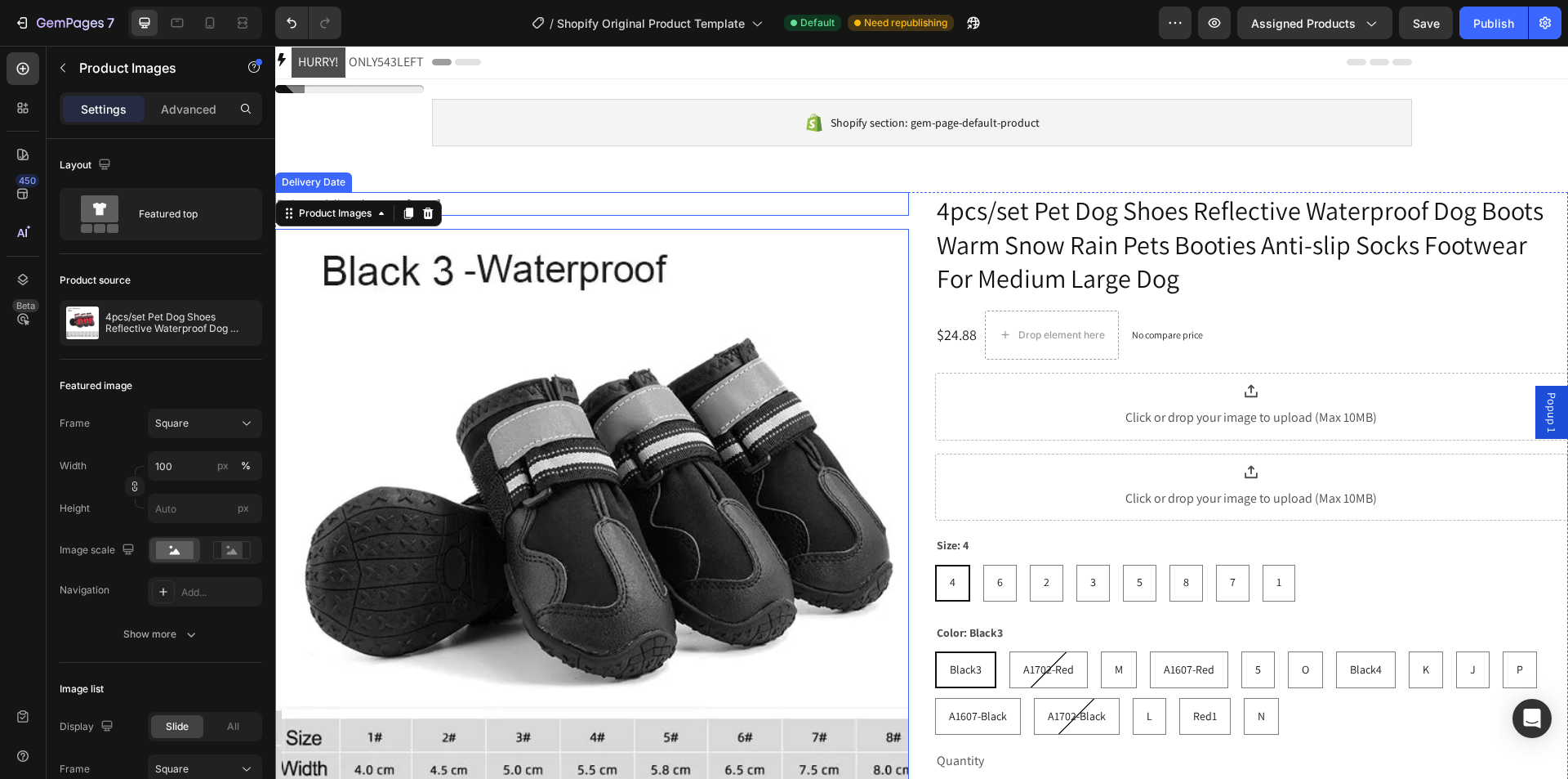
click at [798, 202] on div "Estimate delivery between Oct 03" at bounding box center [592, 203] width 634 height 23
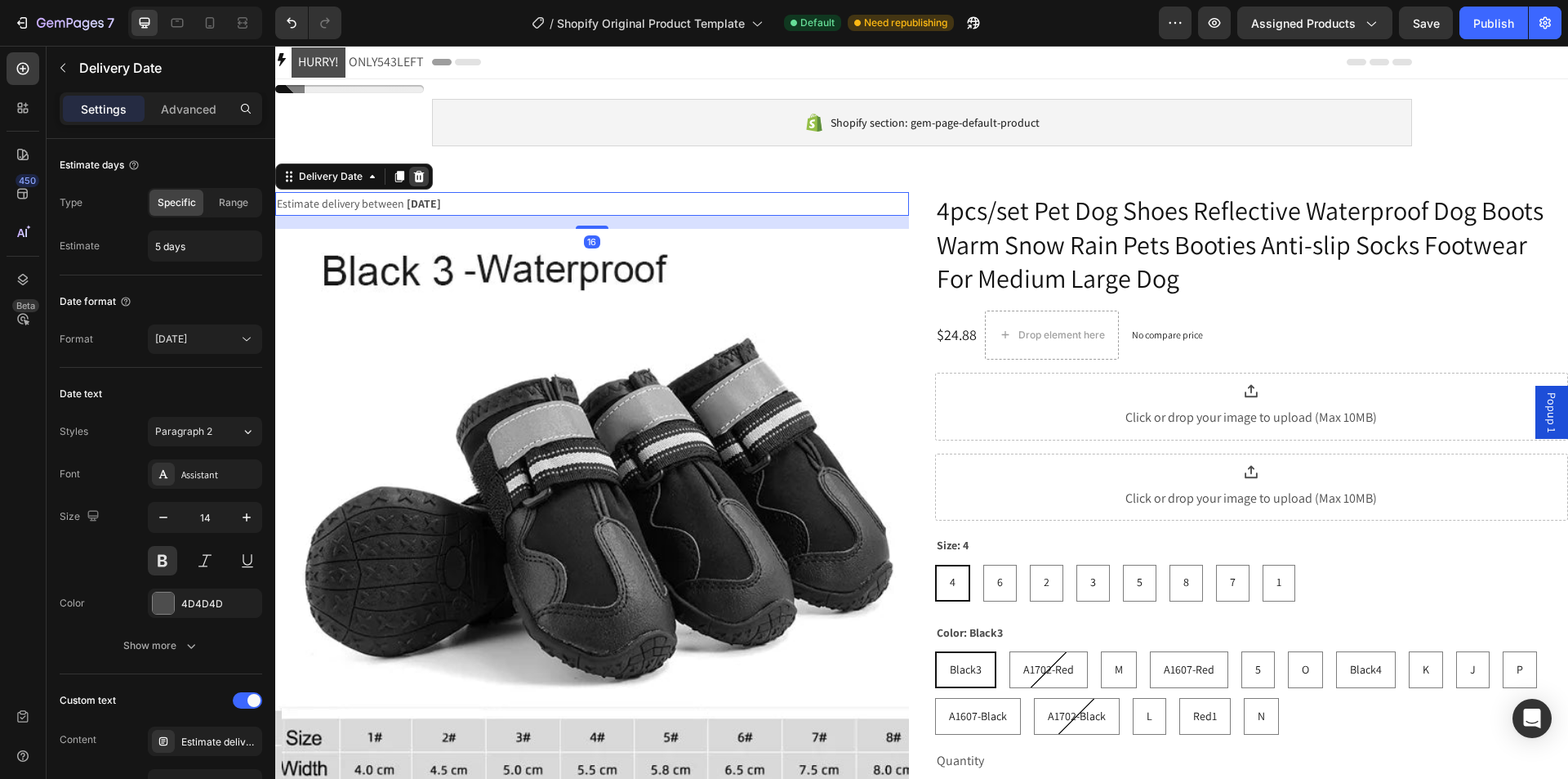
click at [420, 176] on icon at bounding box center [419, 177] width 13 height 13
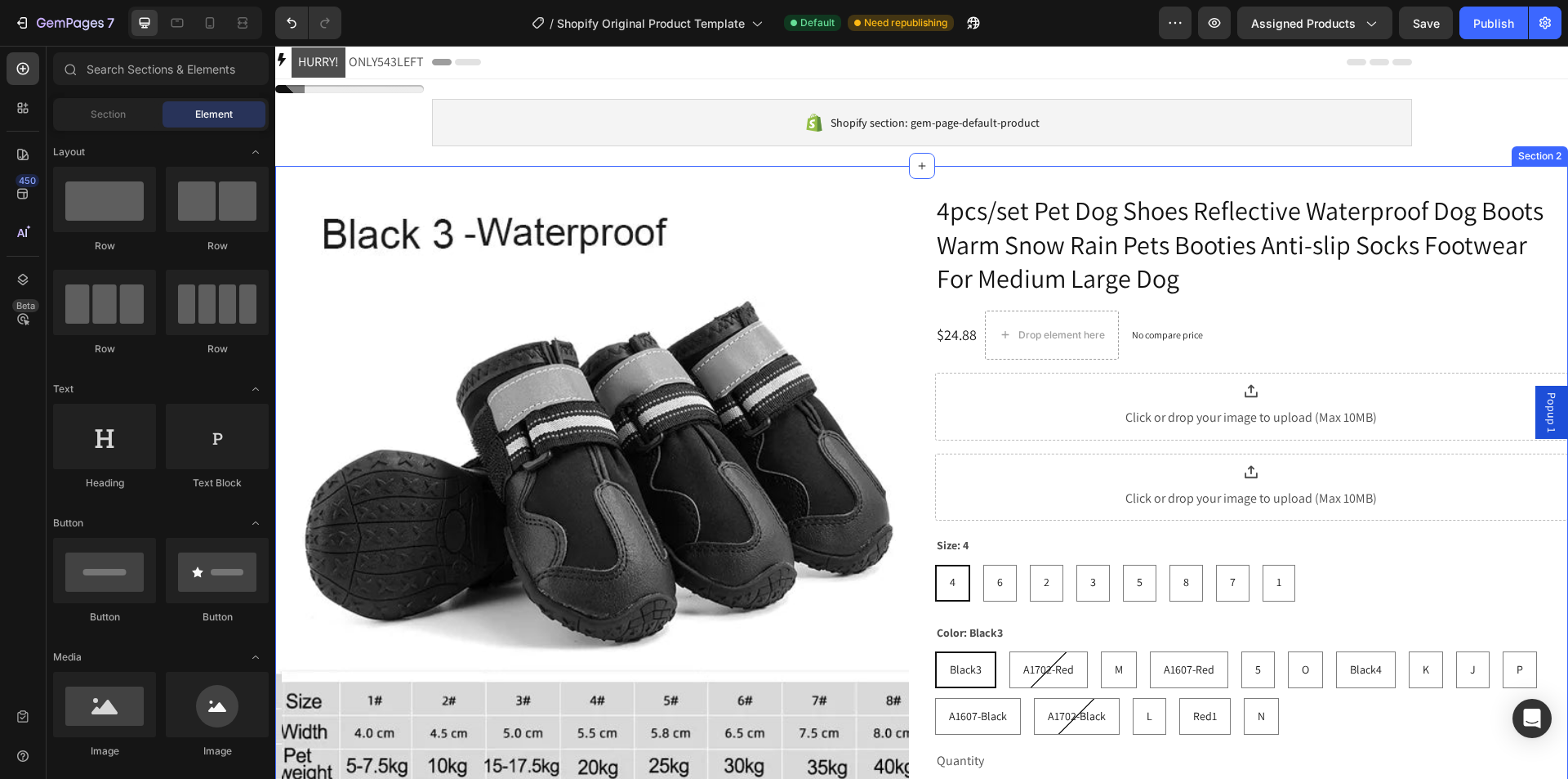
click at [928, 187] on div "HURRY! ONLY 543 LEFT Stock Counter Product Images 4pcs/set Pet Dog Shoes Reflec…" at bounding box center [922, 579] width 1293 height 828
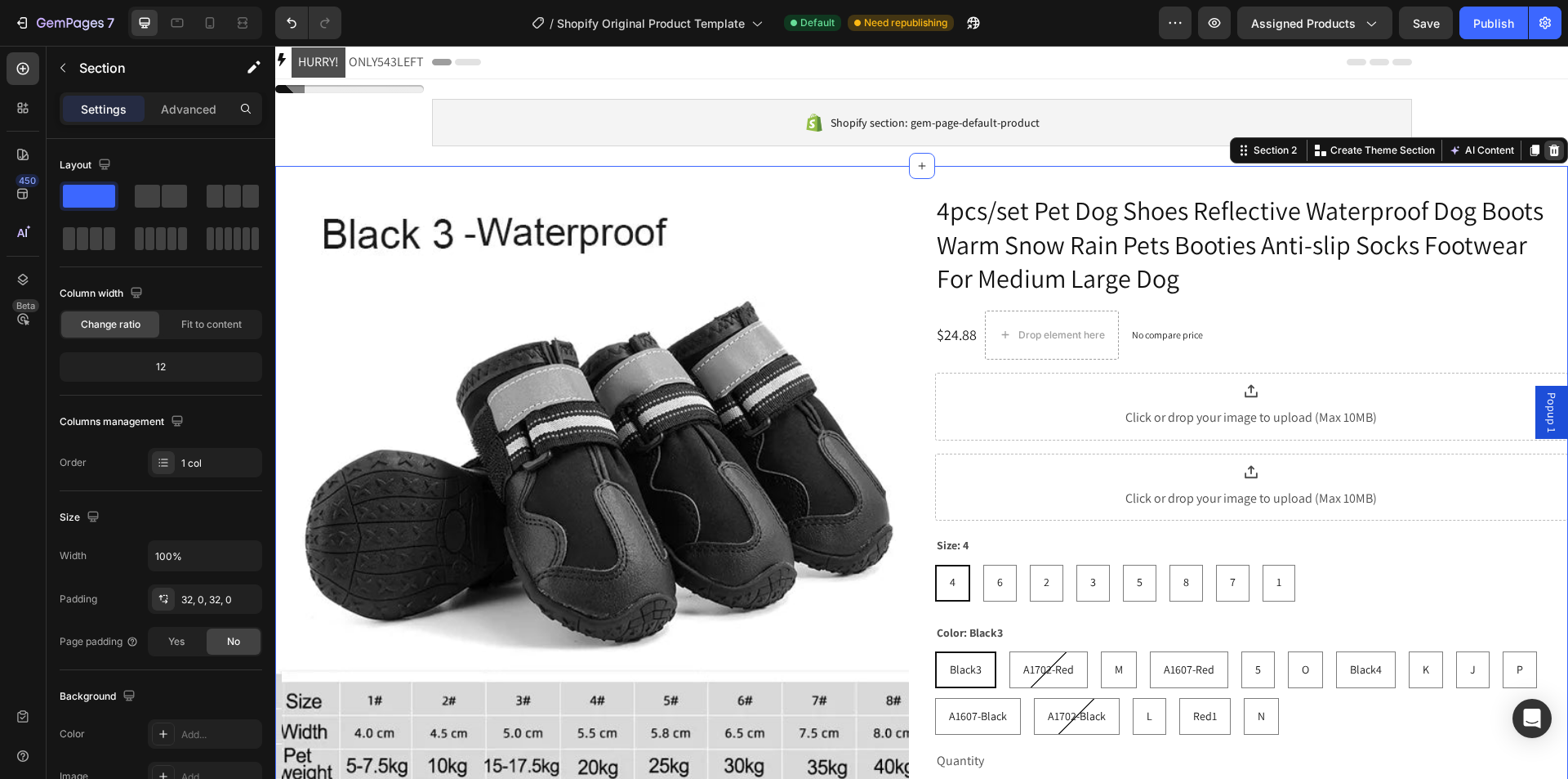
click at [1545, 141] on div at bounding box center [1554, 150] width 19 height 19
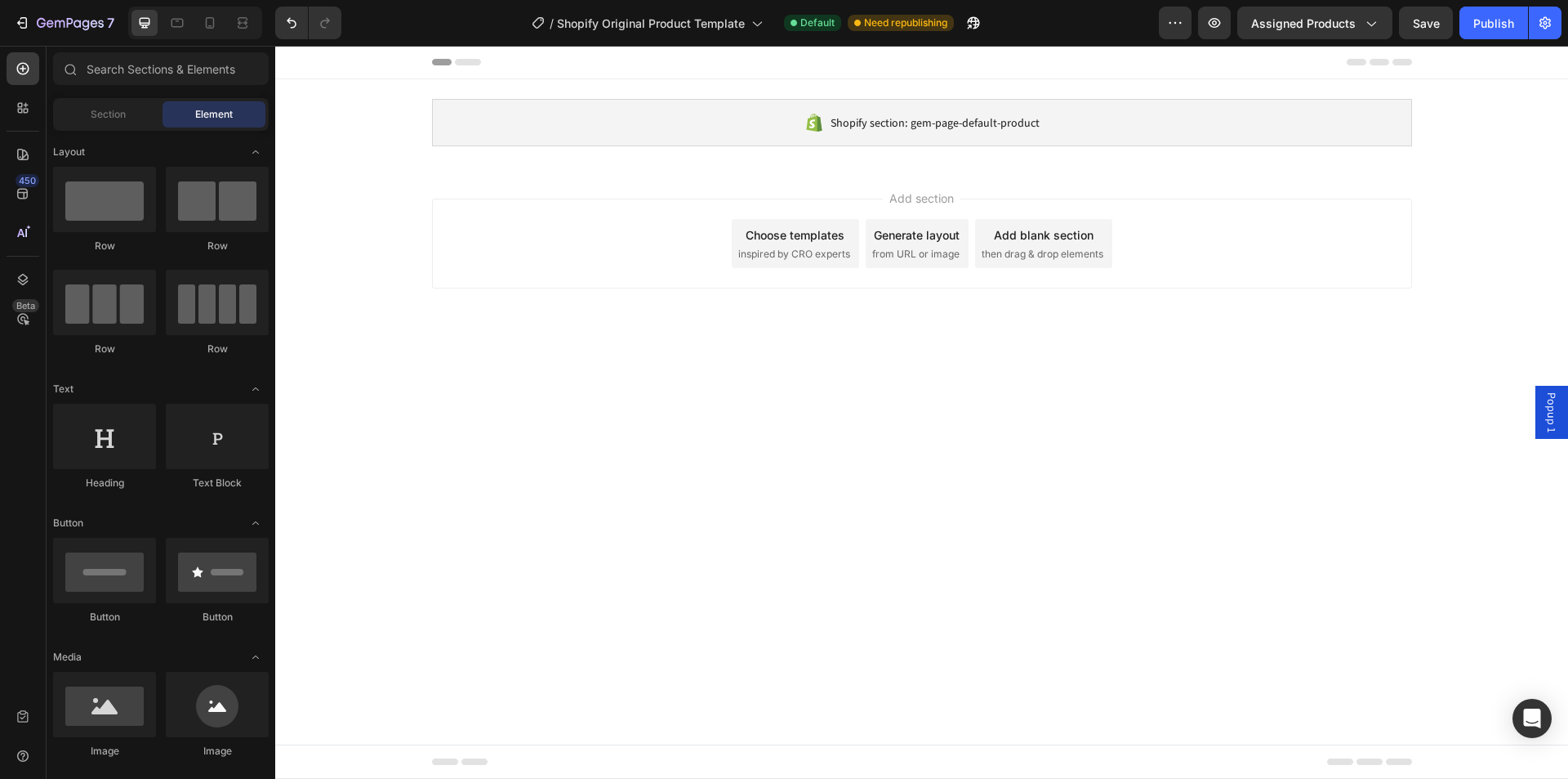
click at [1501, 110] on div "Shopify section: gem-page-default-product Shopify section: gem-page-default-pro…" at bounding box center [922, 123] width 1293 height 87
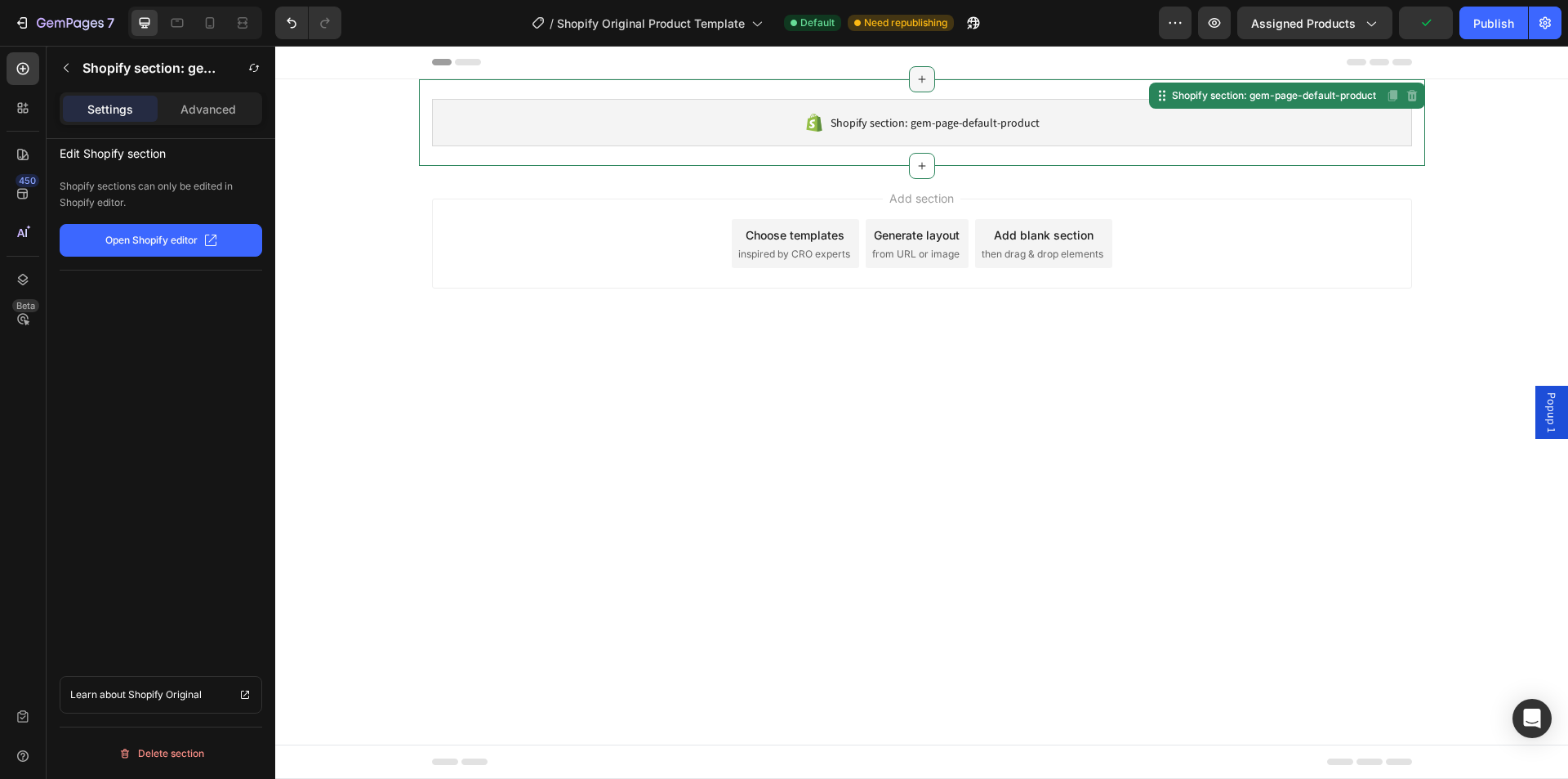
click at [934, 86] on div at bounding box center [922, 79] width 26 height 26
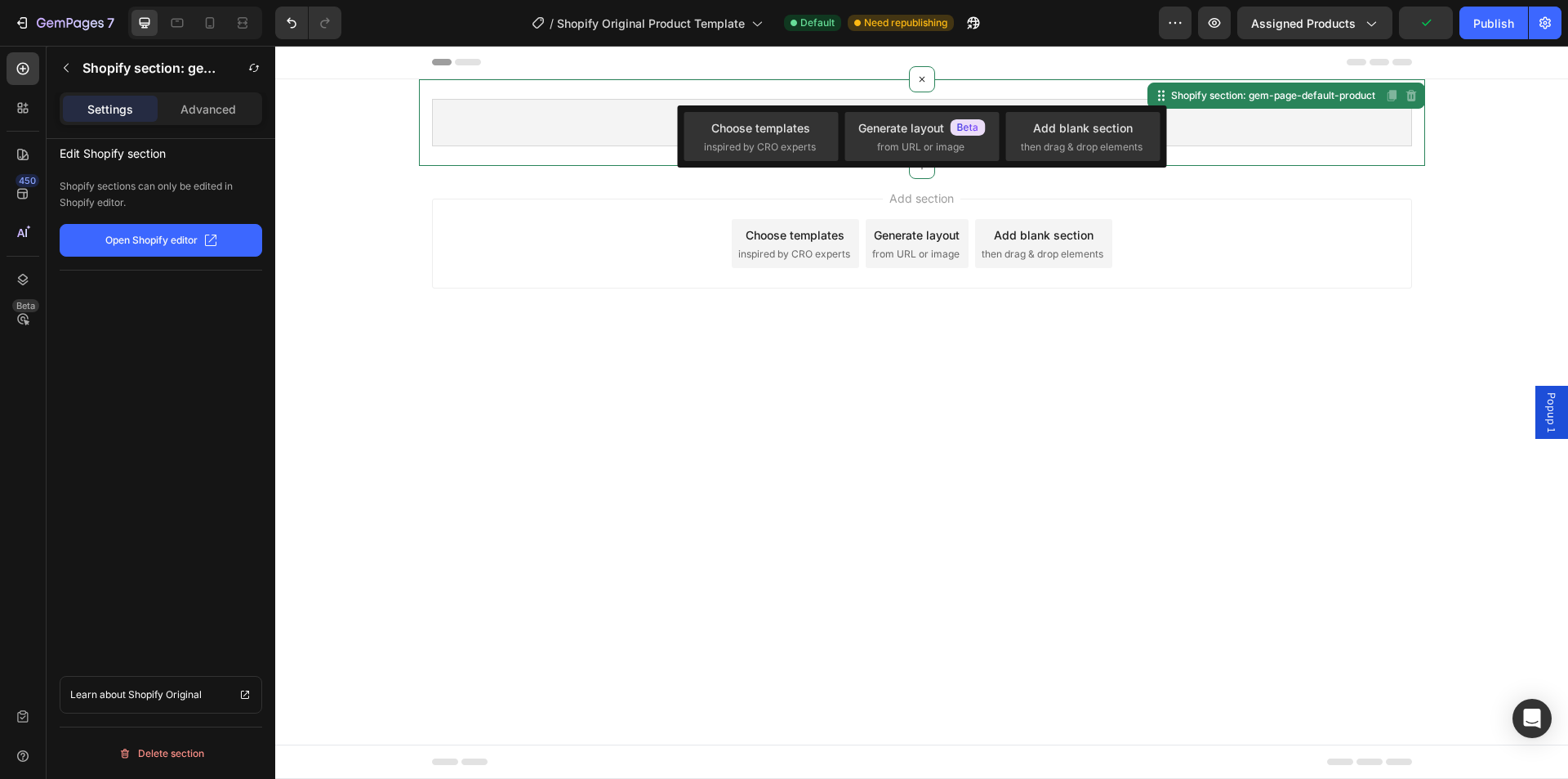
click at [368, 106] on div "Shopify section: gem-page-default-product Shopify section: gem-page-default-pro…" at bounding box center [922, 123] width 1293 height 87
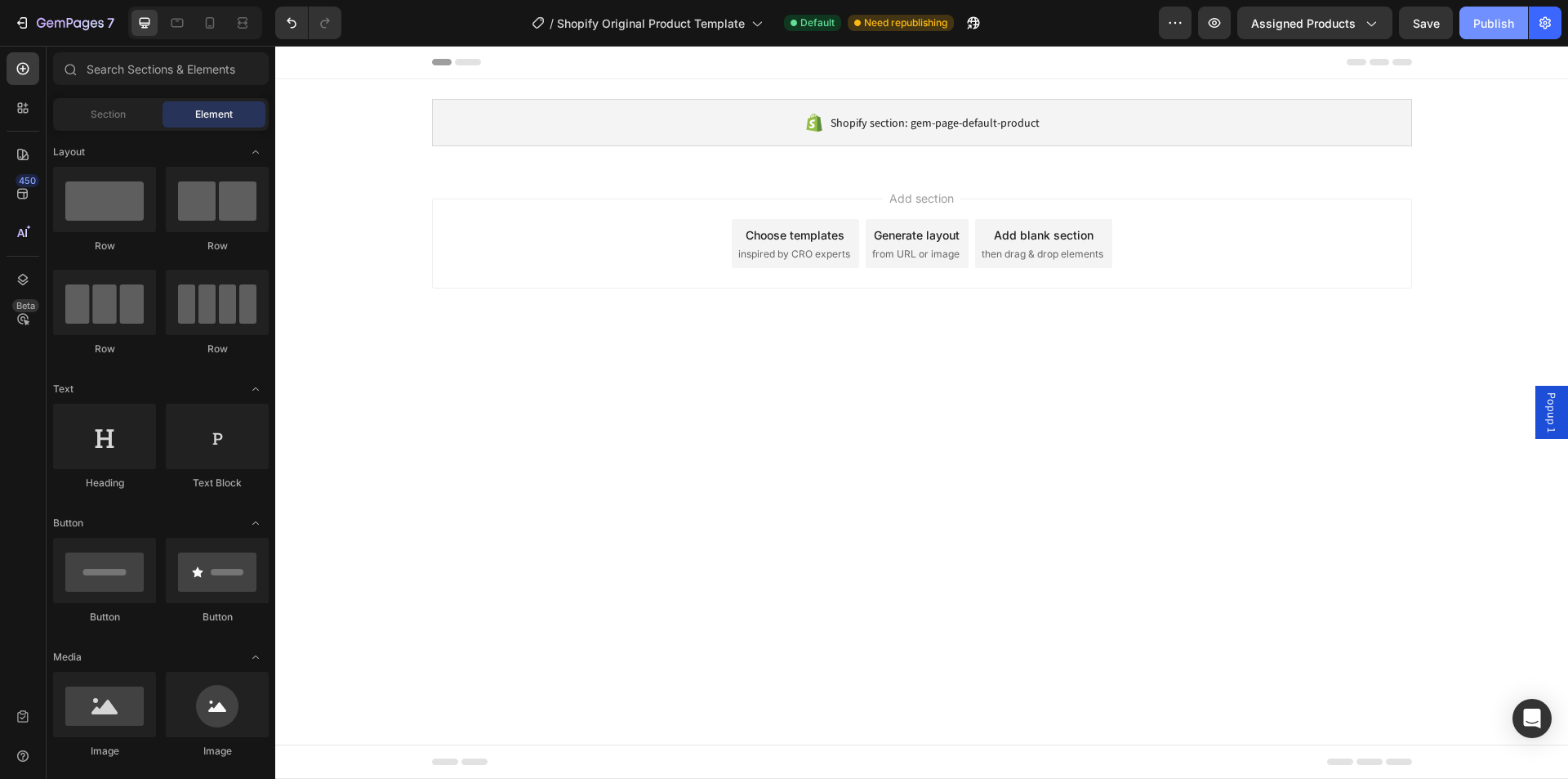
click at [1513, 26] on div "Publish" at bounding box center [1494, 23] width 41 height 18
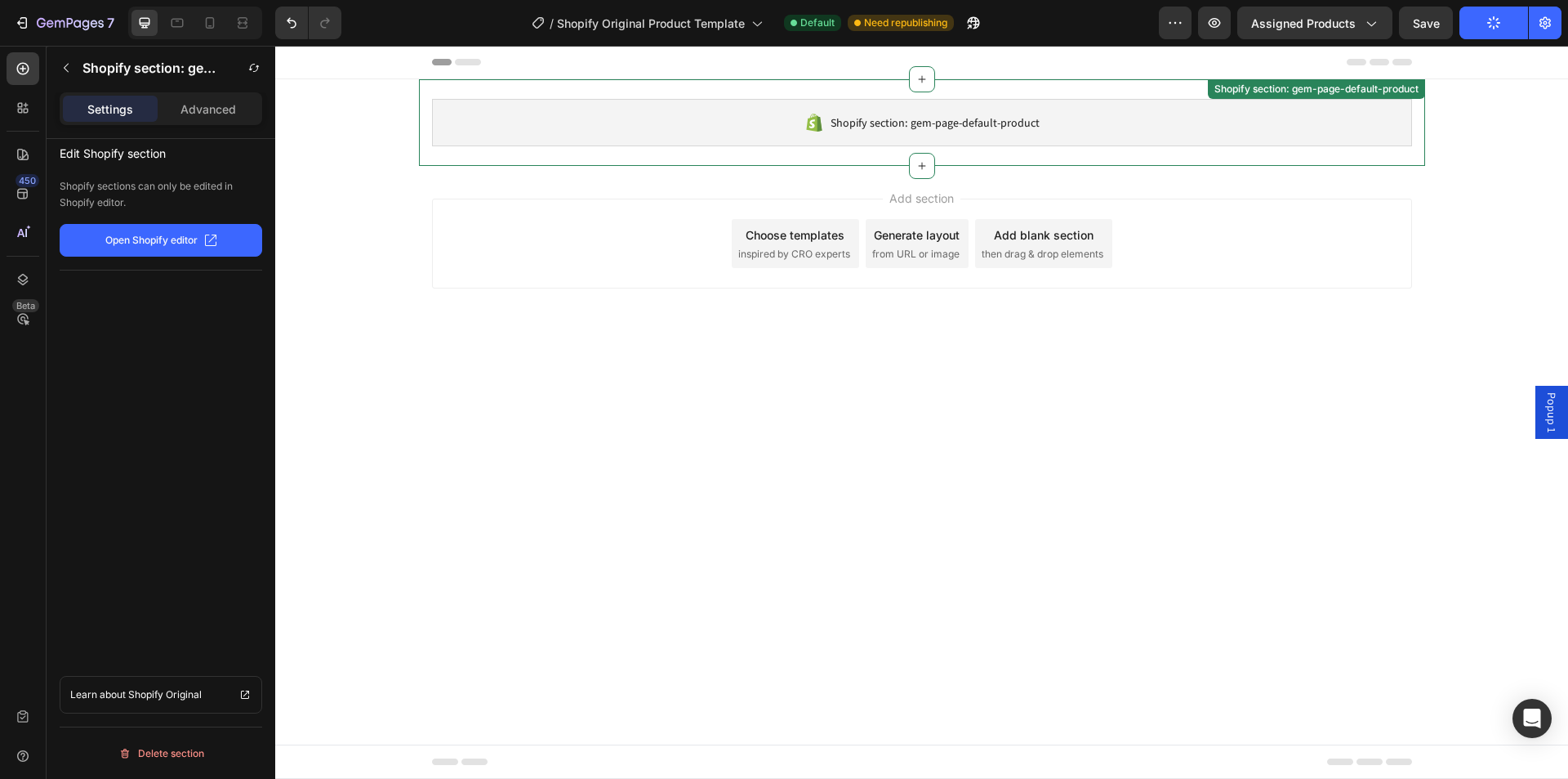
click at [1167, 100] on div "Shopify section: gem-page-default-product Shopify section: gem-page-default-pro…" at bounding box center [922, 123] width 1006 height 87
click at [122, 240] on p "Open Shopify editor" at bounding box center [151, 240] width 92 height 15
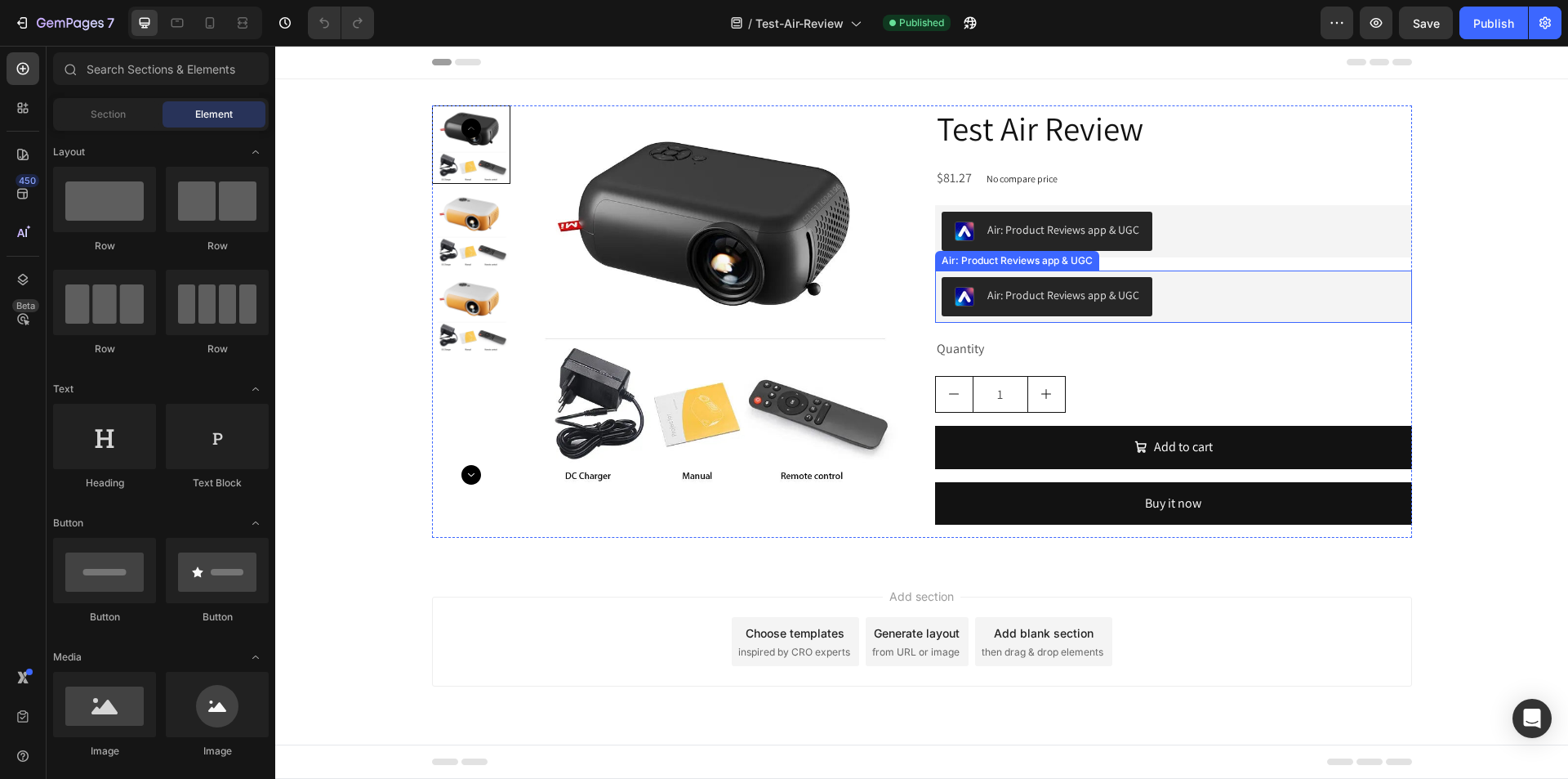
click at [1222, 295] on div "Air: Product Reviews app & UGC" at bounding box center [1173, 296] width 464 height 39
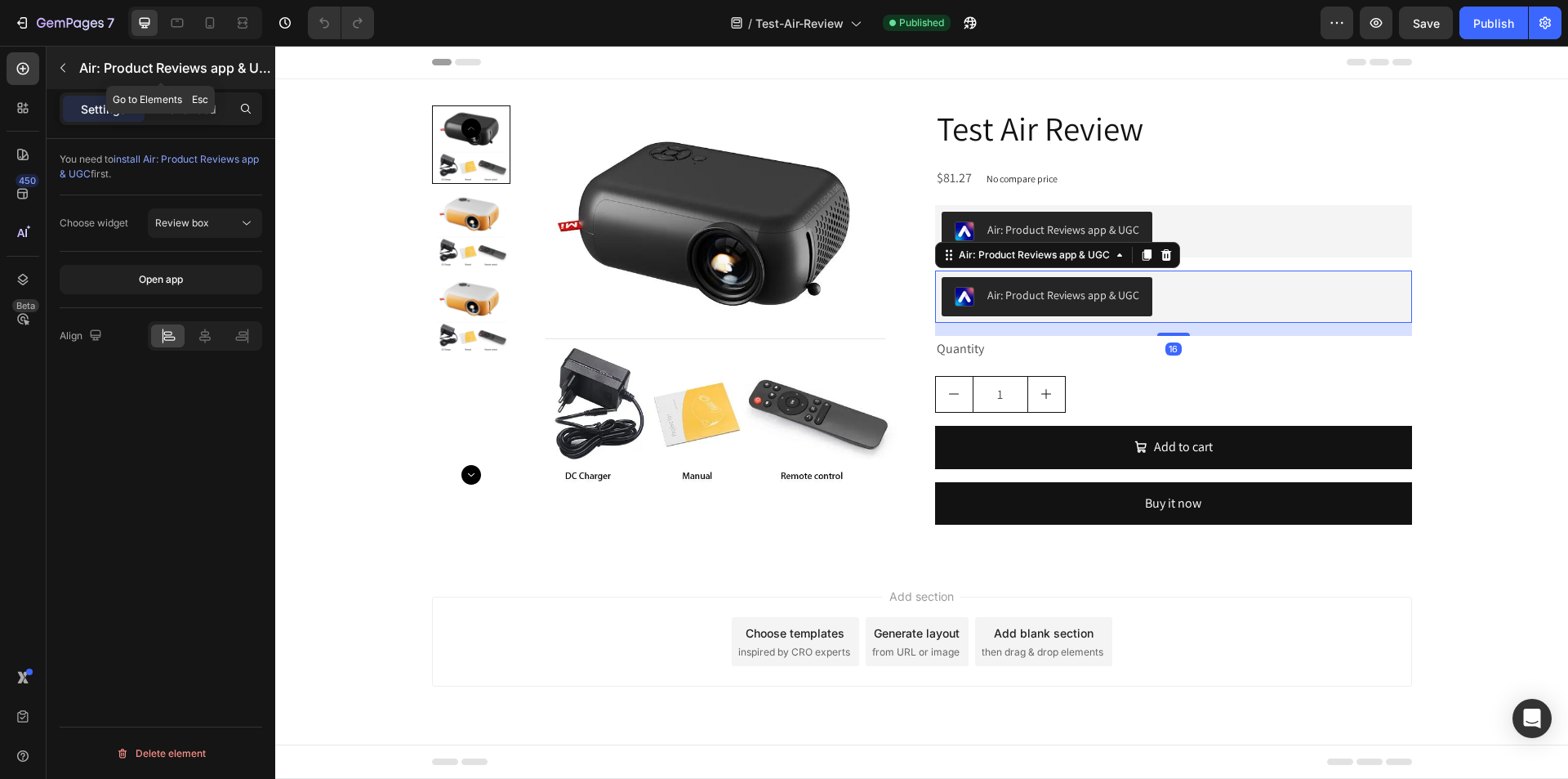
click at [71, 53] on div "Air: Product Reviews app & UGC" at bounding box center [161, 68] width 228 height 43
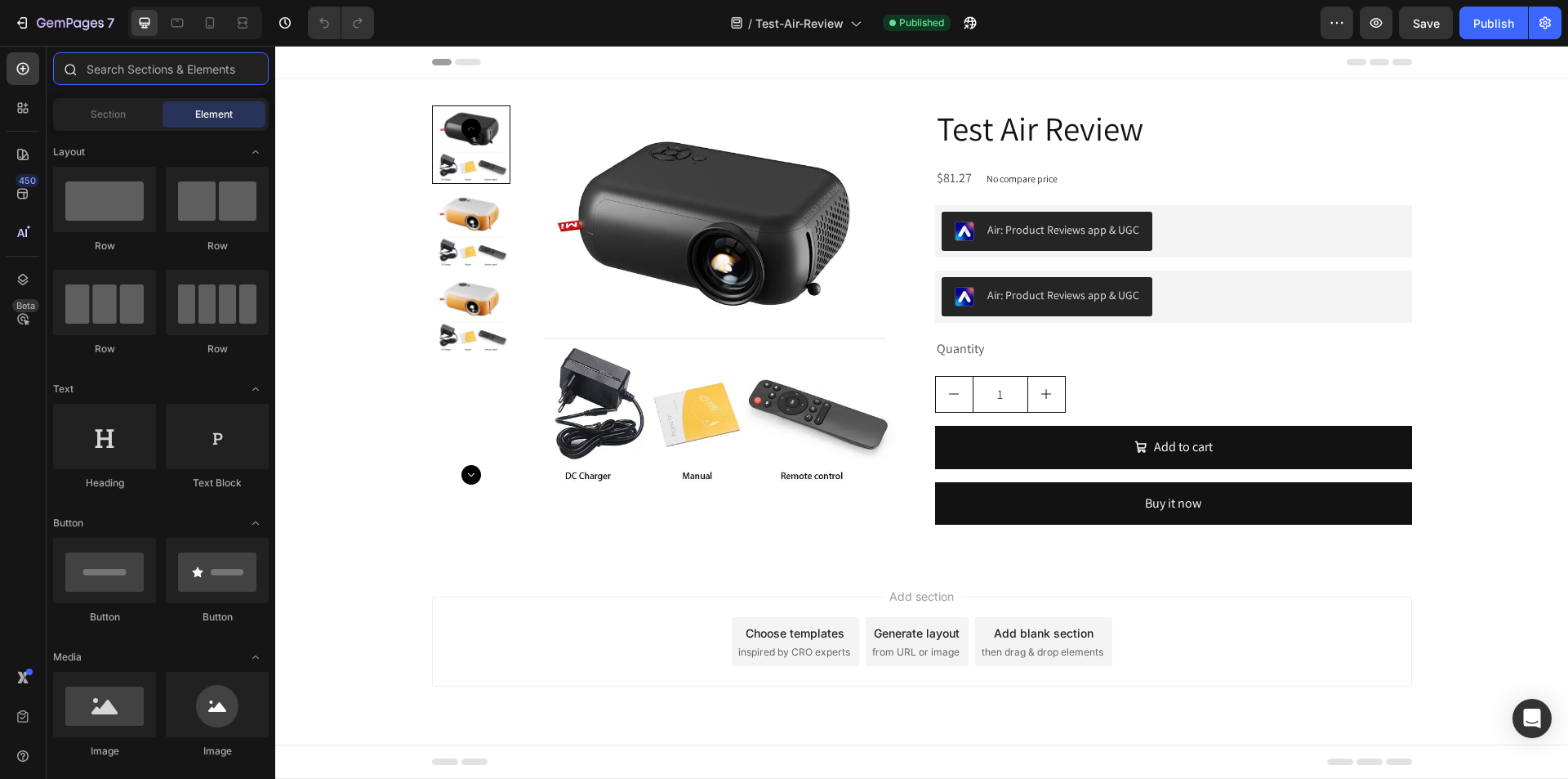
click at [89, 64] on input "text" at bounding box center [161, 68] width 216 height 33
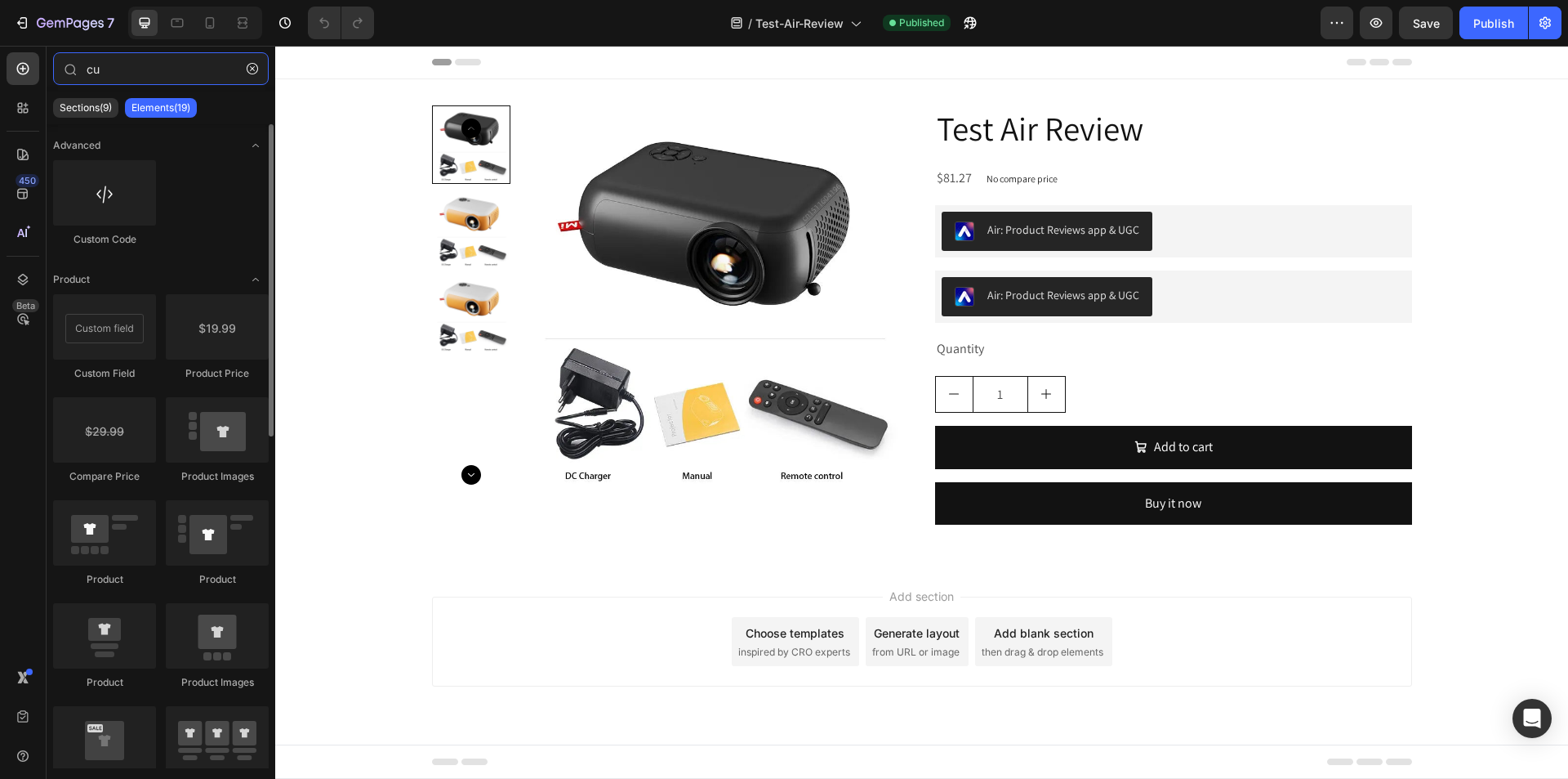
type input "cu"
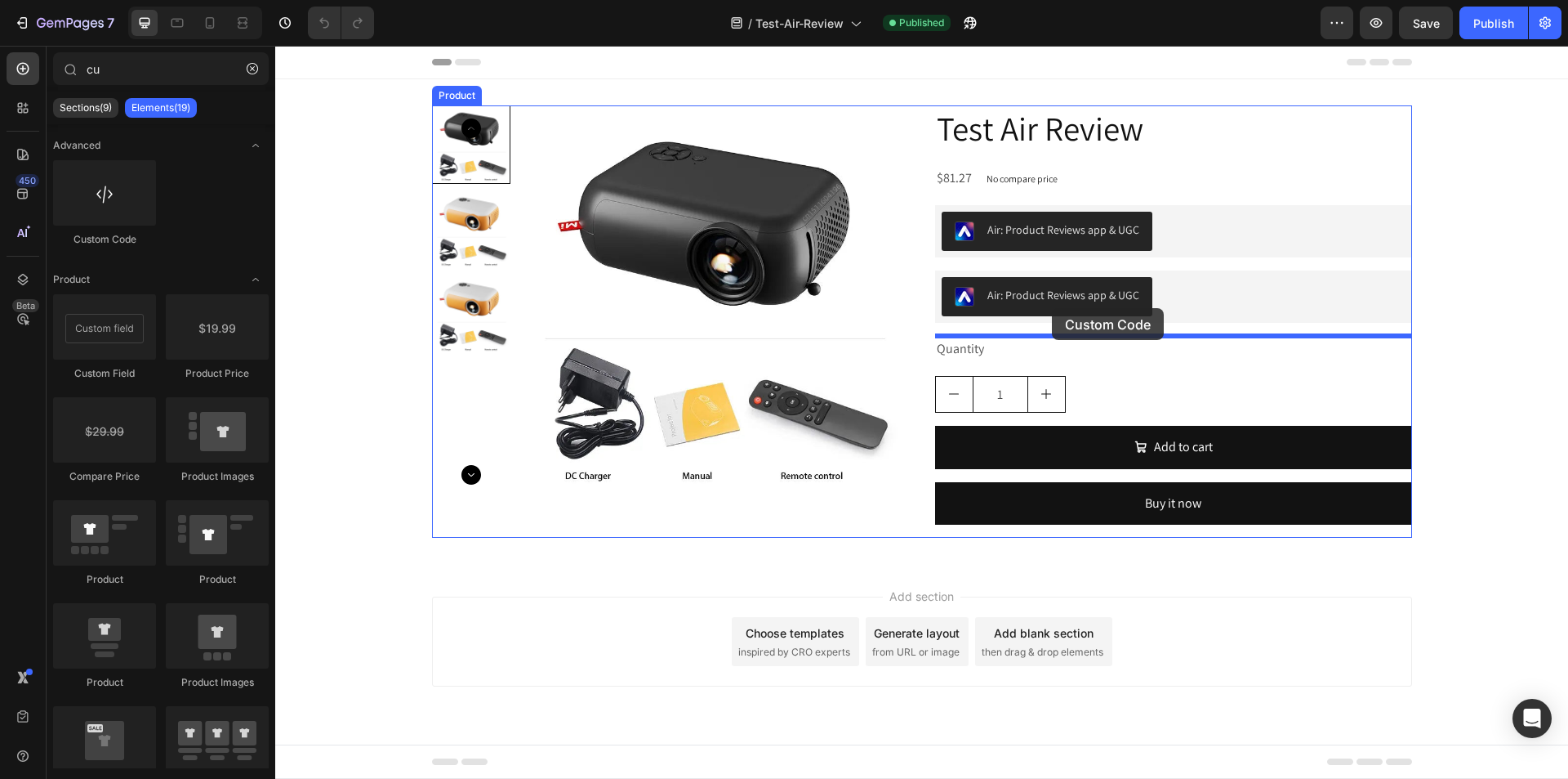
drag, startPoint x: 532, startPoint y: 266, endPoint x: 1052, endPoint y: 308, distance: 521.7
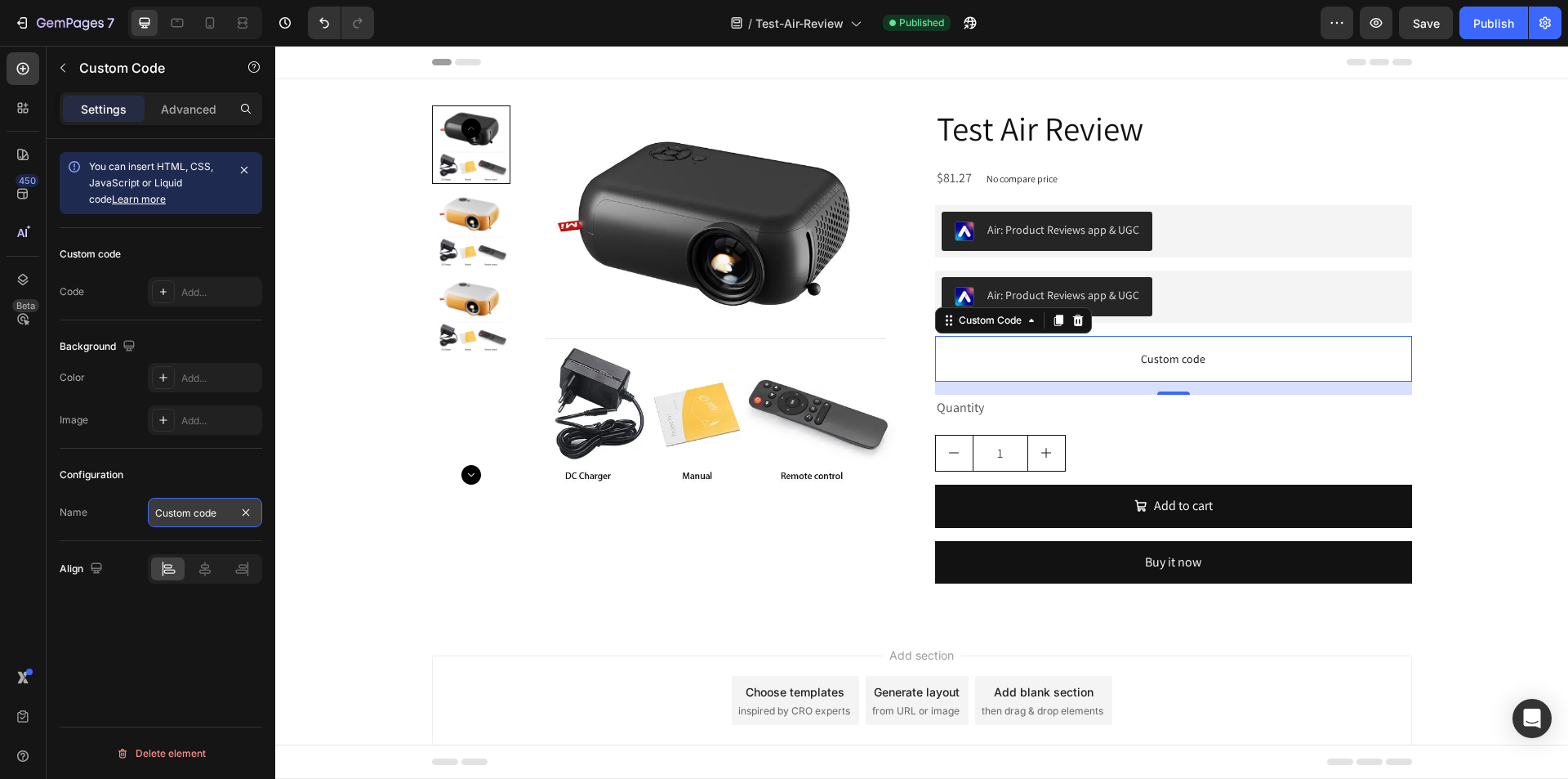
click at [183, 521] on input "Custom code" at bounding box center [205, 512] width 115 height 29
click at [182, 218] on div "You can insert HTML, CSS, JavaScript or Liquid code Learn more" at bounding box center [161, 183] width 202 height 89
click at [195, 290] on div "Add..." at bounding box center [220, 293] width 77 height 15
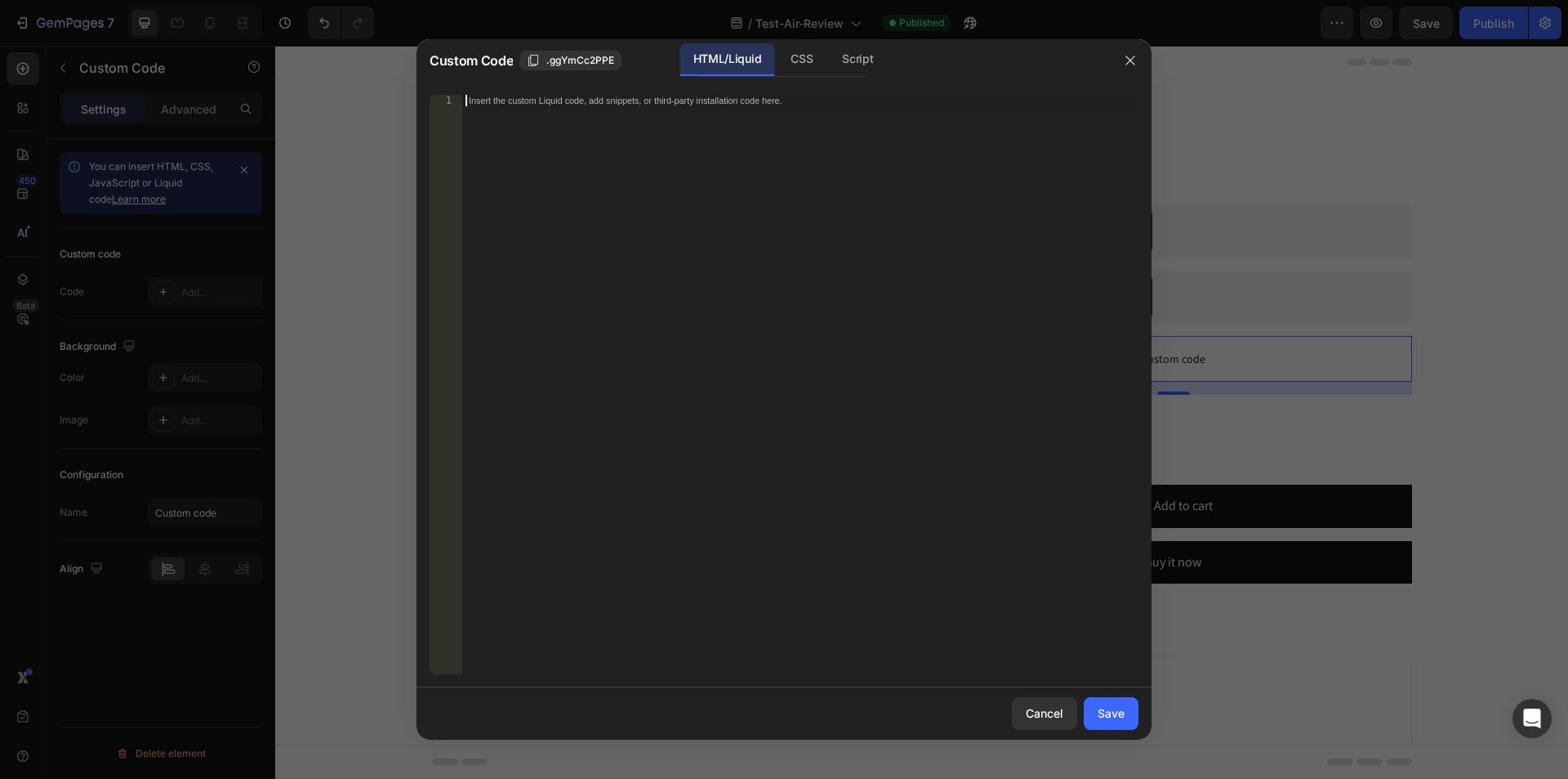
click at [670, 106] on div "Insert the custom Liquid code, add snippets, or third-party installation code h…" at bounding box center [800, 396] width 677 height 602
paste textarea "<div class="AirReviews-Widget AirReviews-Widget--Block"></div>"
type textarea "<div class="AirReviews-Widget AirReviews-Widget--Block"></div>"
click at [1117, 717] on div "Save" at bounding box center [1111, 713] width 27 height 18
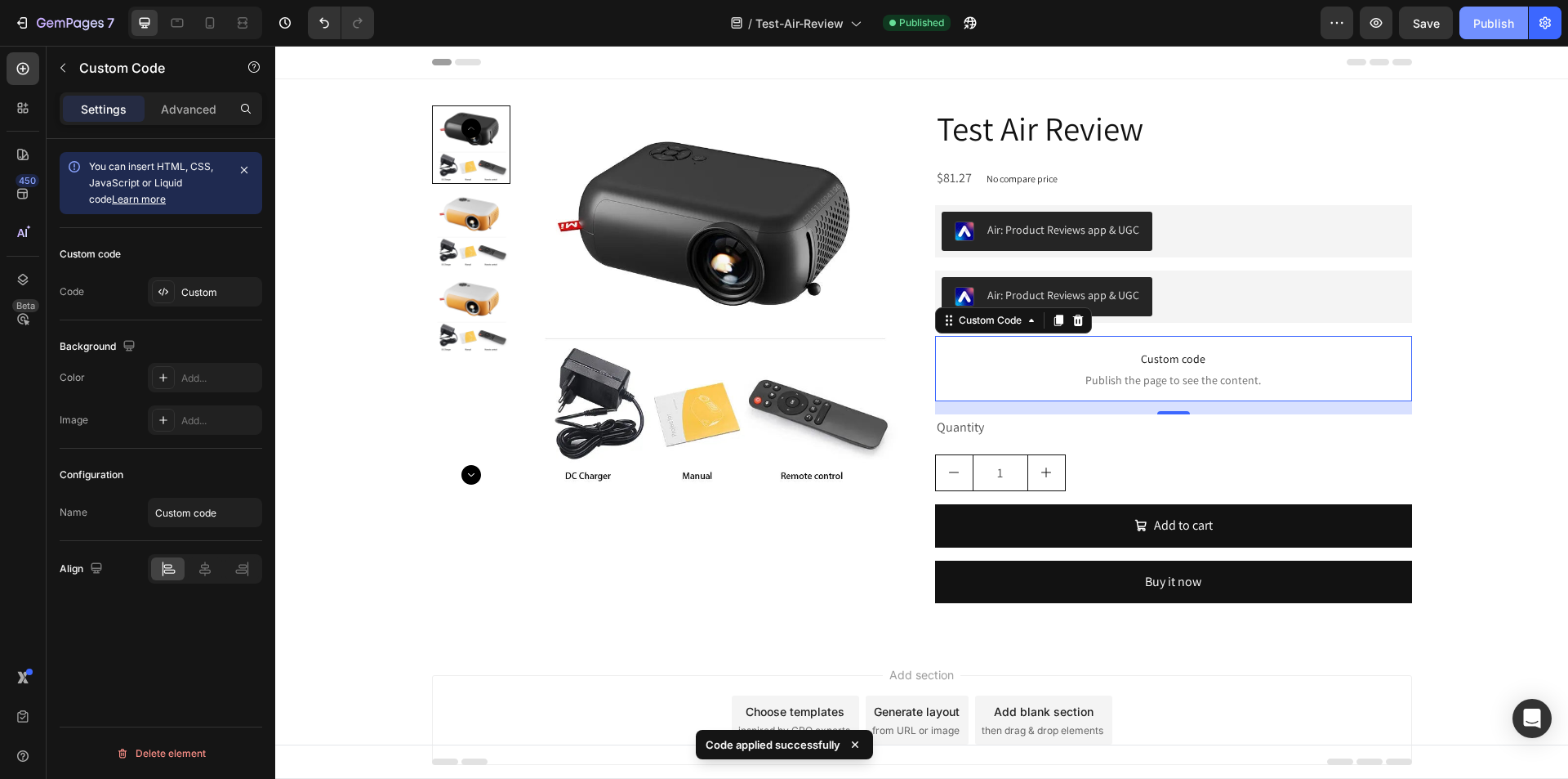
click at [1493, 17] on div "Publish" at bounding box center [1494, 23] width 41 height 18
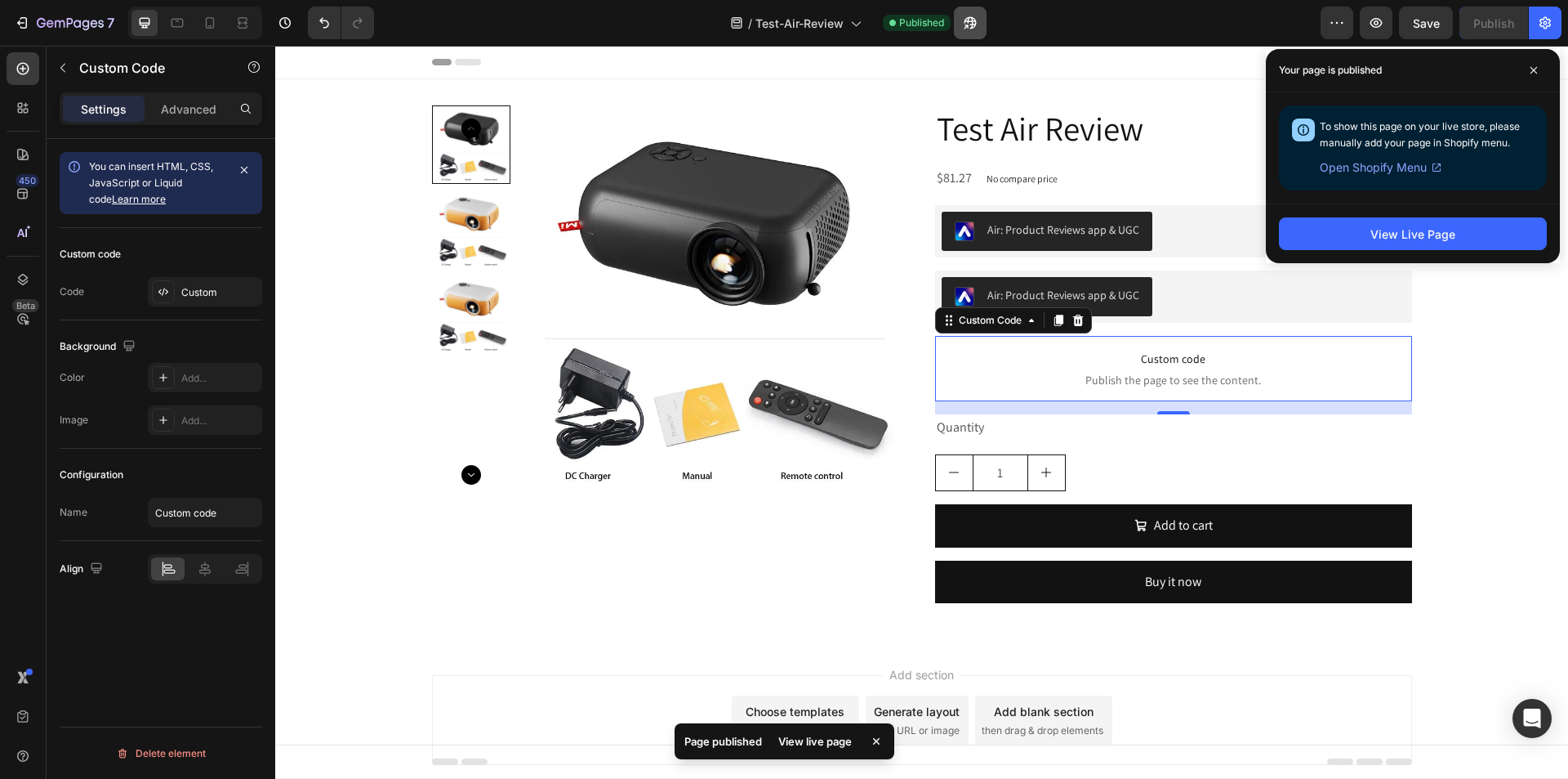
click at [998, 28] on div "/ Test-Air-Review Published" at bounding box center [854, 23] width 933 height 33
click at [970, 30] on icon "button" at bounding box center [970, 23] width 17 height 17
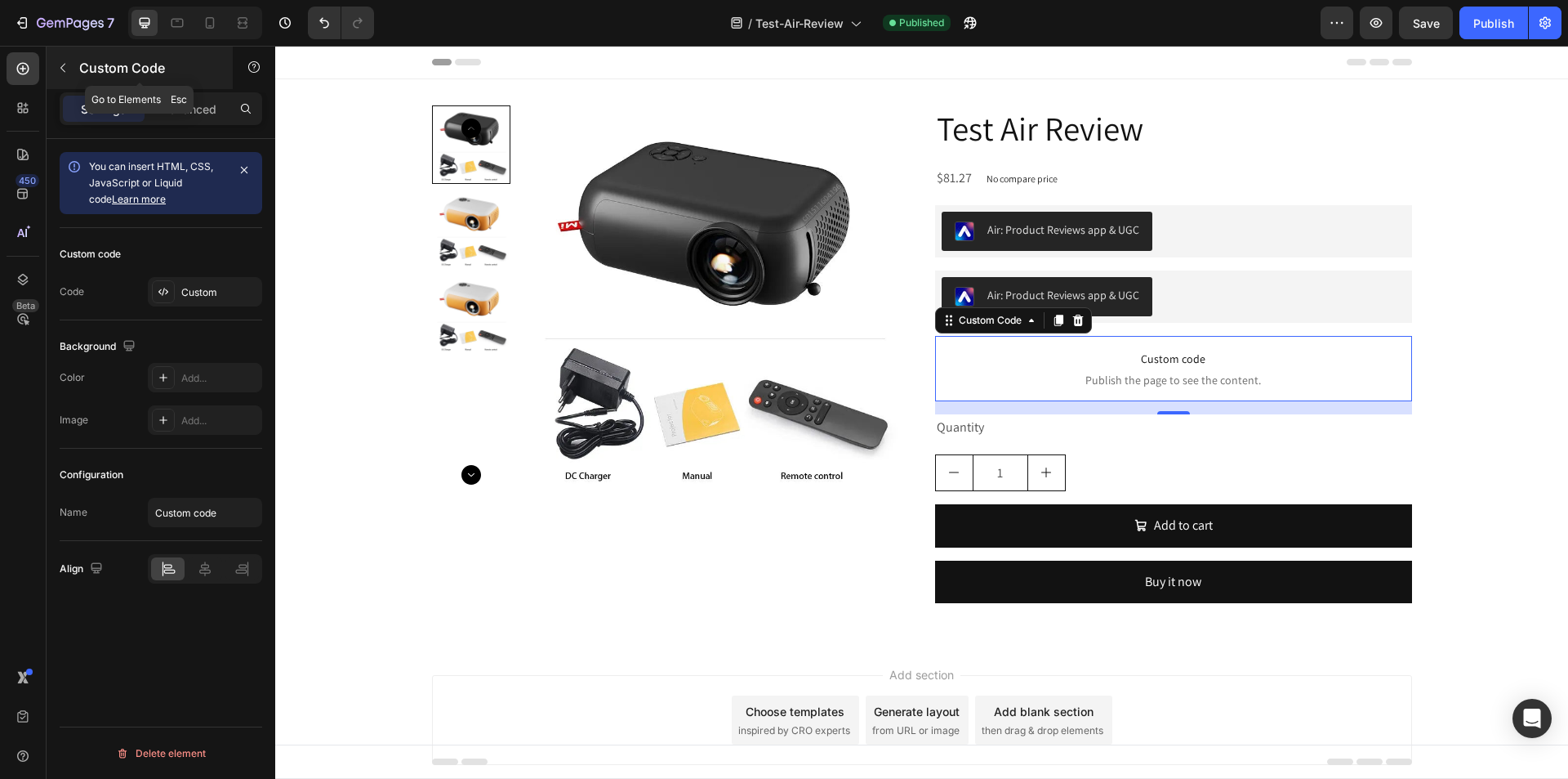
click at [74, 62] on button "button" at bounding box center [63, 67] width 26 height 26
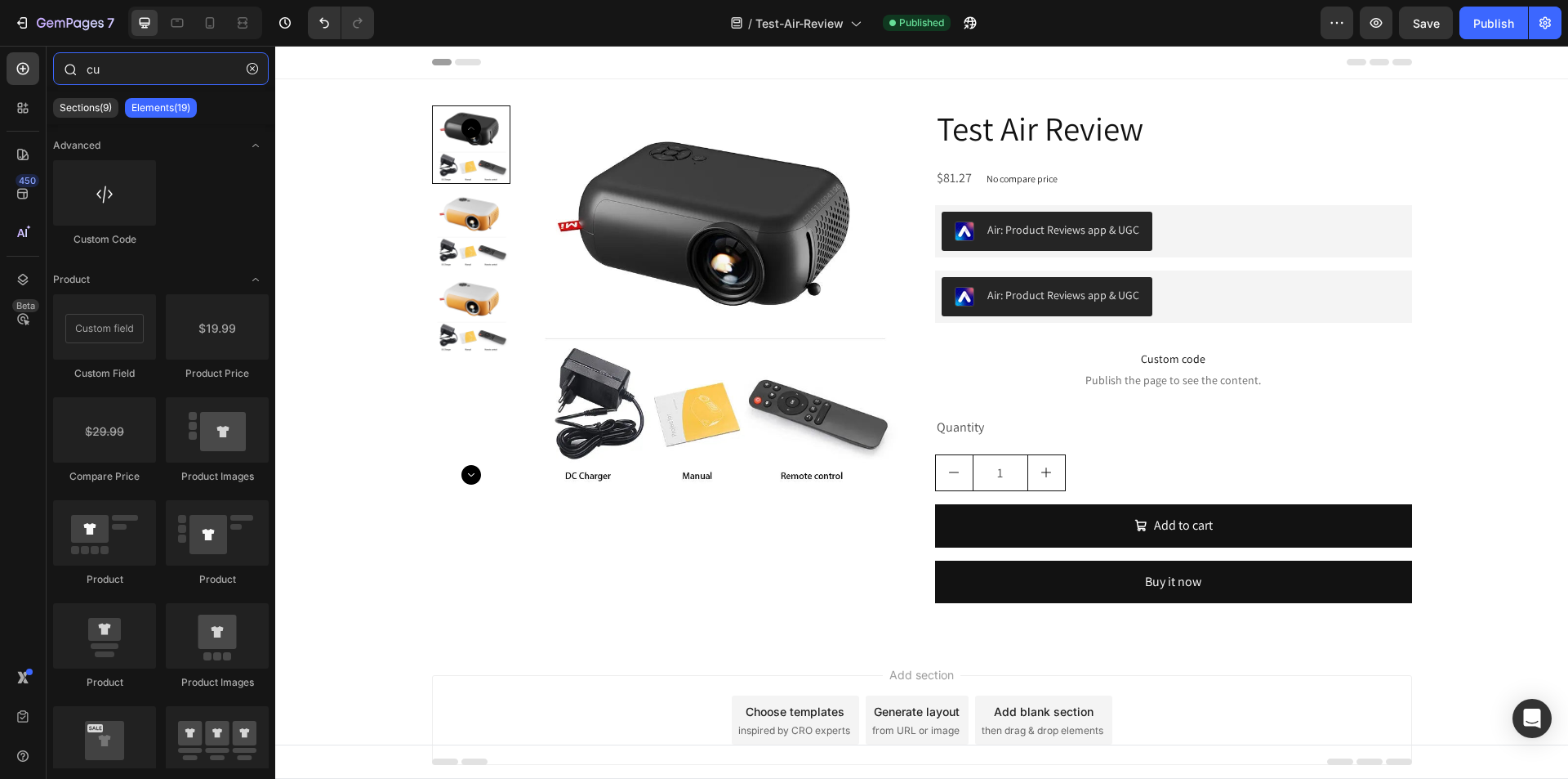
drag, startPoint x: 179, startPoint y: 68, endPoint x: 74, endPoint y: 66, distance: 105.0
click at [74, 66] on div "cu" at bounding box center [161, 71] width 228 height 39
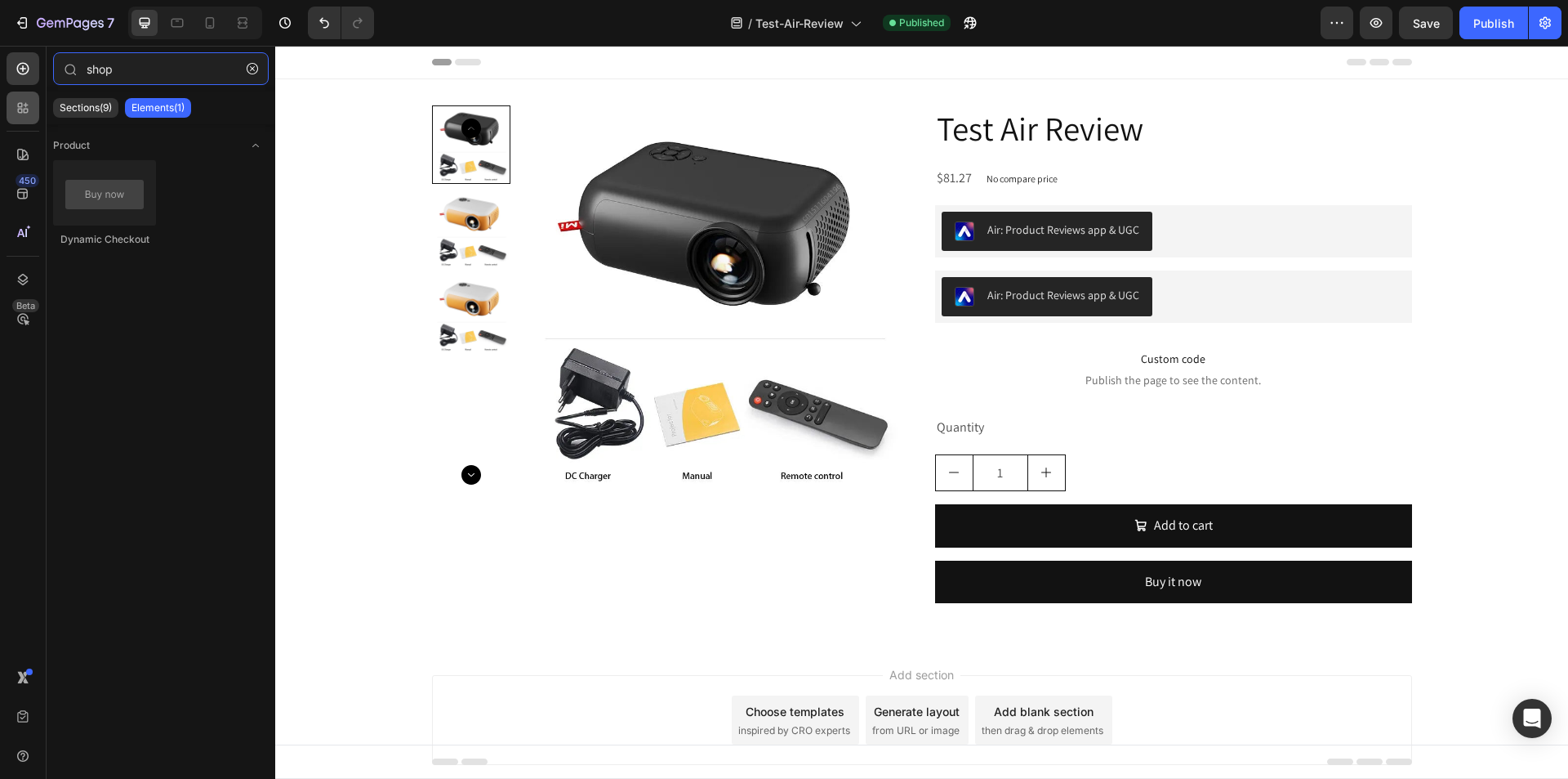
type input "shop"
click at [11, 110] on div at bounding box center [23, 107] width 33 height 33
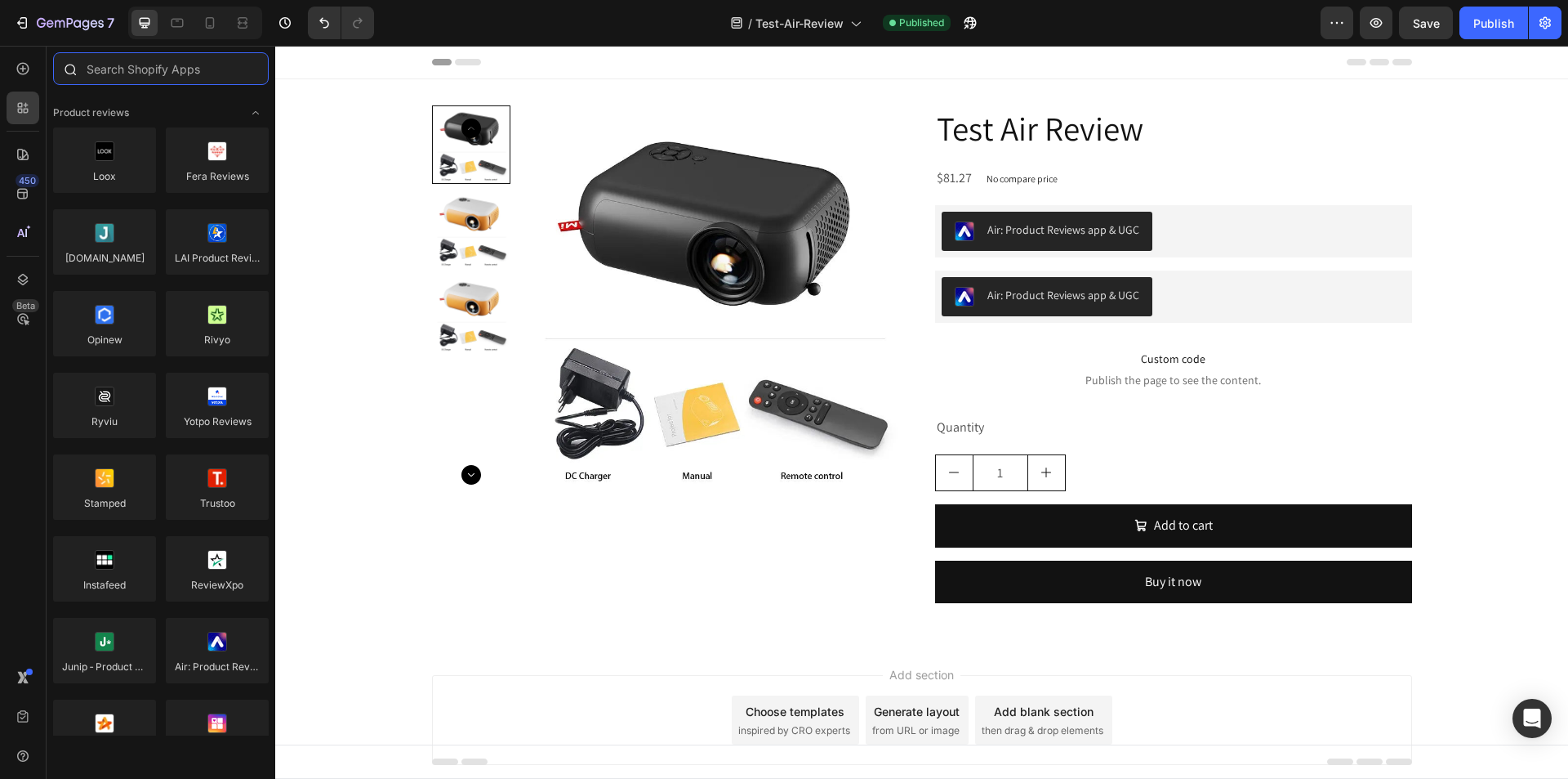
click at [155, 79] on input "text" at bounding box center [161, 68] width 216 height 33
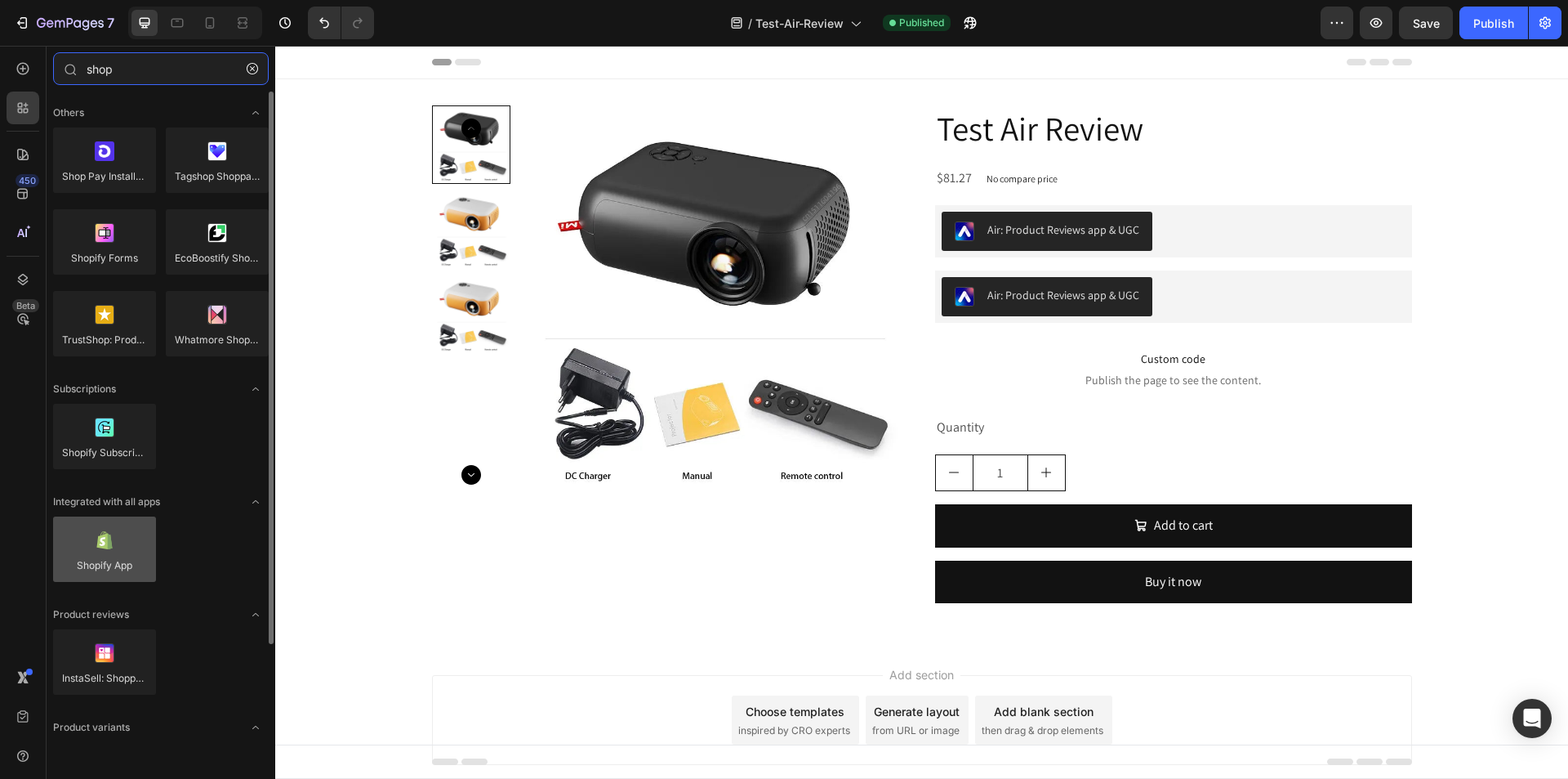
type input "shop"
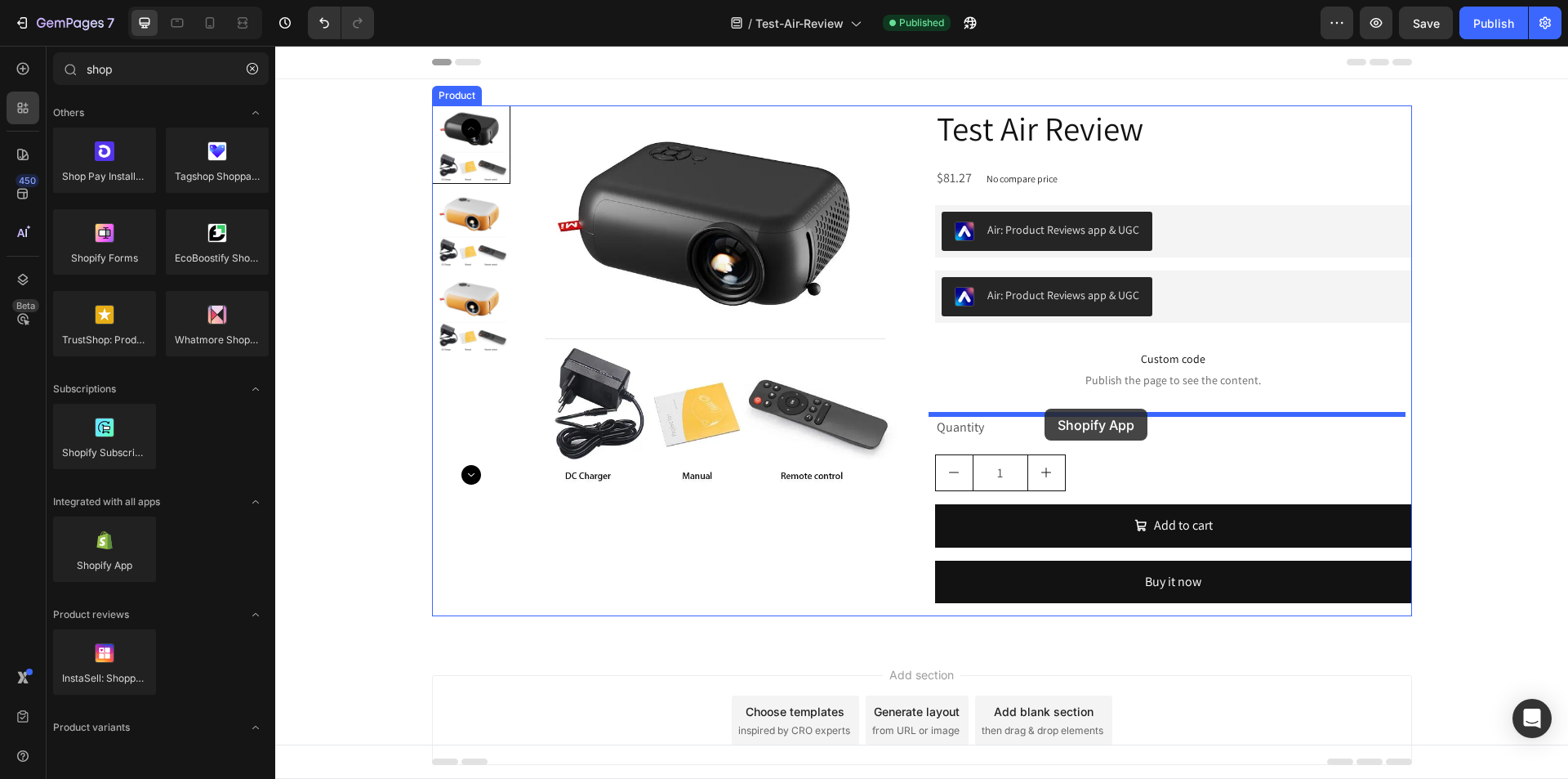
drag, startPoint x: 385, startPoint y: 618, endPoint x: 1167, endPoint y: 408, distance: 809.7
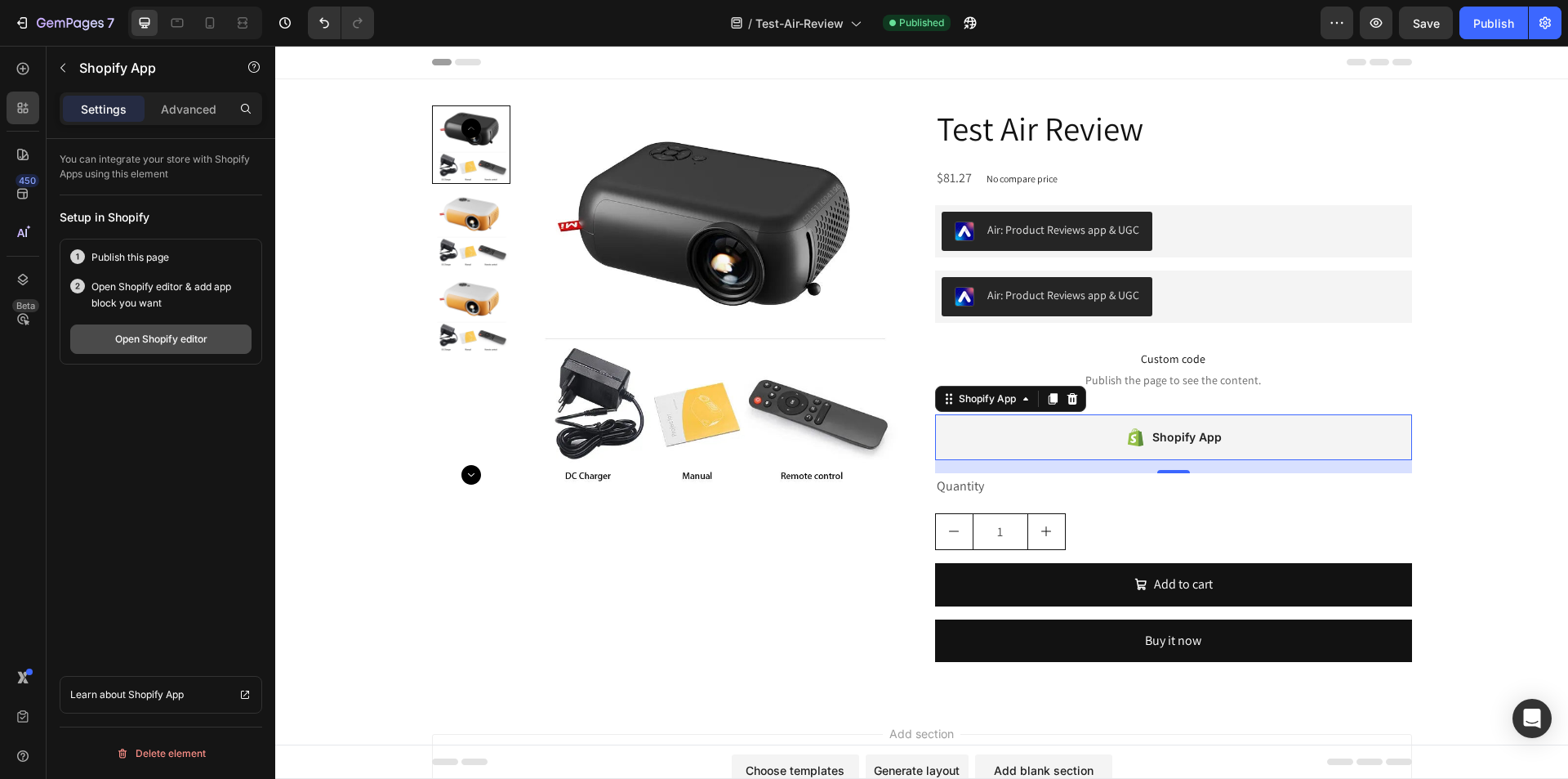
click at [190, 336] on div "Open Shopify editor" at bounding box center [161, 339] width 92 height 15
click at [1472, 21] on button "Publish" at bounding box center [1494, 23] width 69 height 33
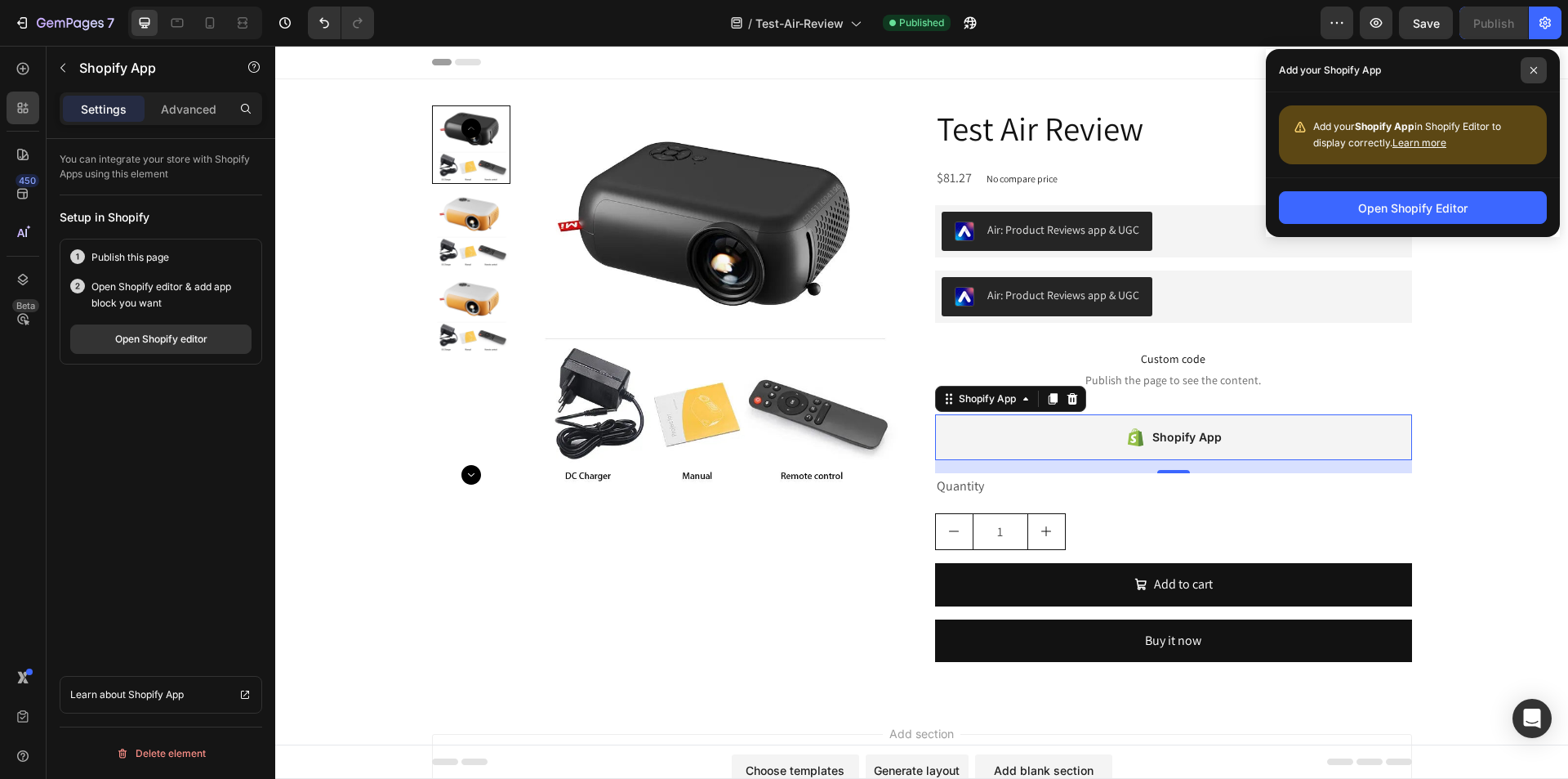
click at [1539, 68] on span at bounding box center [1533, 69] width 26 height 26
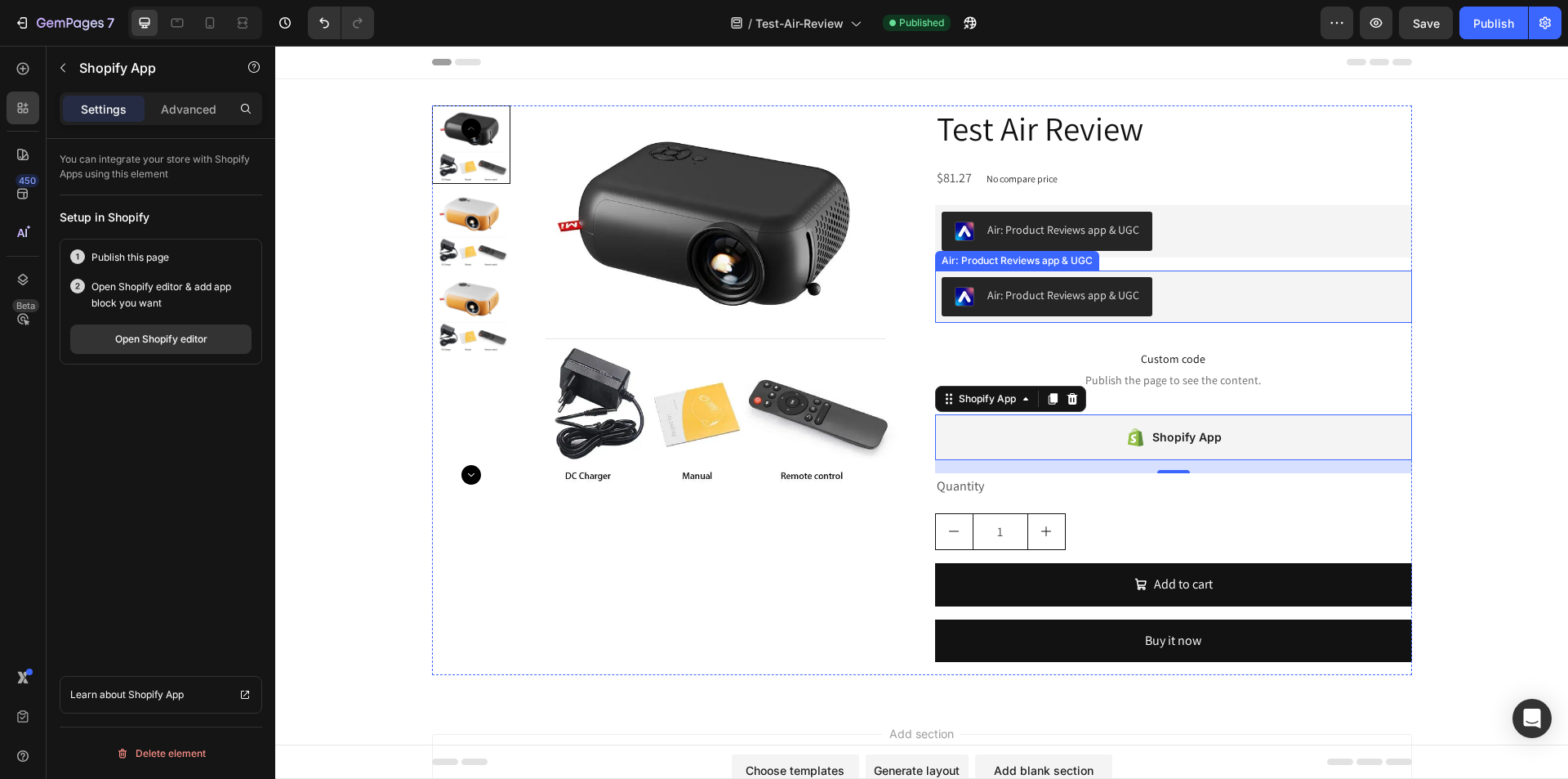
click at [1138, 299] on button "Air: Product Reviews app & UGC" at bounding box center [1047, 296] width 211 height 39
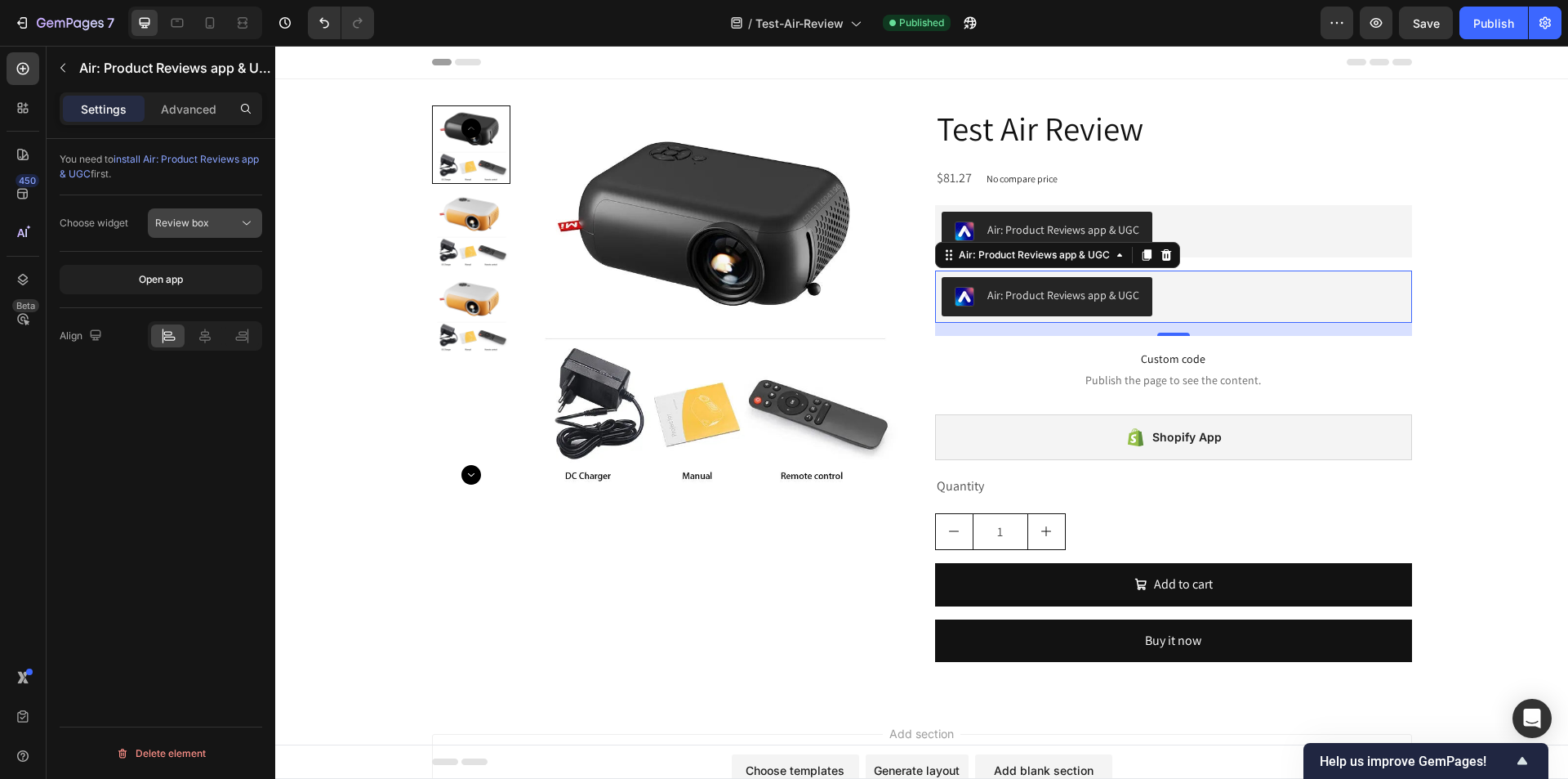
click at [211, 219] on div "Review box" at bounding box center [197, 223] width 84 height 15
drag, startPoint x: 211, startPoint y: 219, endPoint x: 172, endPoint y: 3, distance: 219.5
click at [211, 219] on div "Review box" at bounding box center [197, 223] width 84 height 15
